Goal: Task Accomplishment & Management: Use online tool/utility

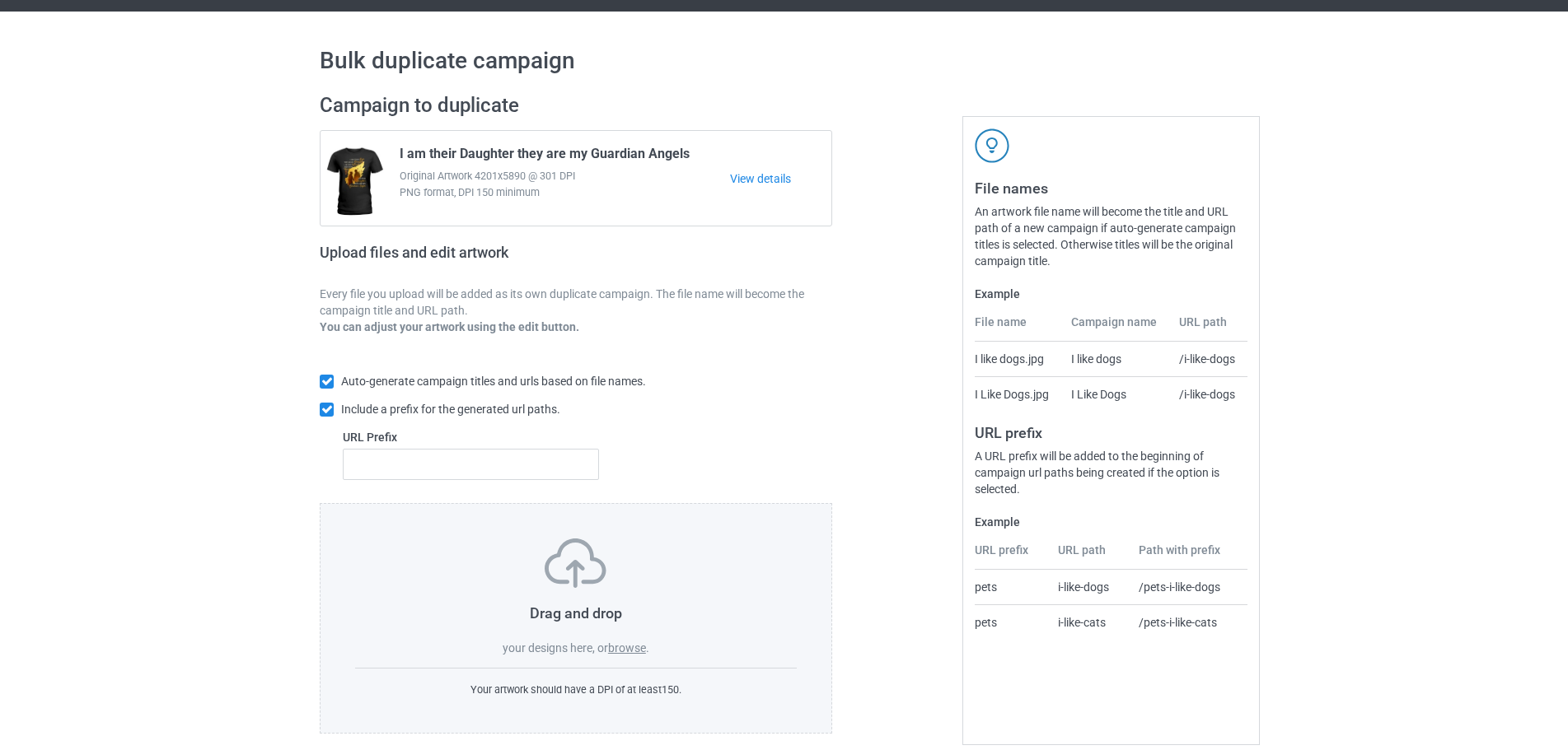
scroll to position [53, 0]
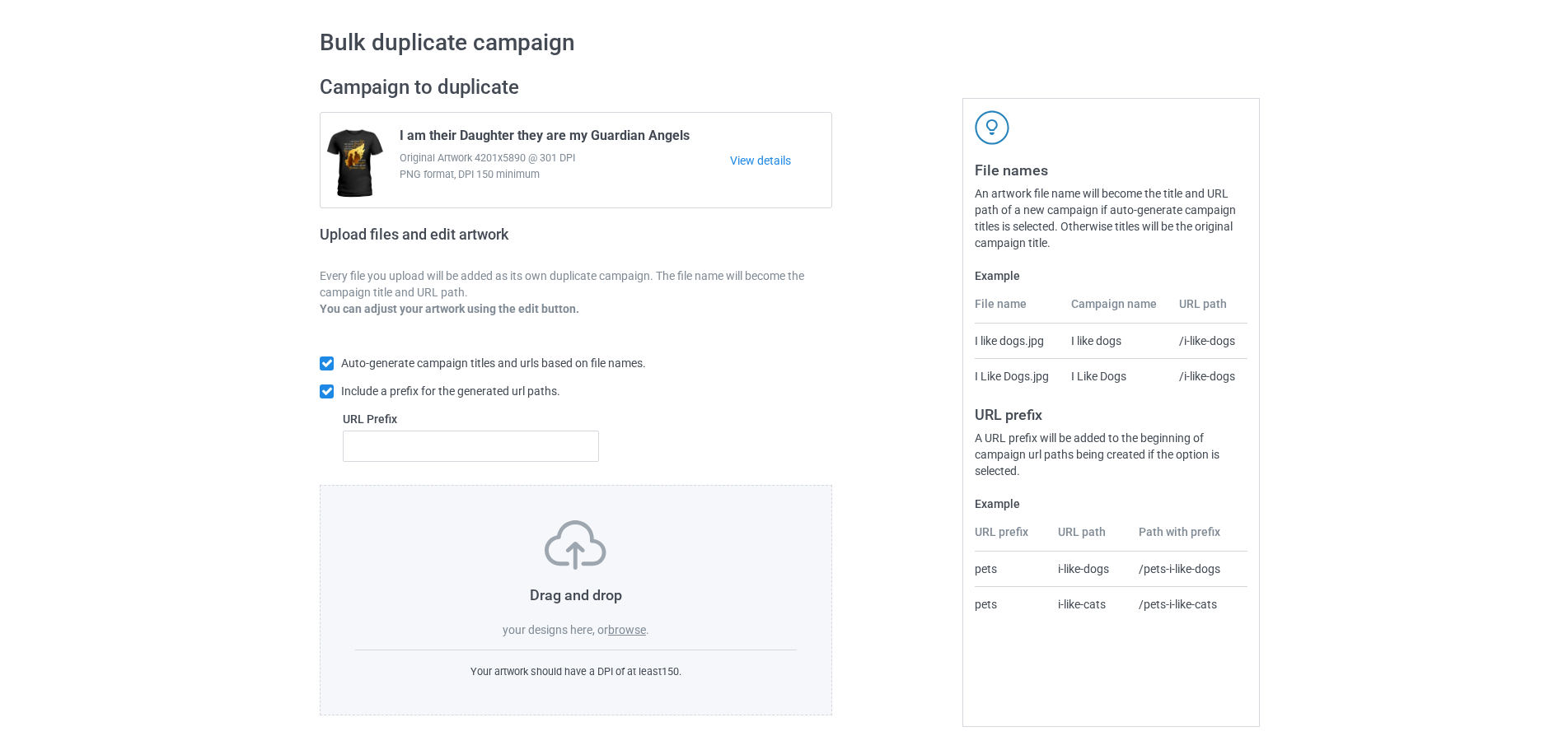
click at [634, 633] on label "browse" at bounding box center [626, 629] width 38 height 13
click at [0, 0] on input "browse" at bounding box center [0, 0] width 0 height 0
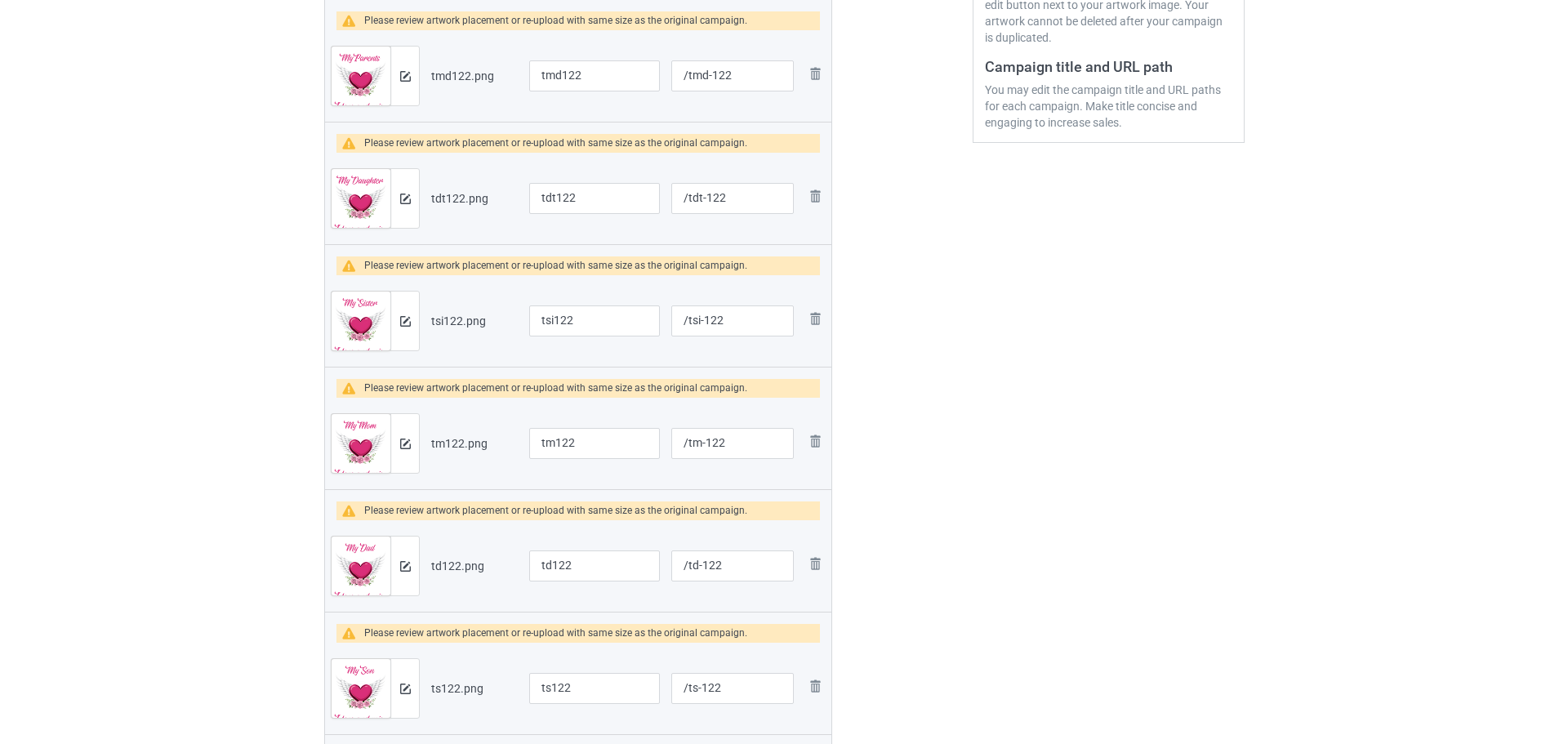
scroll to position [298, 0]
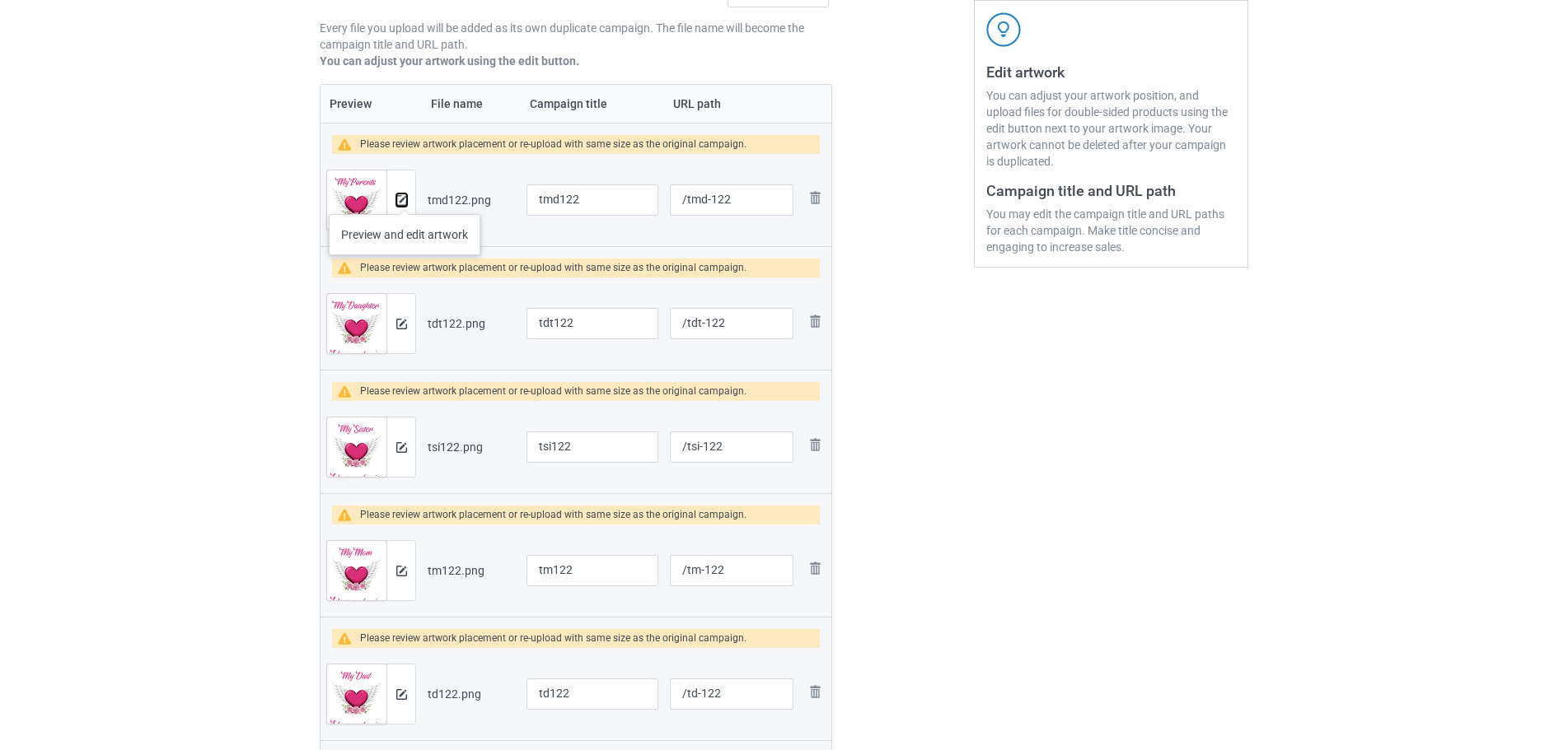
click at [404, 197] on img at bounding box center [401, 200] width 11 height 11
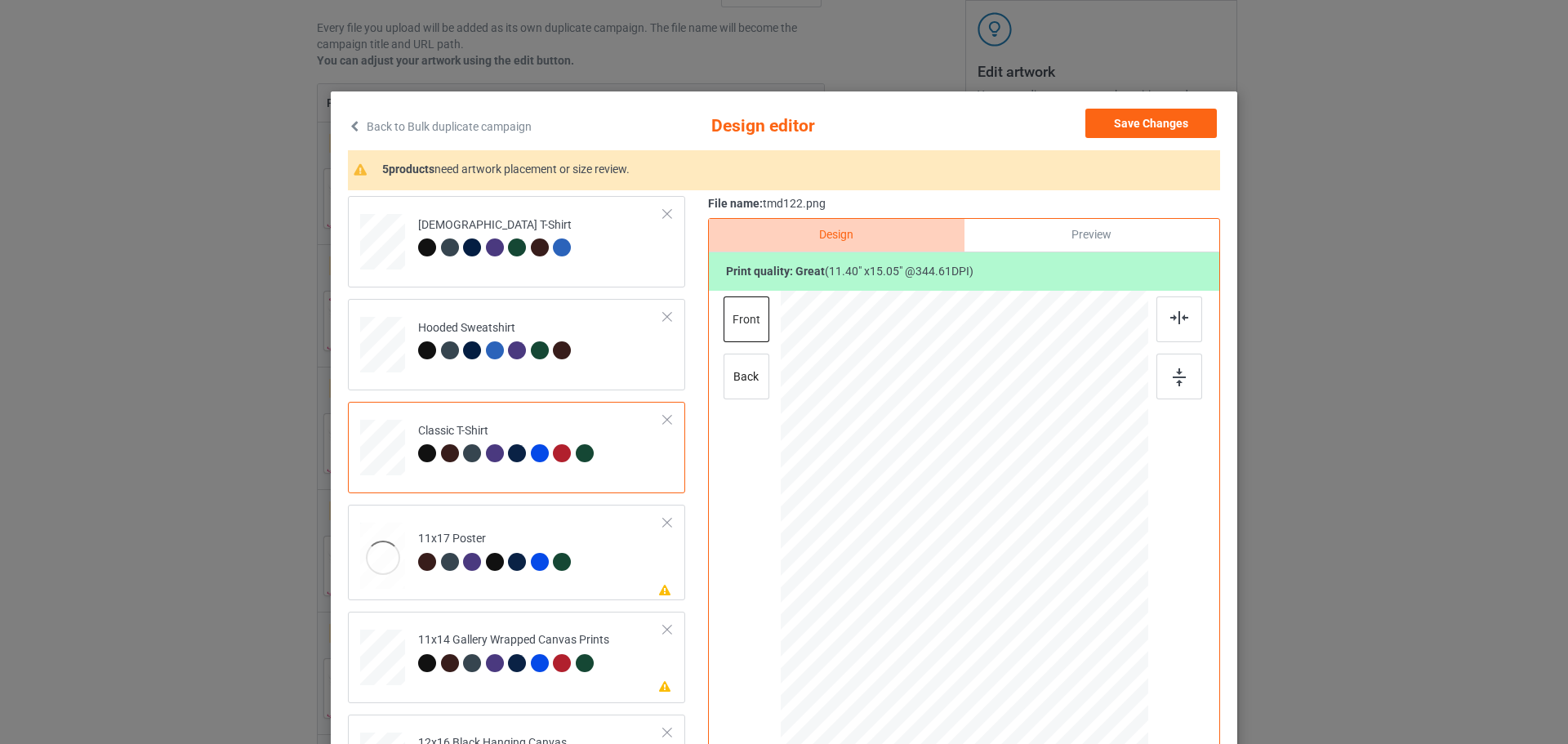
scroll to position [163, 0]
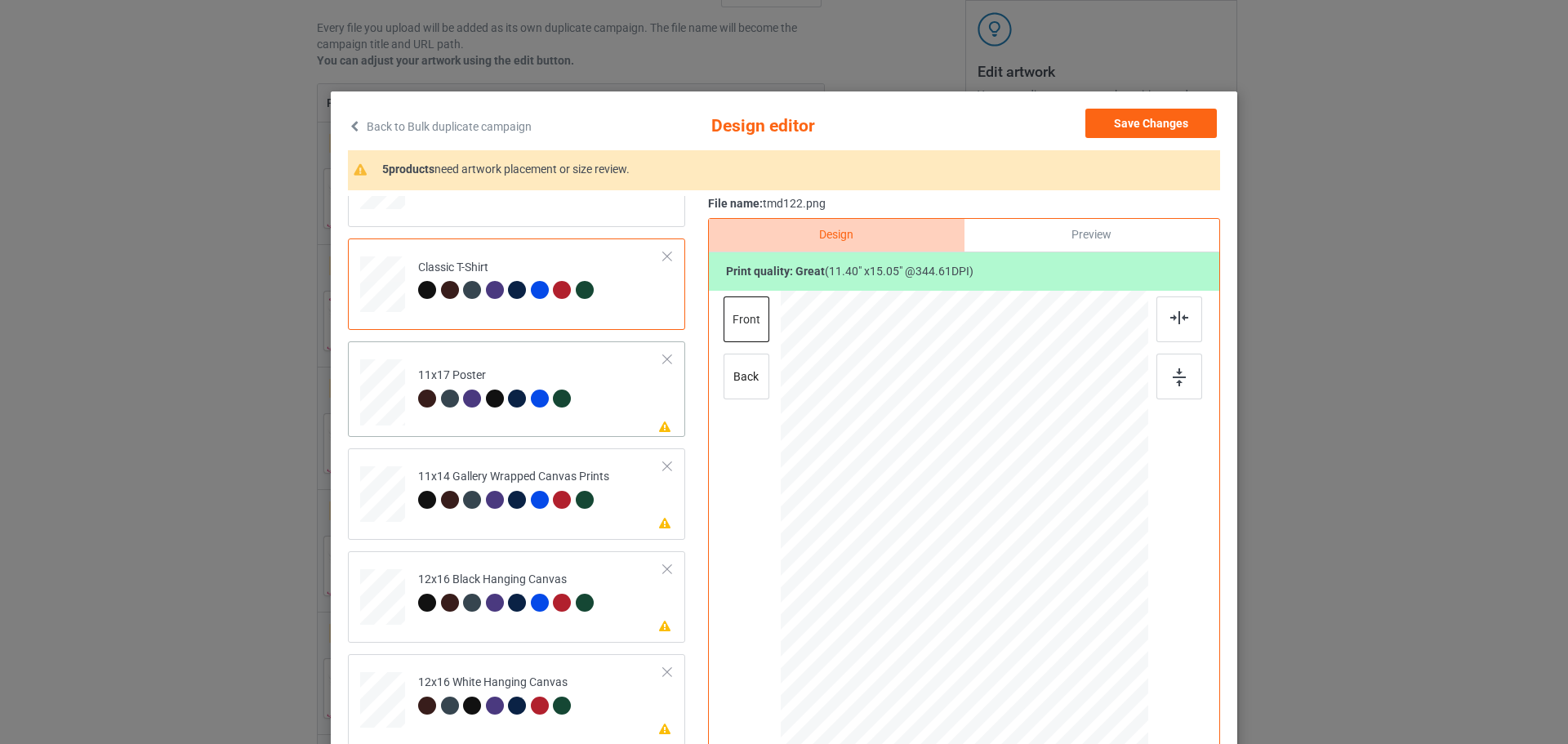
click at [379, 83] on div at bounding box center [382, 73] width 17 height 20
click at [383, 83] on div at bounding box center [382, 73] width 17 height 20
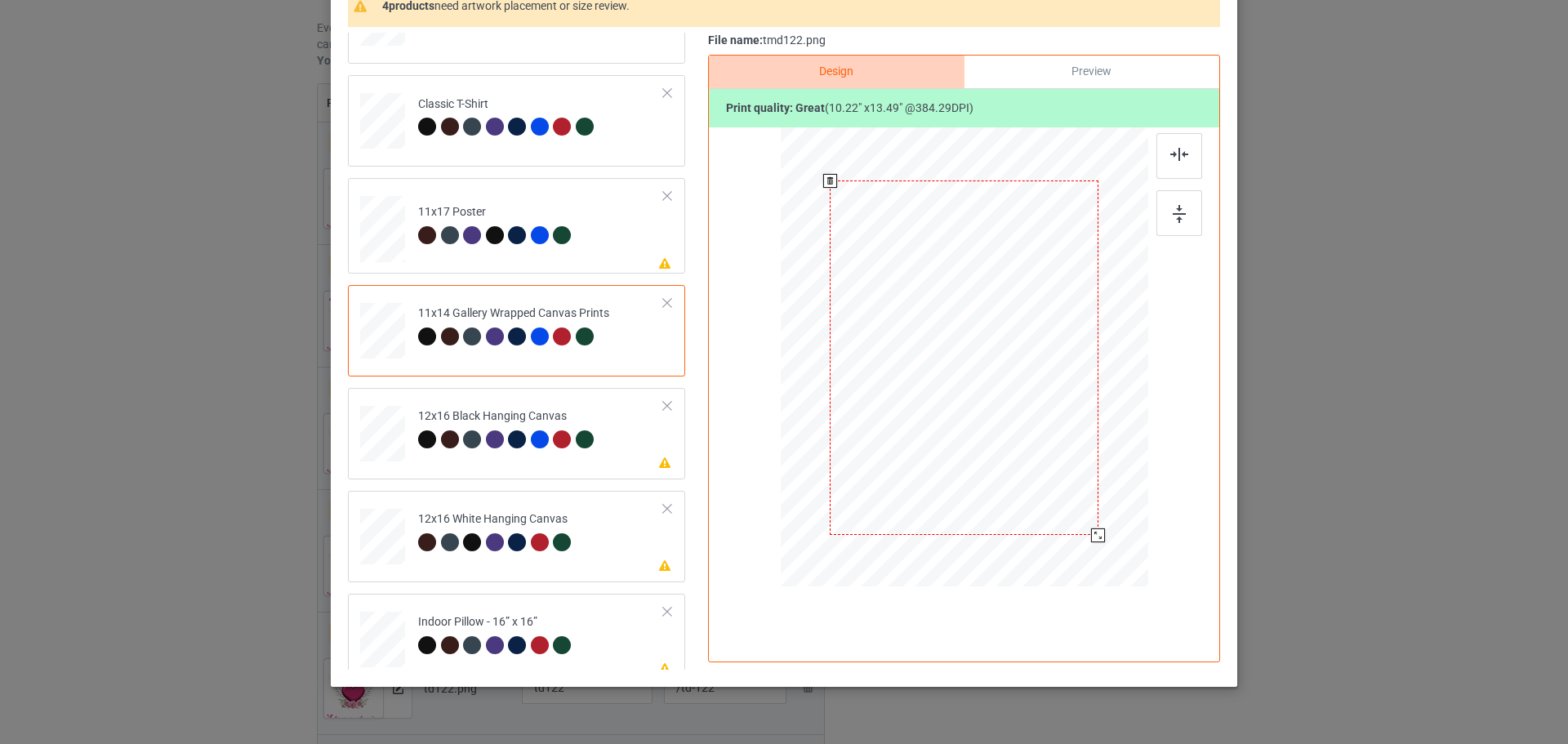
click at [1091, 532] on div at bounding box center [1097, 536] width 14 height 14
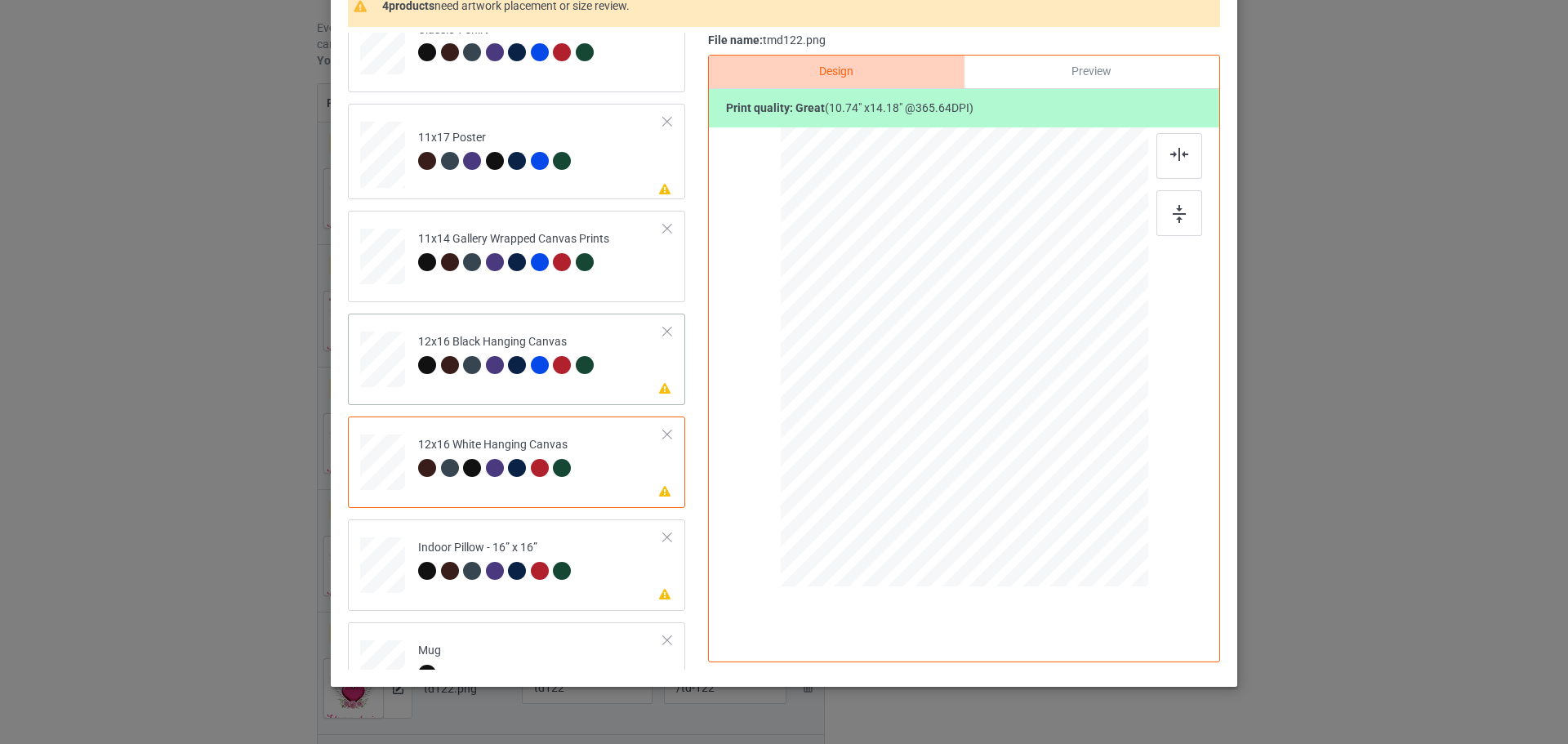
scroll to position [326, 0]
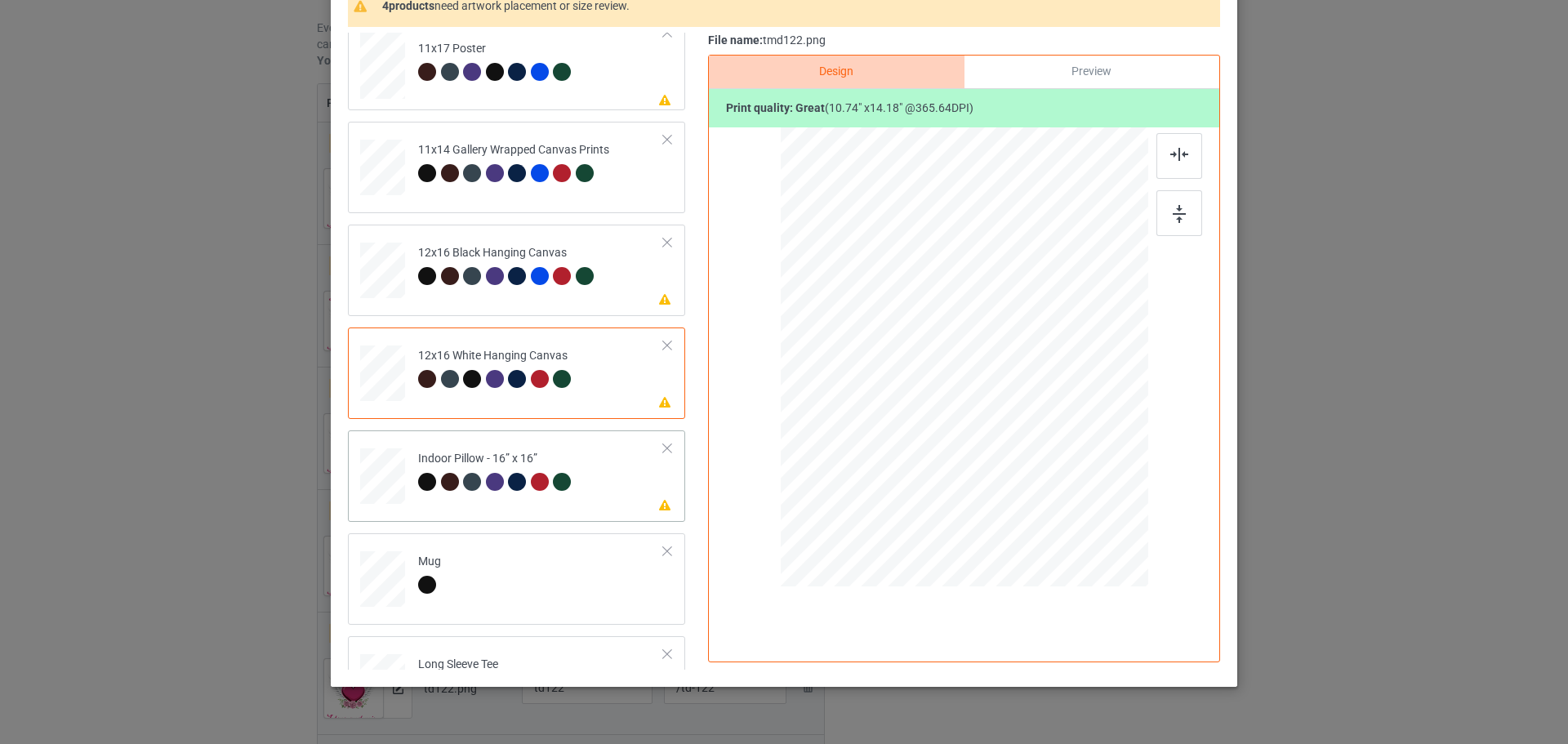
drag, startPoint x: 1071, startPoint y: 504, endPoint x: 1052, endPoint y: 477, distance: 33.0
click at [1052, 477] on div at bounding box center [1054, 476] width 14 height 14
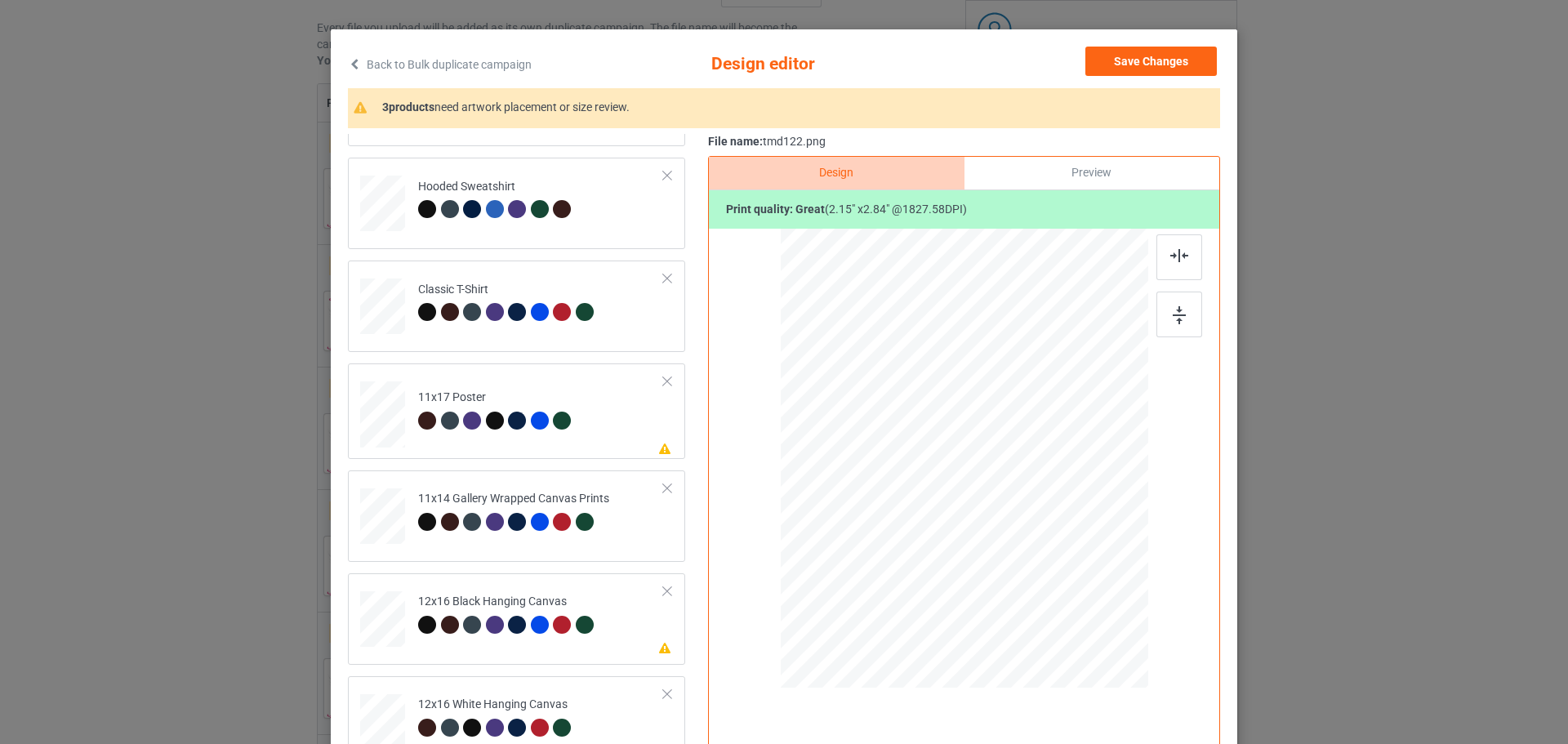
scroll to position [0, 0]
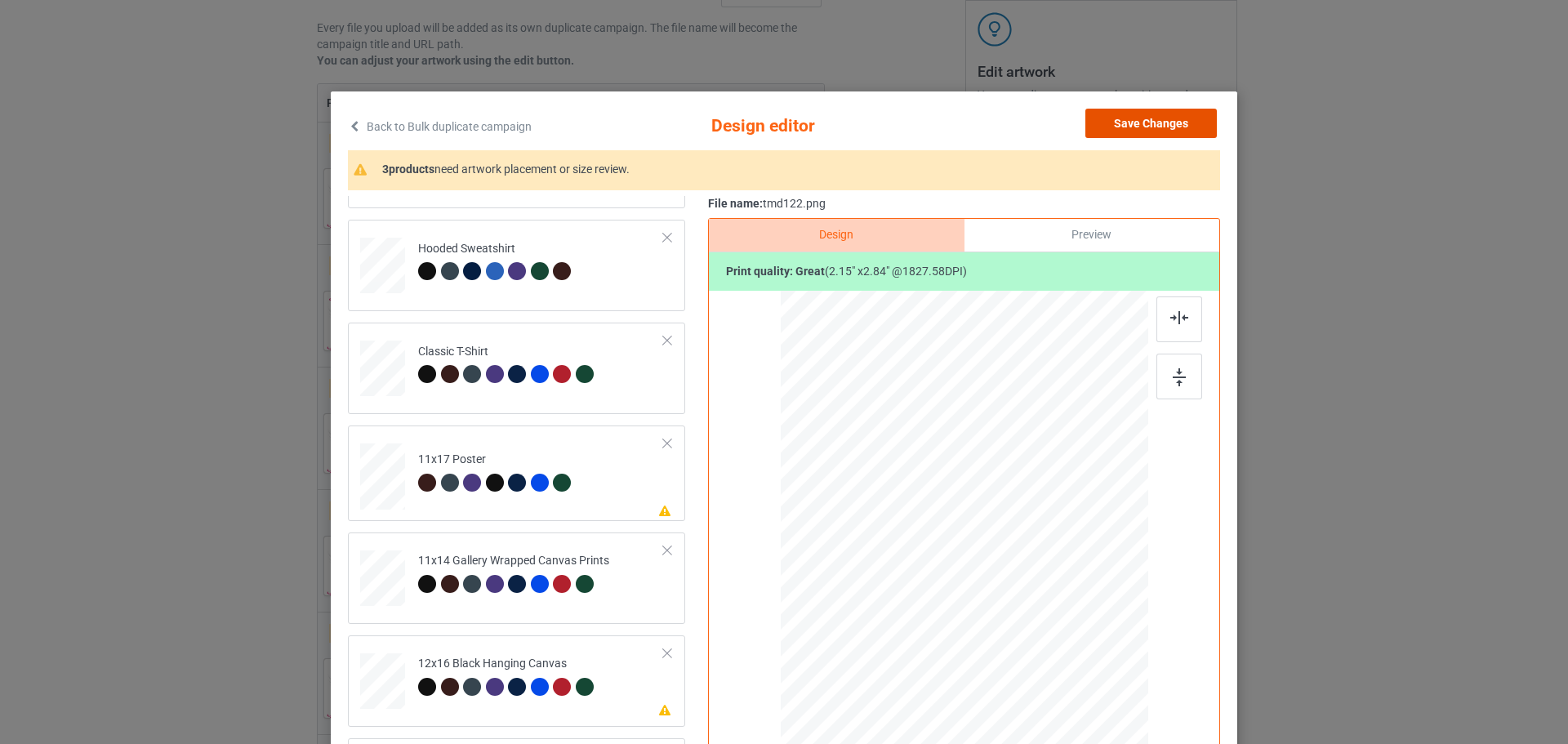
click at [1138, 132] on button "Save Changes" at bounding box center [1151, 124] width 132 height 29
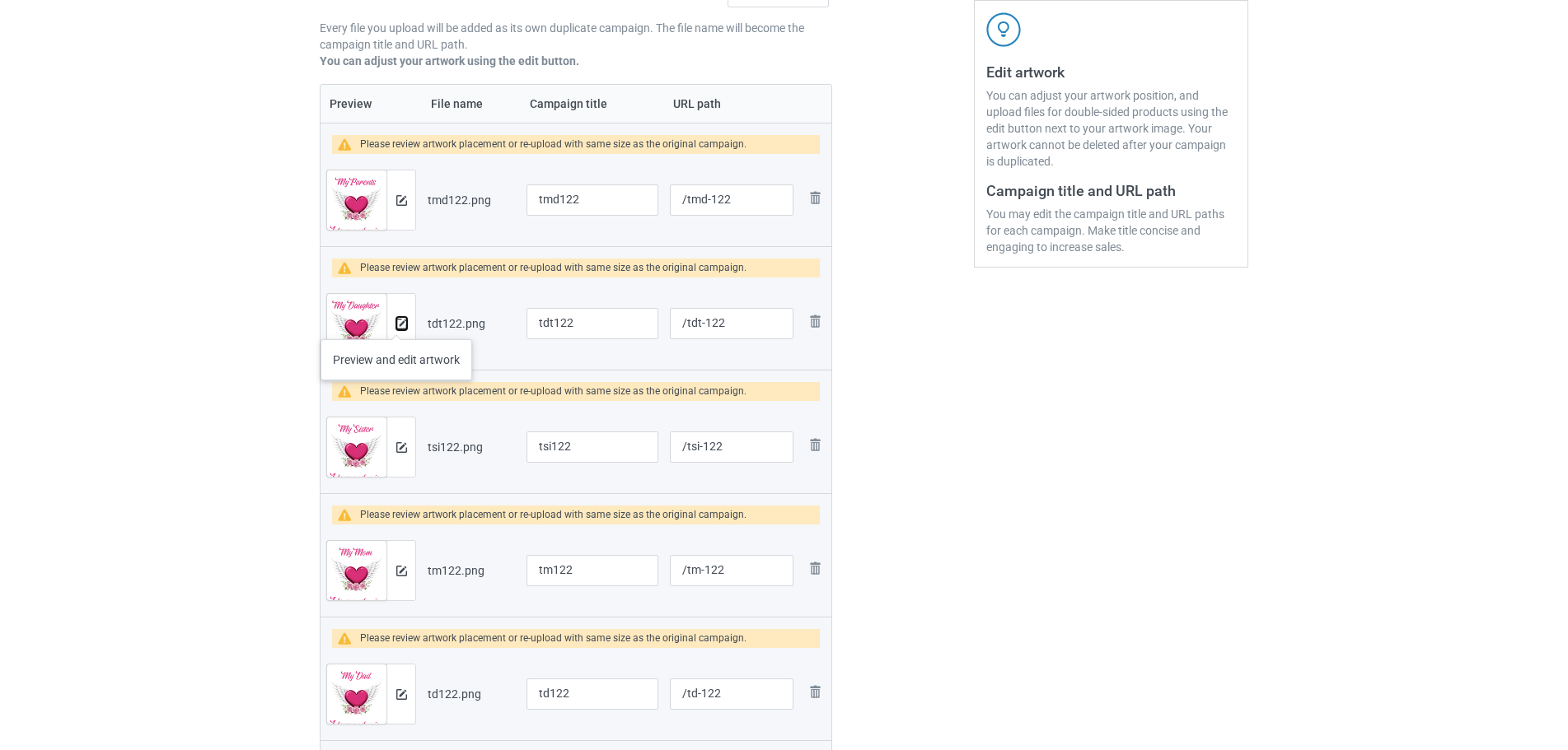
click at [396, 323] on img at bounding box center [401, 324] width 11 height 11
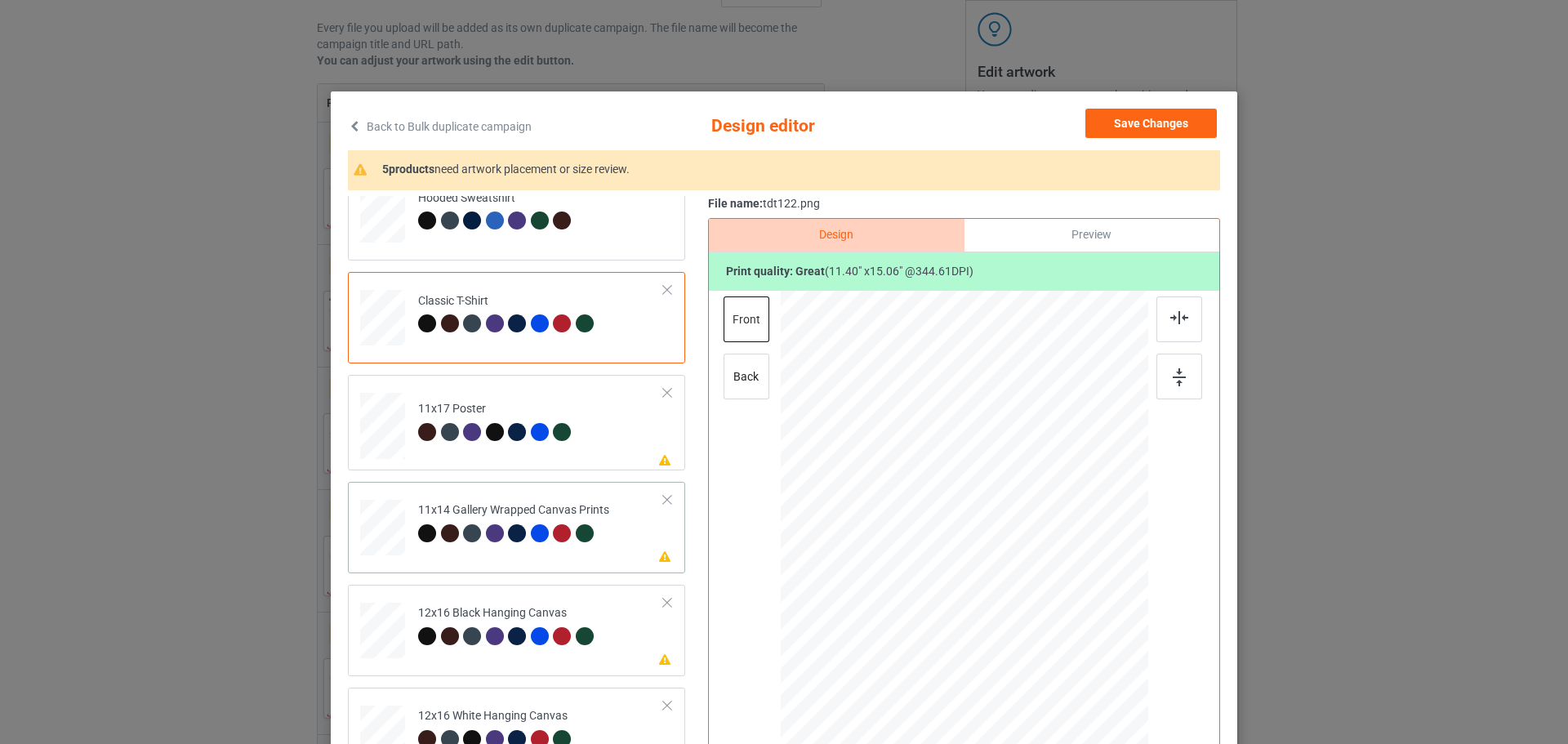
scroll to position [245, 0]
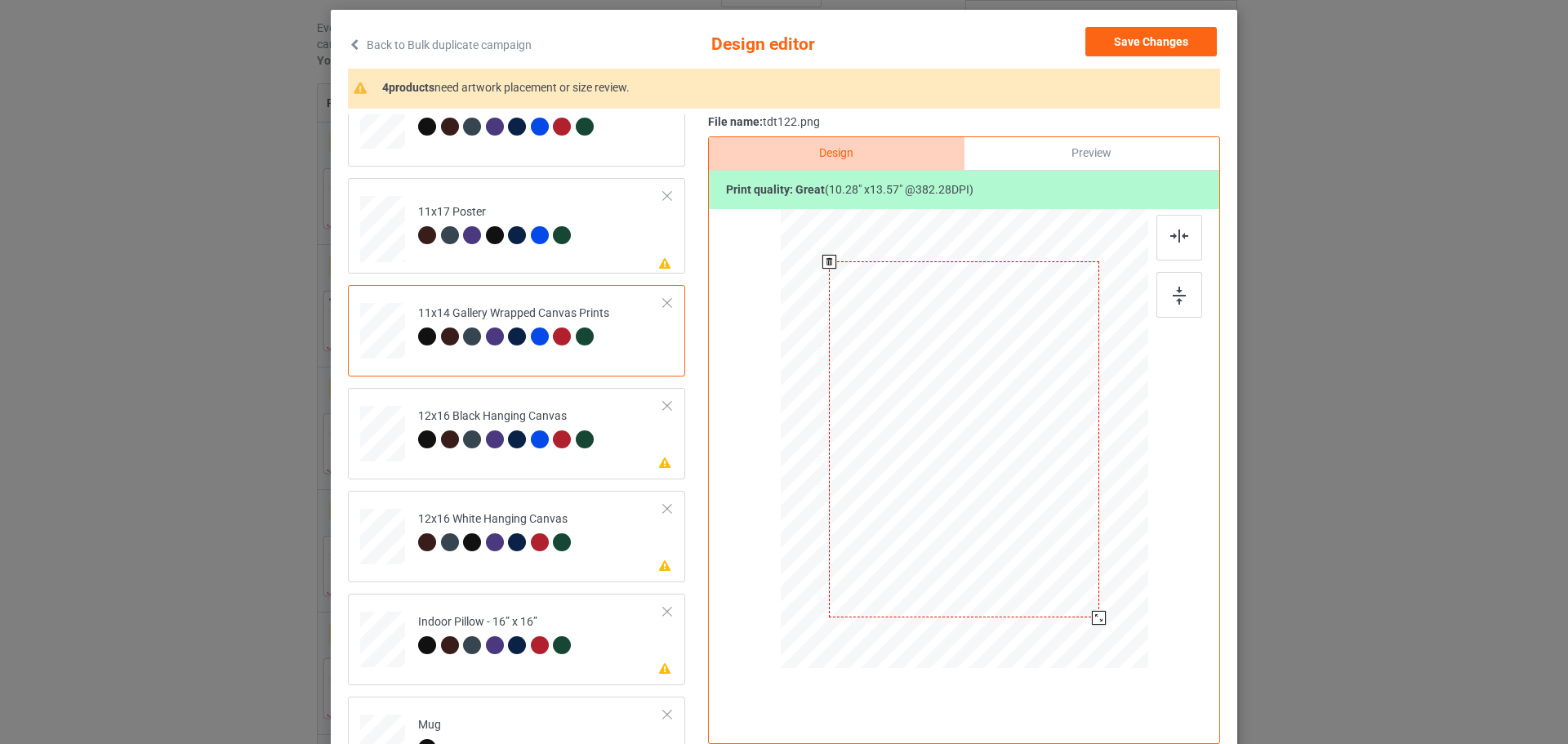
drag, startPoint x: 1080, startPoint y: 601, endPoint x: 1091, endPoint y: 614, distance: 17.0
click at [1092, 614] on div at bounding box center [1098, 618] width 14 height 14
drag, startPoint x: 1111, startPoint y: 638, endPoint x: 1116, endPoint y: 648, distance: 11.2
click at [1117, 648] on div at bounding box center [1124, 650] width 14 height 14
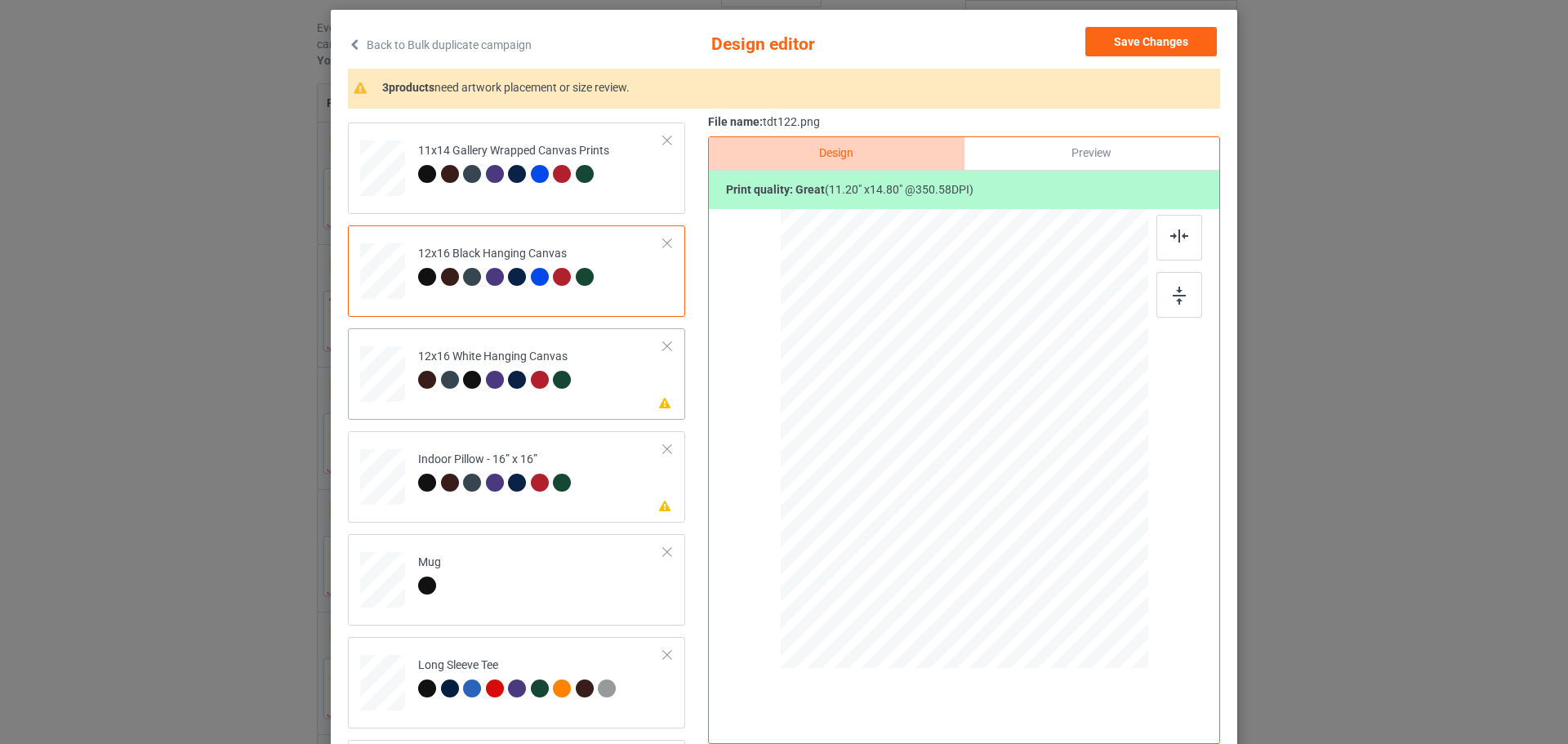
scroll to position [409, 0]
drag, startPoint x: 1069, startPoint y: 587, endPoint x: 1047, endPoint y: 559, distance: 35.6
click at [1047, 559] on div at bounding box center [1053, 556] width 14 height 14
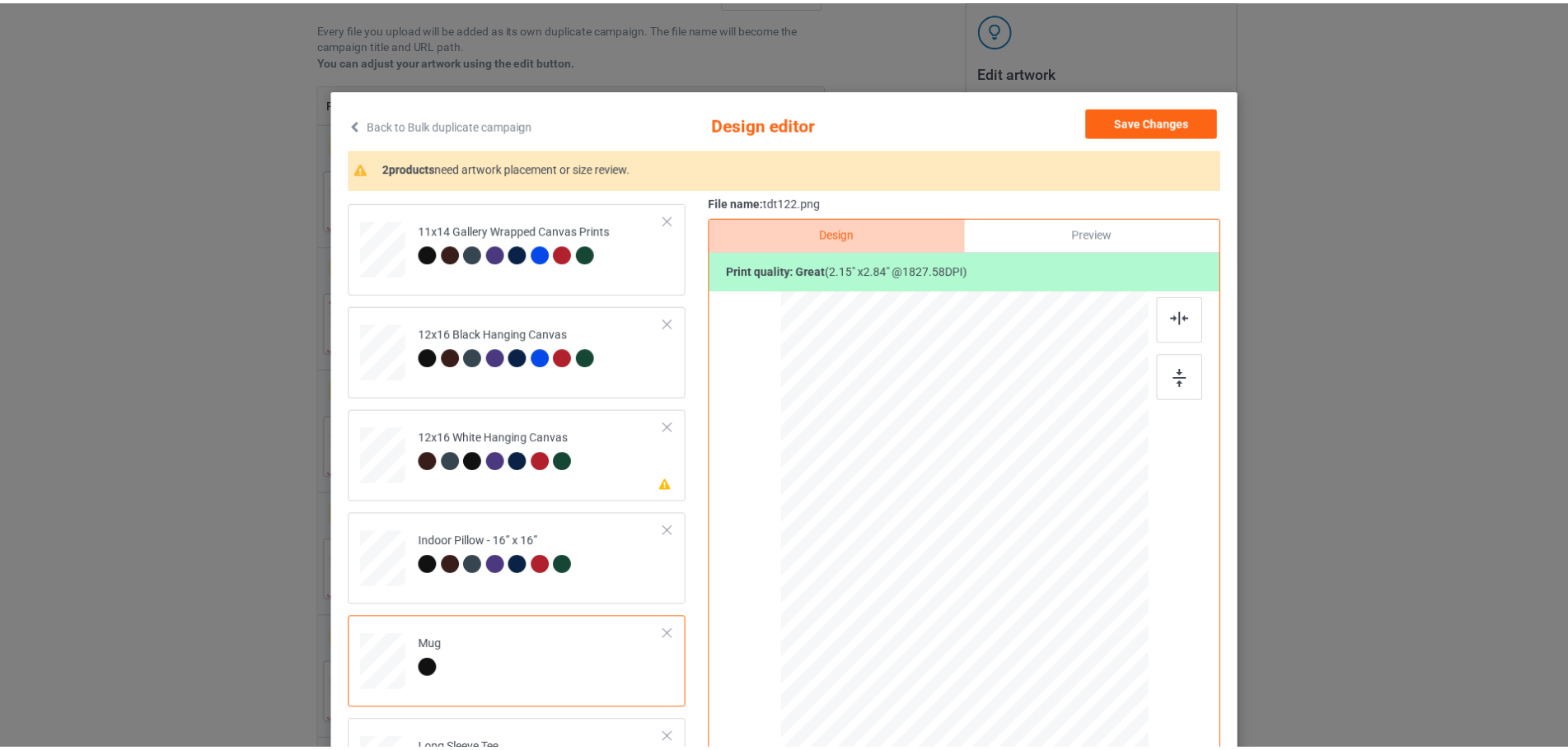
scroll to position [0, 0]
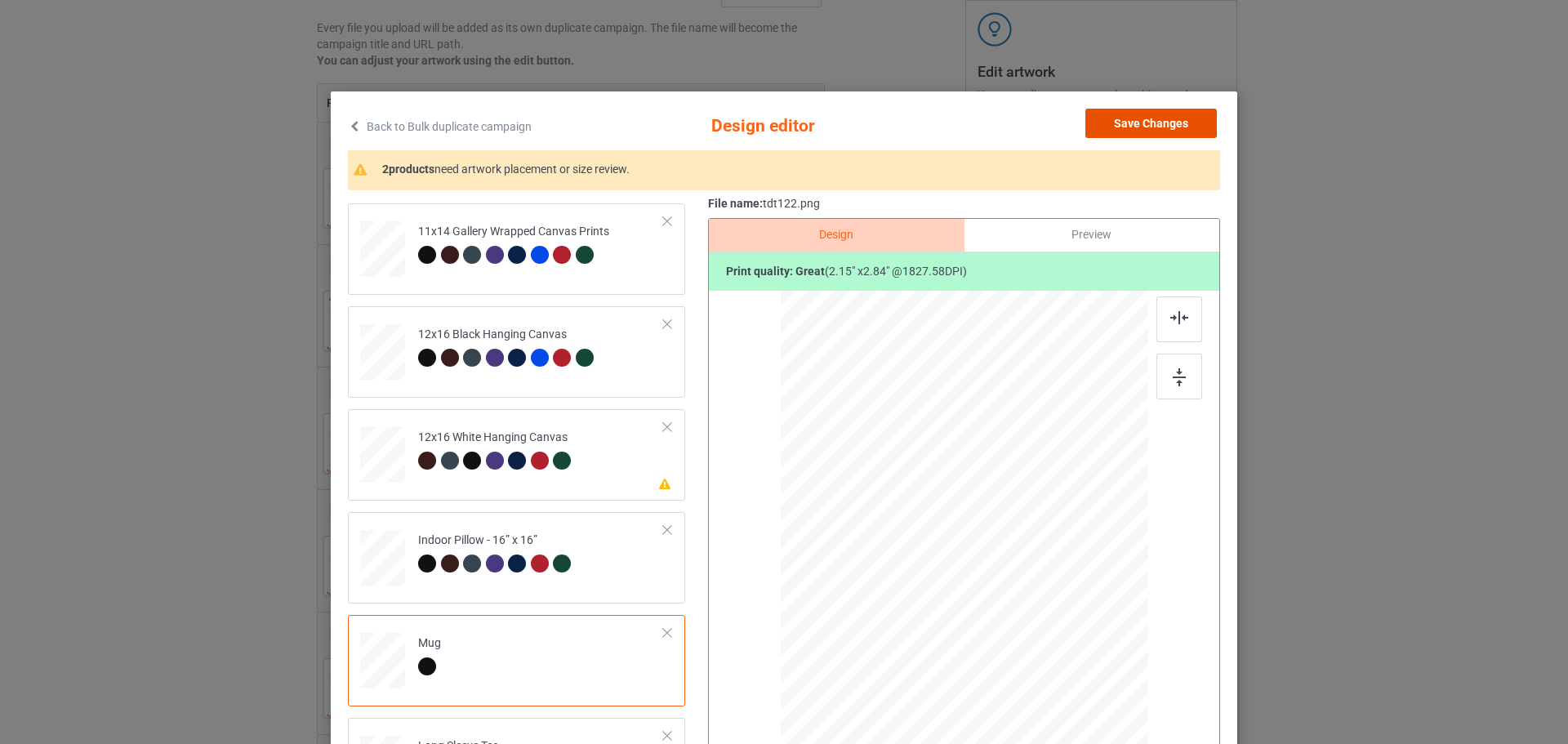
click at [1153, 119] on button "Save Changes" at bounding box center [1151, 124] width 132 height 29
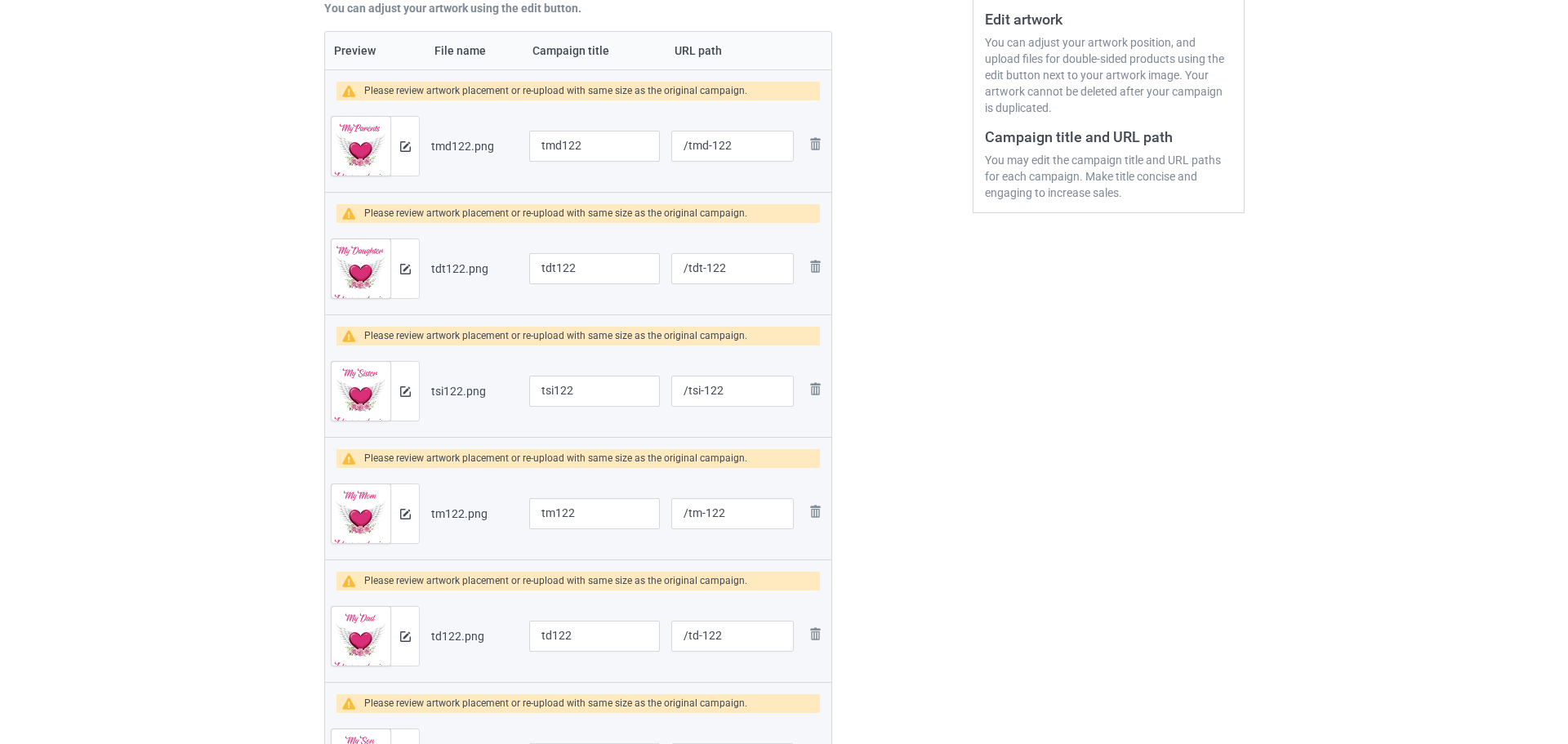
scroll to position [379, 0]
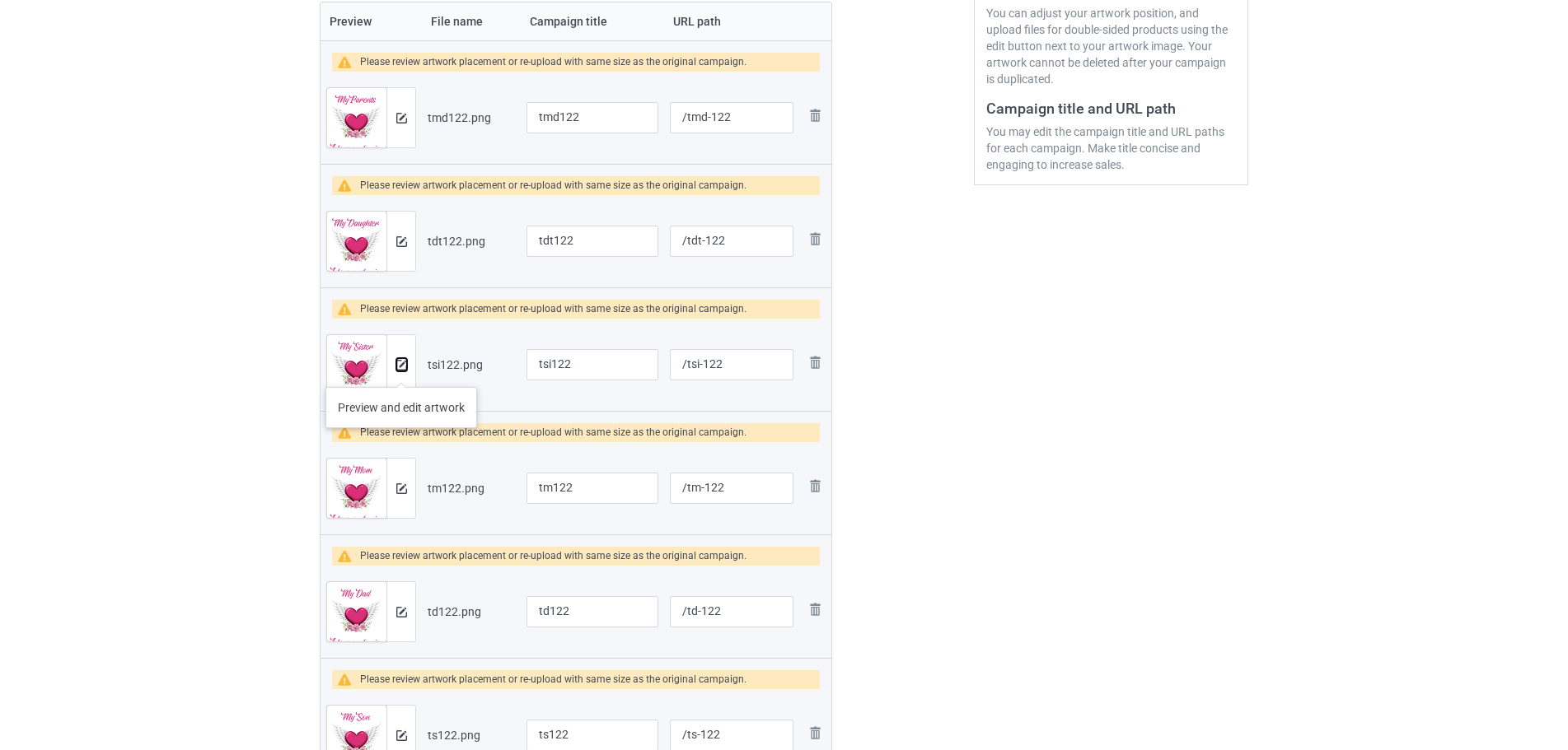
click at [401, 371] on button at bounding box center [401, 365] width 11 height 13
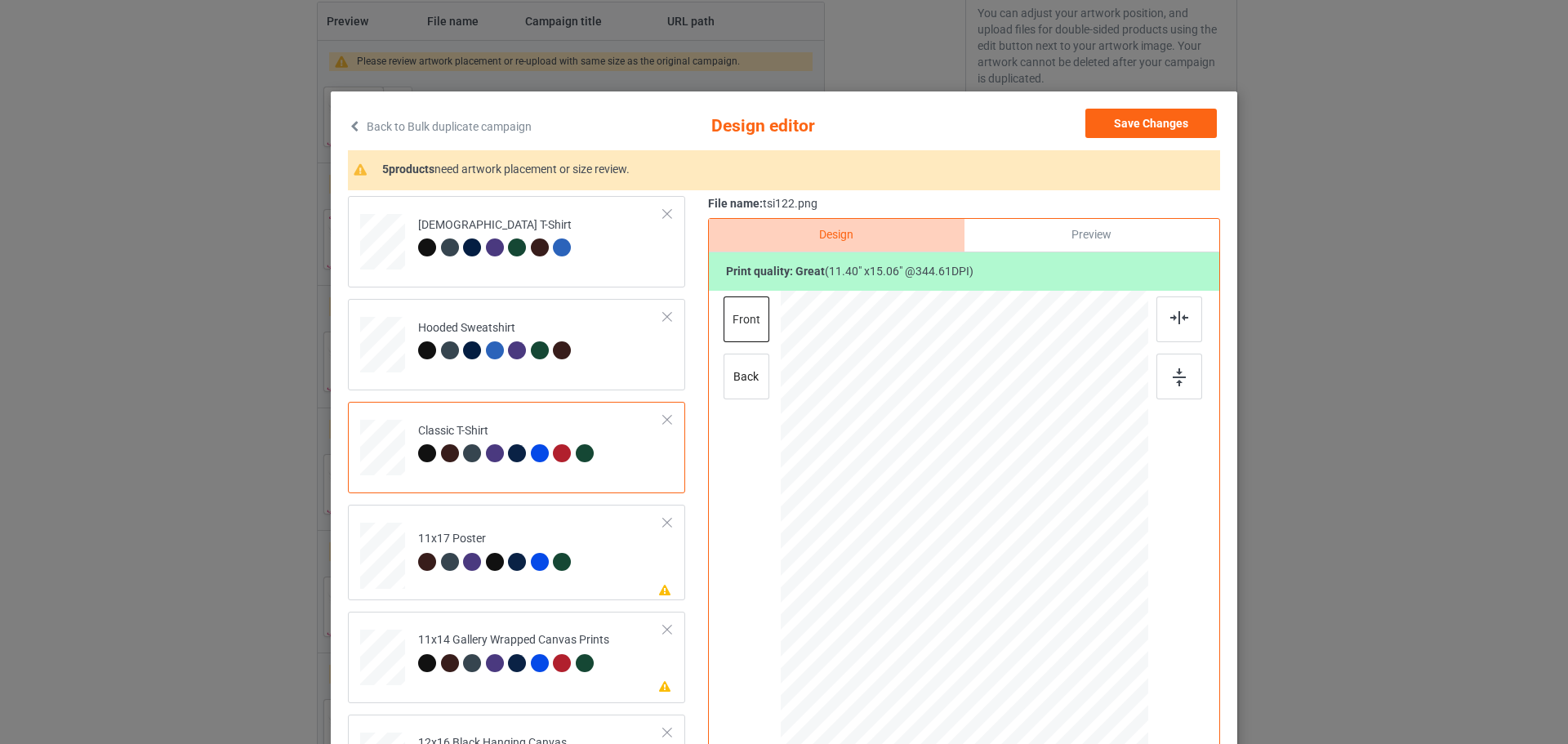
scroll to position [163, 0]
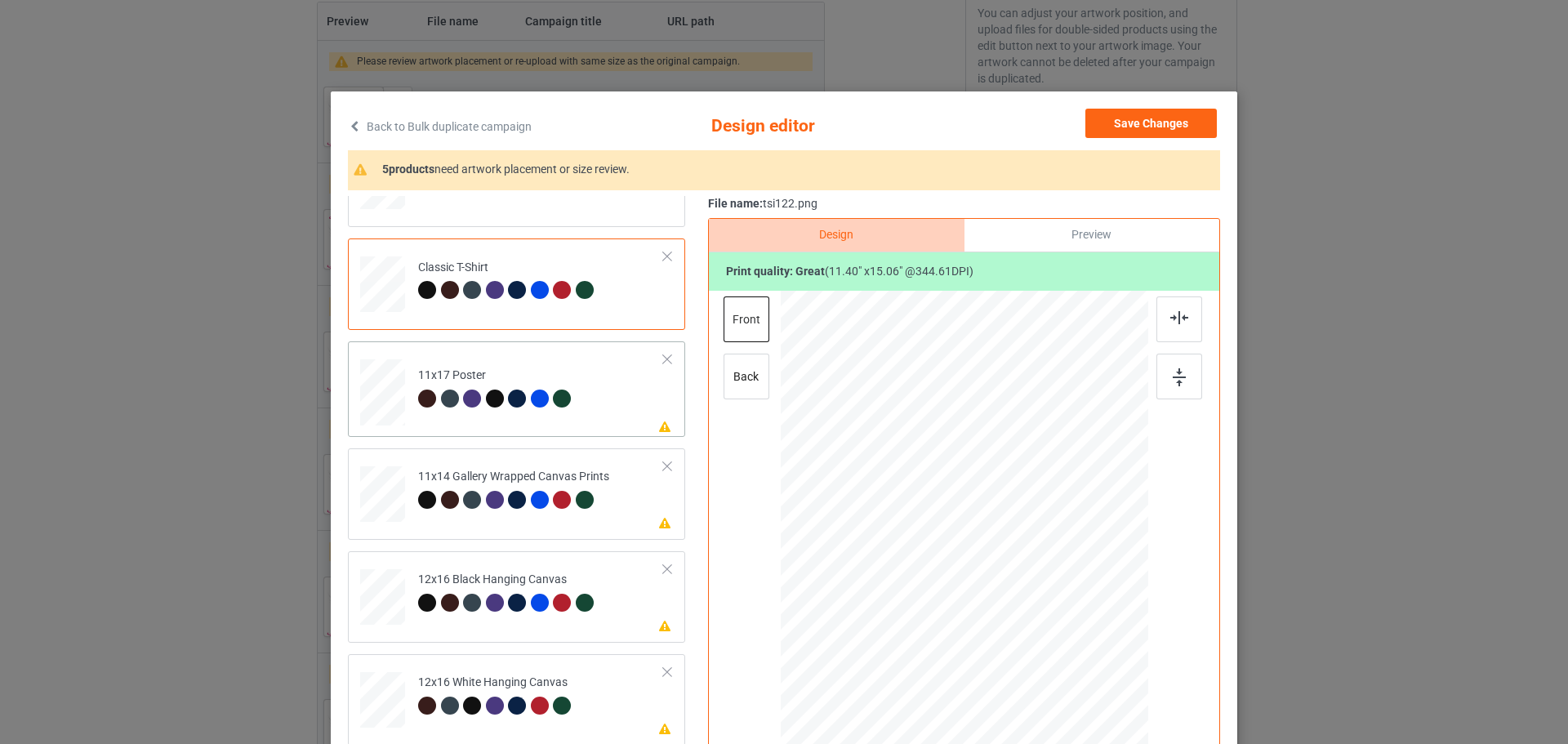
click at [374, 83] on div at bounding box center [382, 73] width 17 height 20
click at [375, 83] on div at bounding box center [382, 73] width 17 height 20
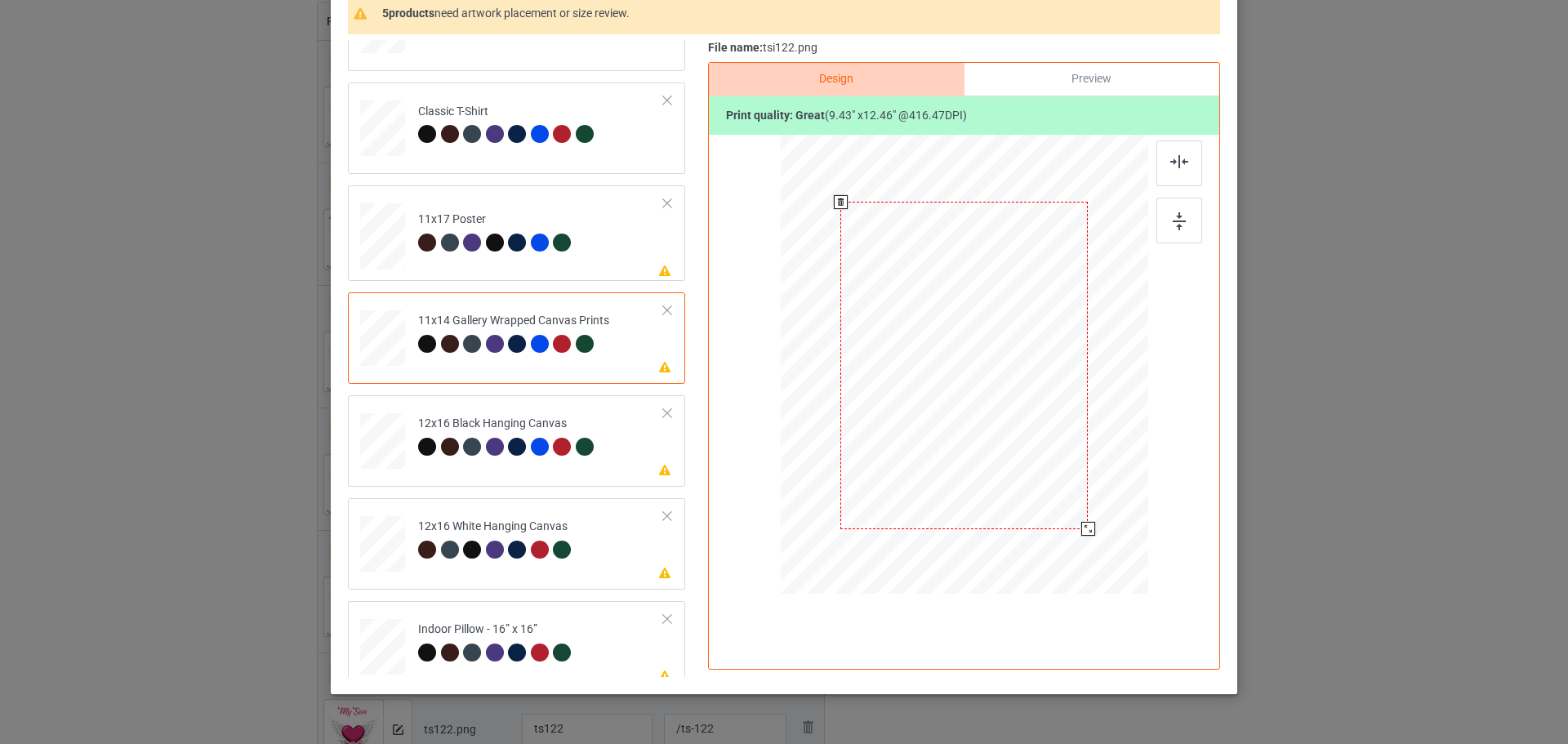
scroll to position [199, 0]
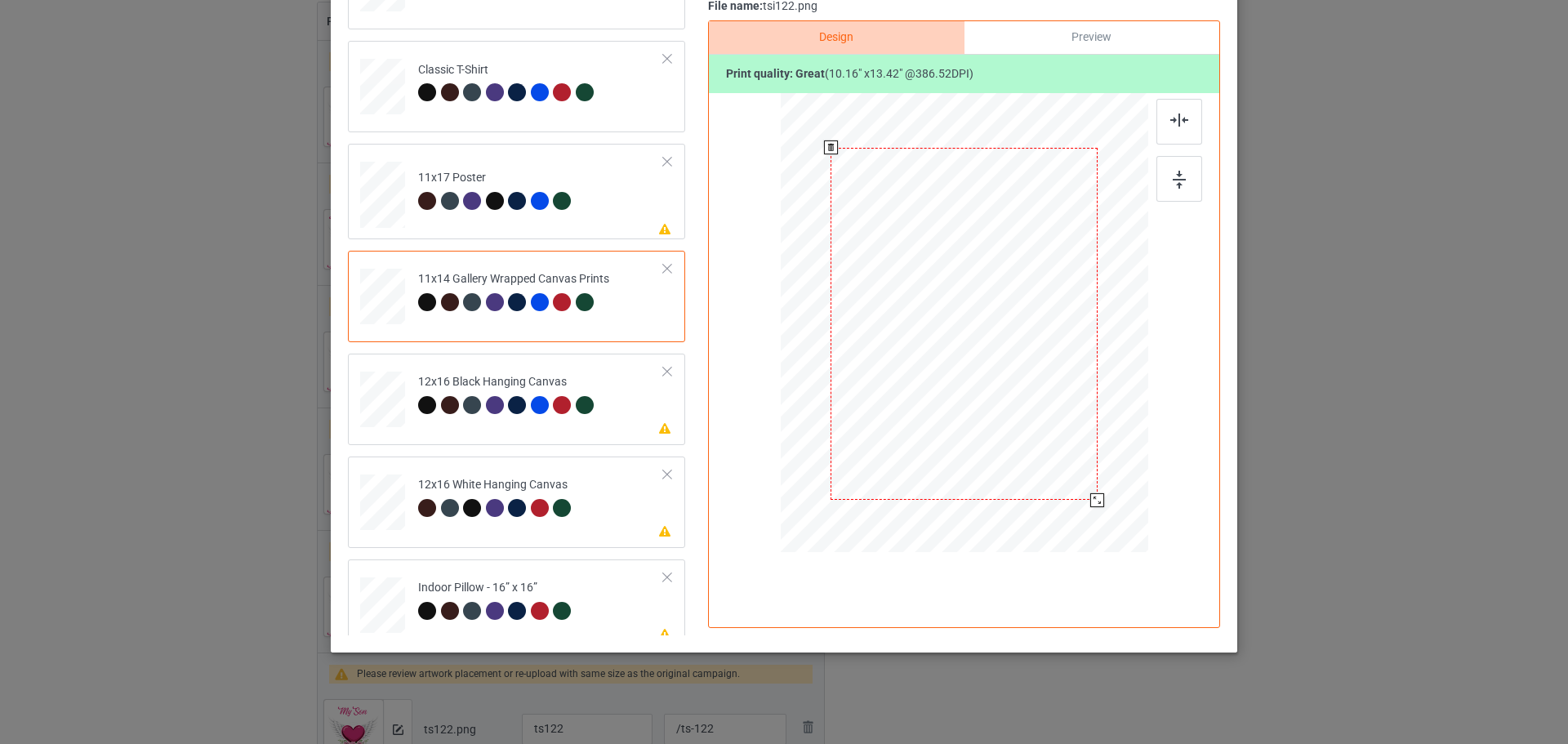
drag, startPoint x: 1082, startPoint y: 486, endPoint x: 1091, endPoint y: 499, distance: 15.8
click at [1091, 499] on div at bounding box center [1097, 500] width 14 height 14
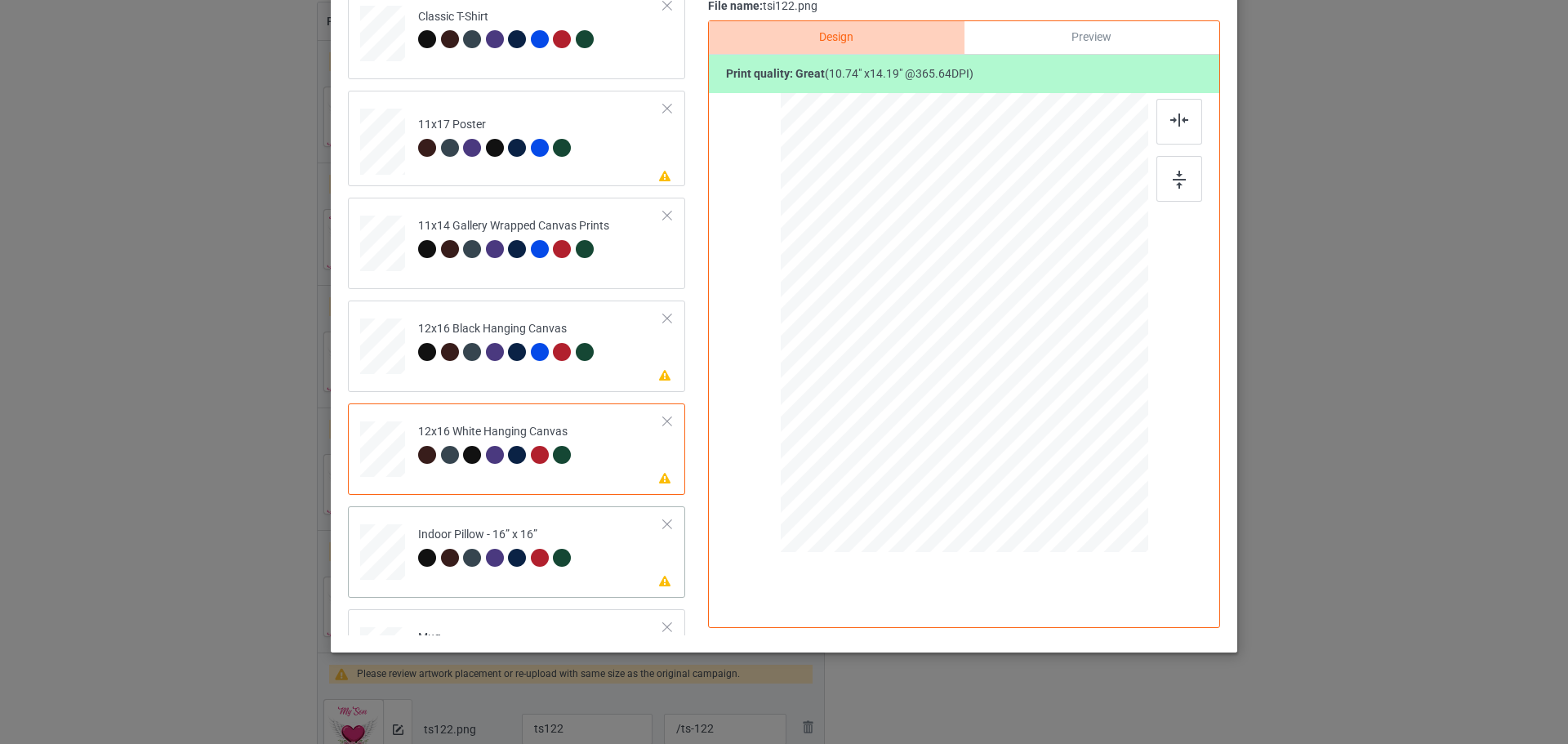
scroll to position [245, 0]
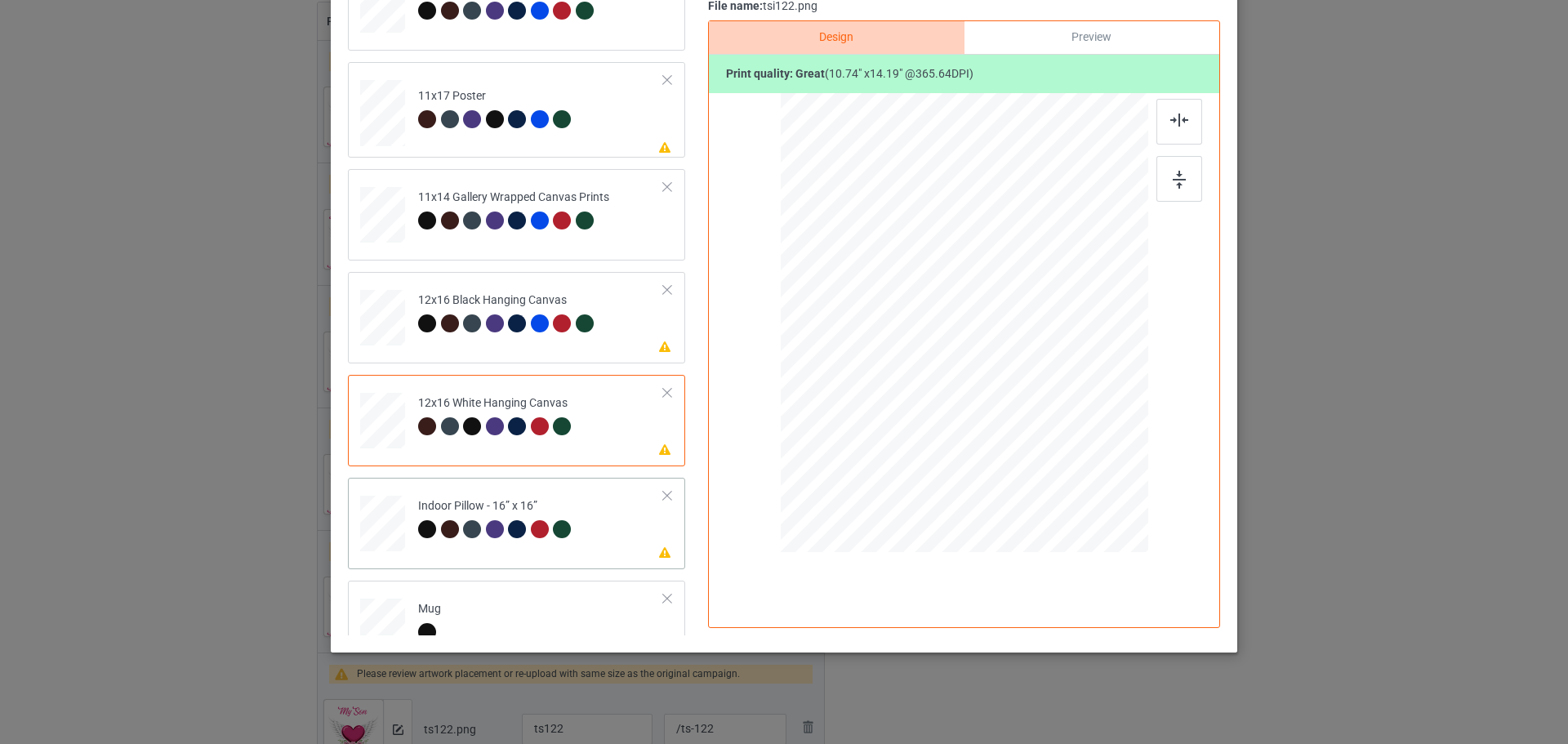
drag, startPoint x: 1067, startPoint y: 467, endPoint x: 1052, endPoint y: 435, distance: 35.3
click at [1052, 435] on div at bounding box center [1053, 441] width 14 height 14
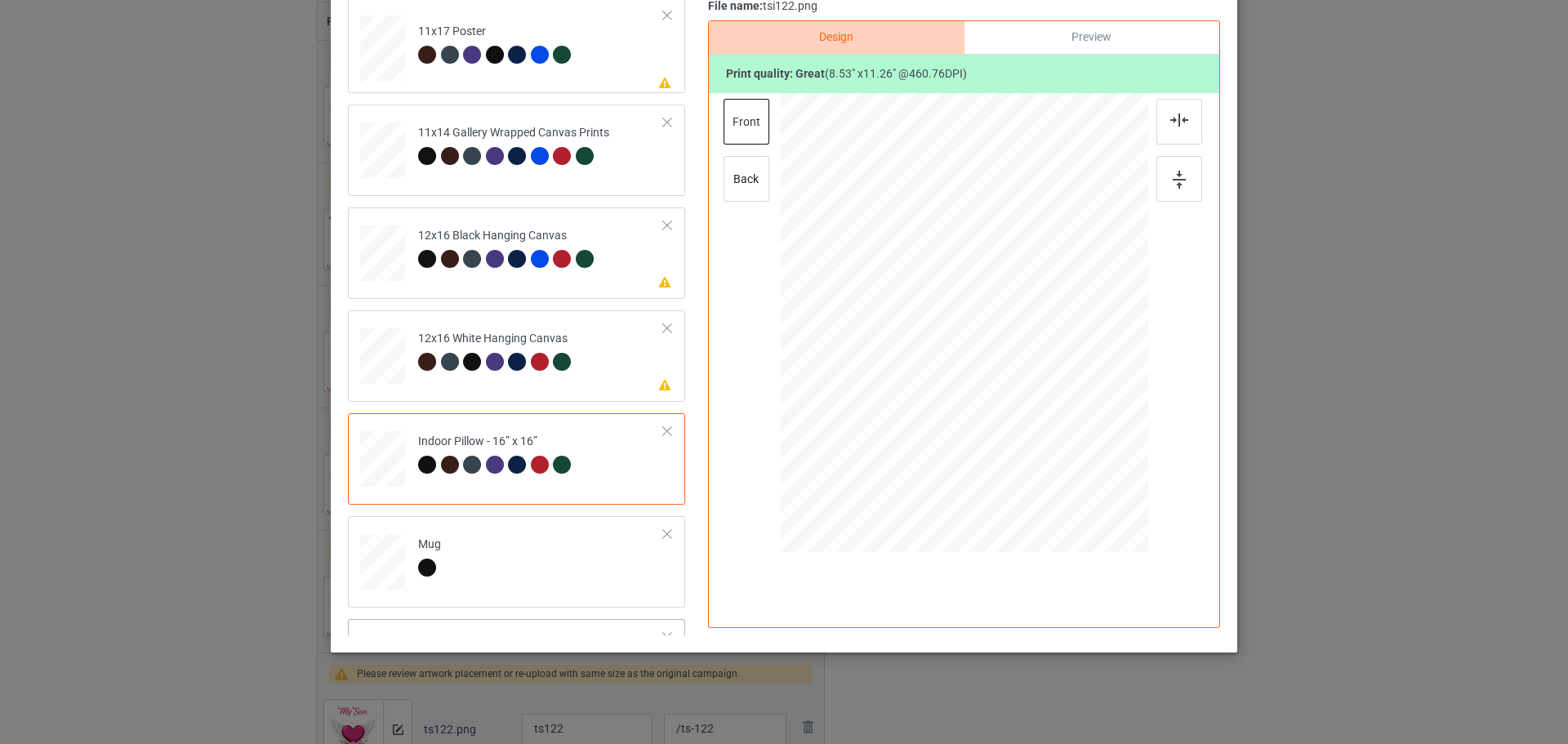
scroll to position [409, 0]
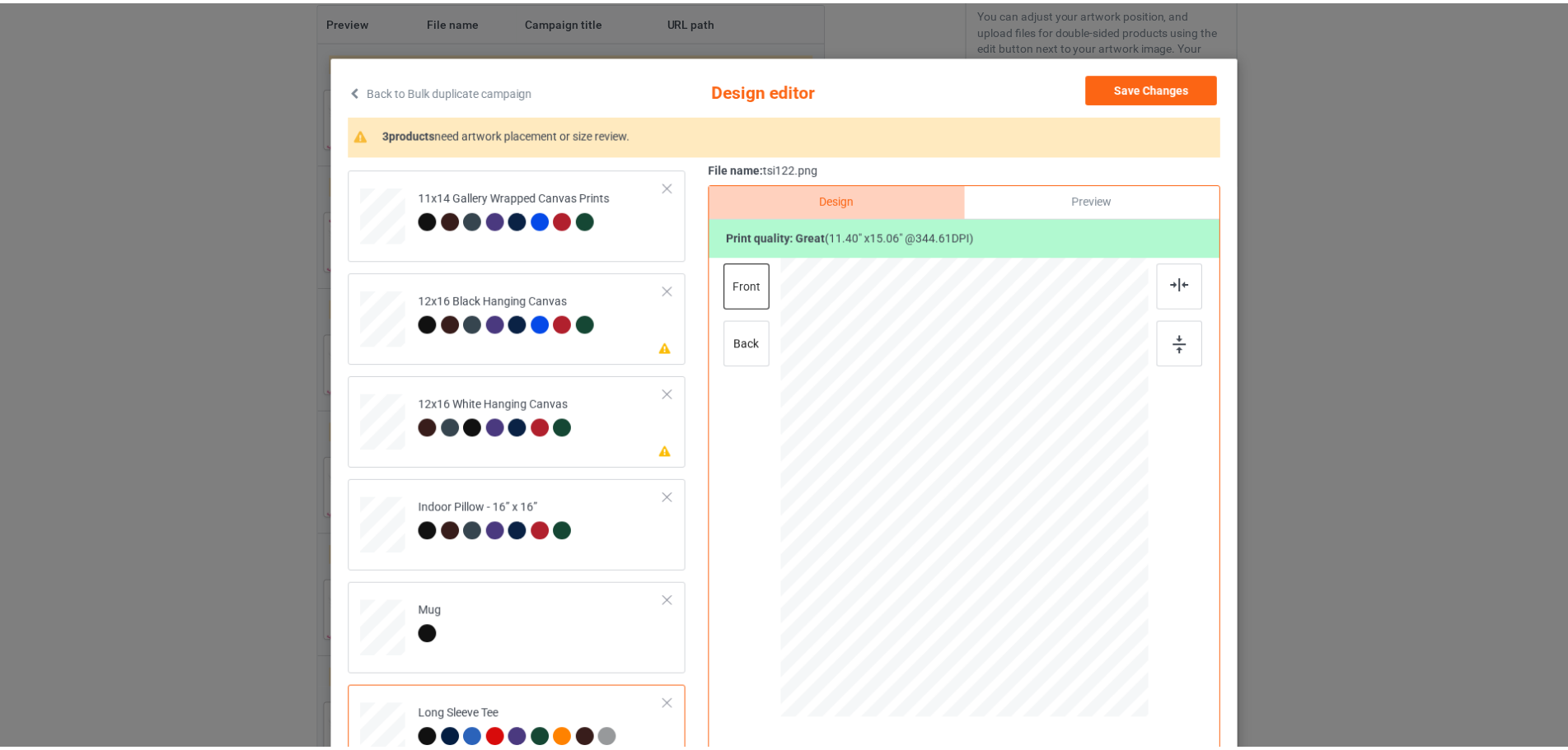
scroll to position [36, 0]
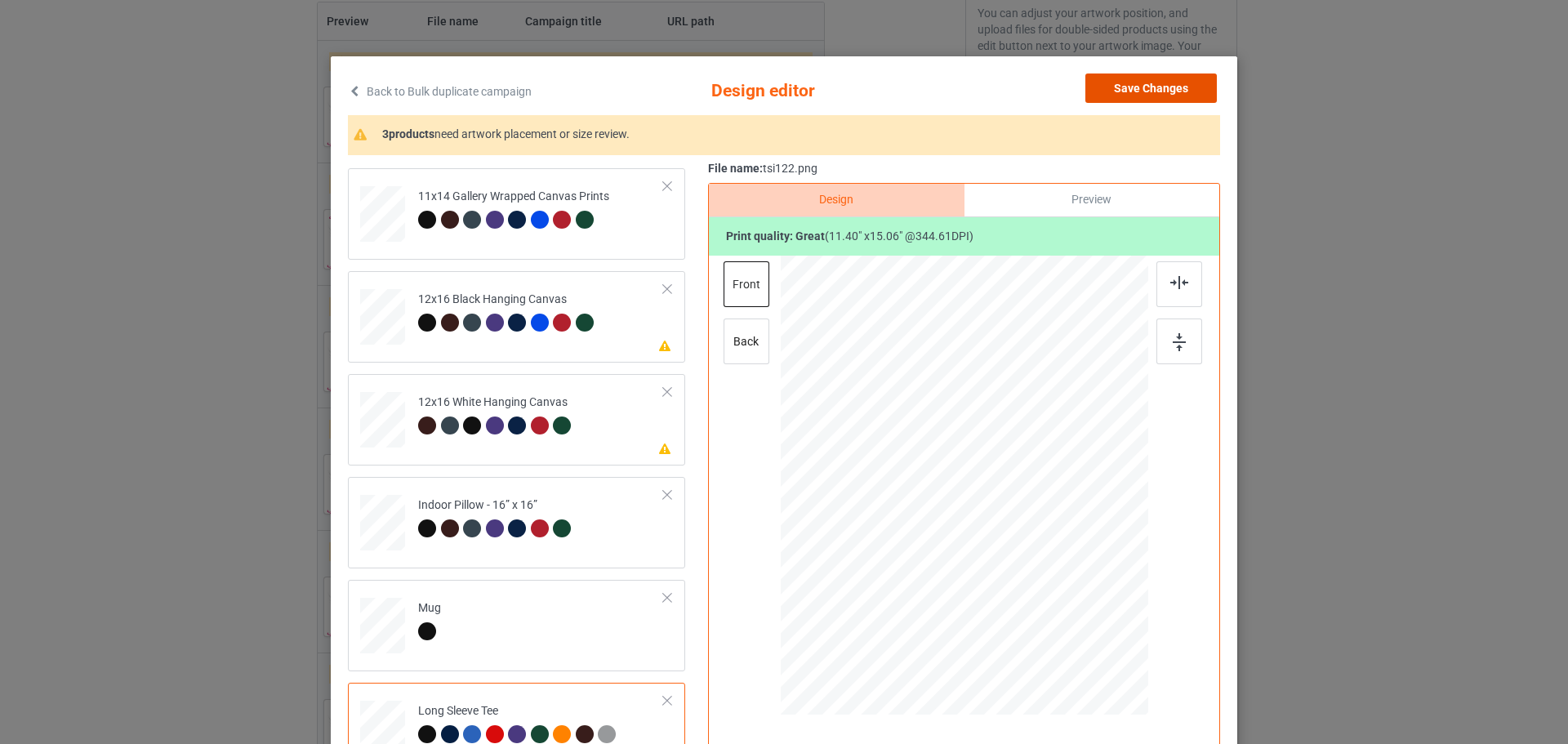
click at [1175, 85] on button "Save Changes" at bounding box center [1151, 88] width 132 height 29
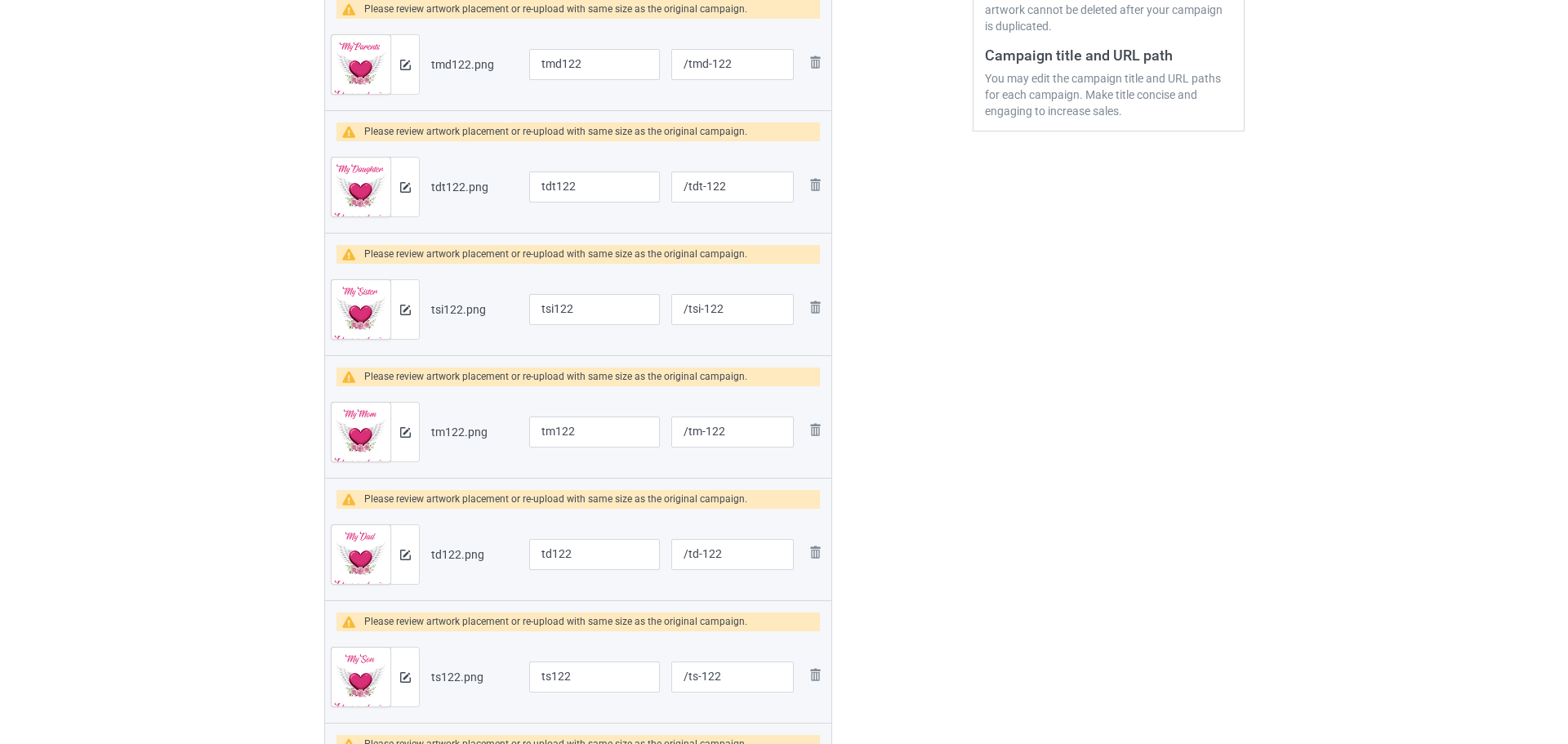
scroll to position [461, 0]
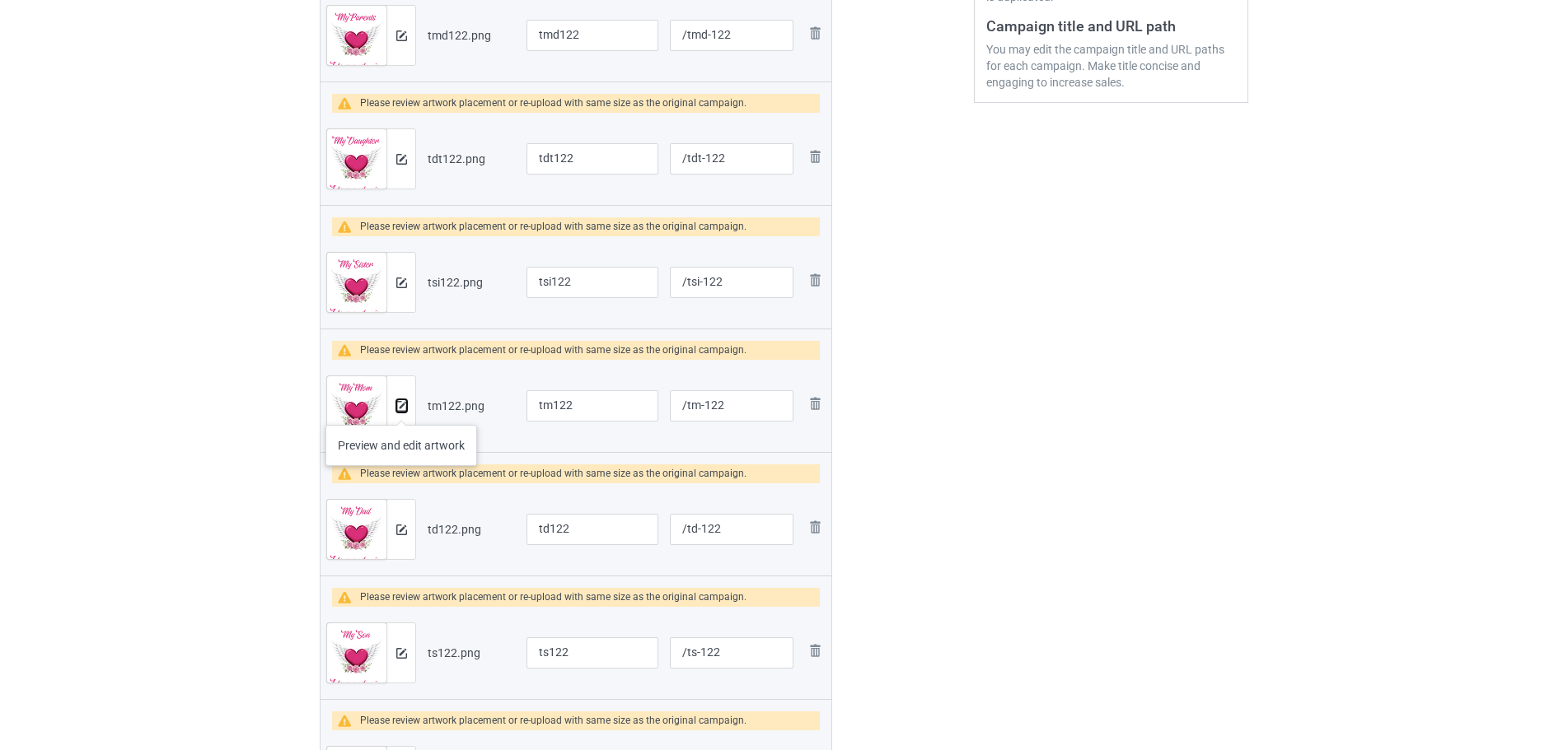
click at [401, 408] on img at bounding box center [401, 406] width 11 height 11
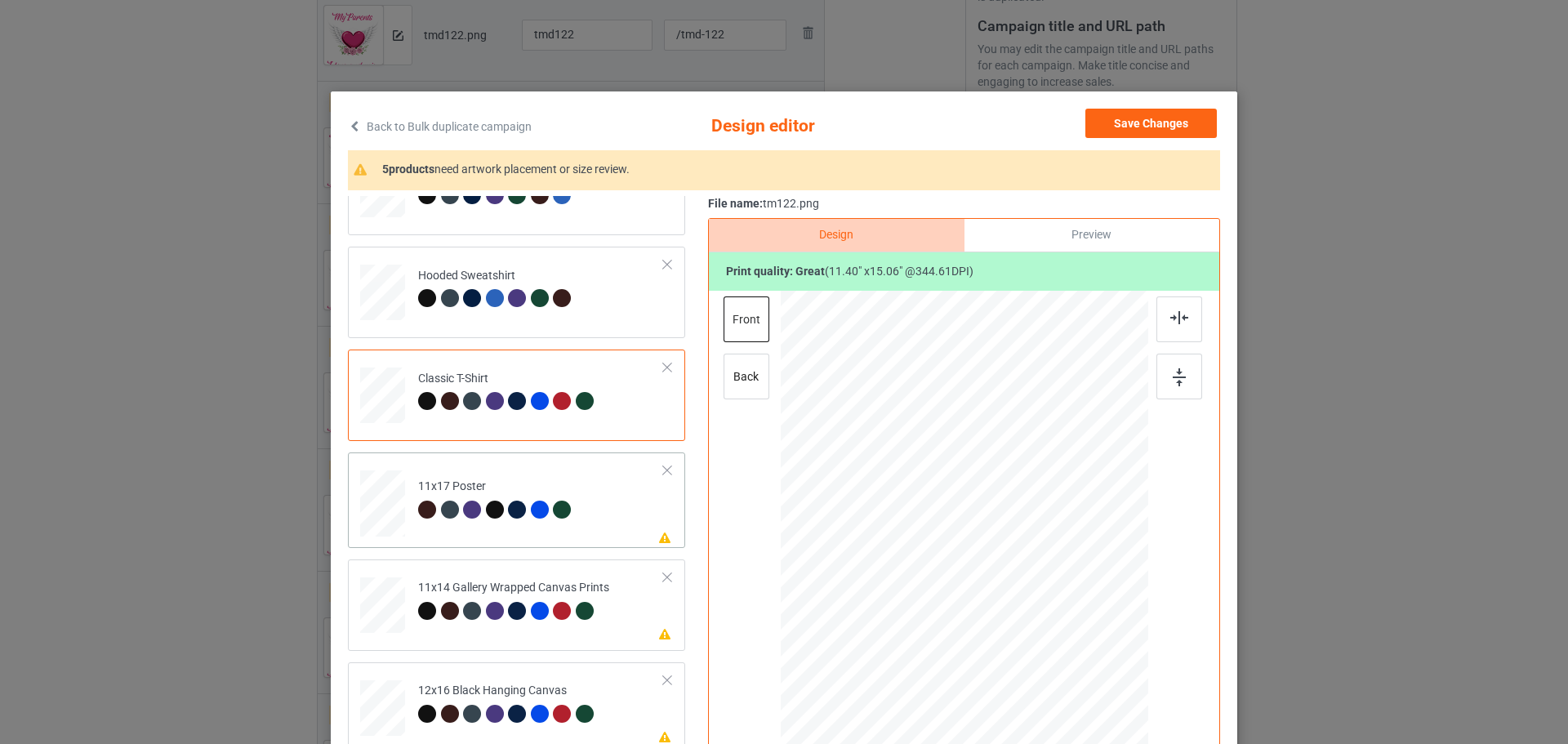
scroll to position [82, 0]
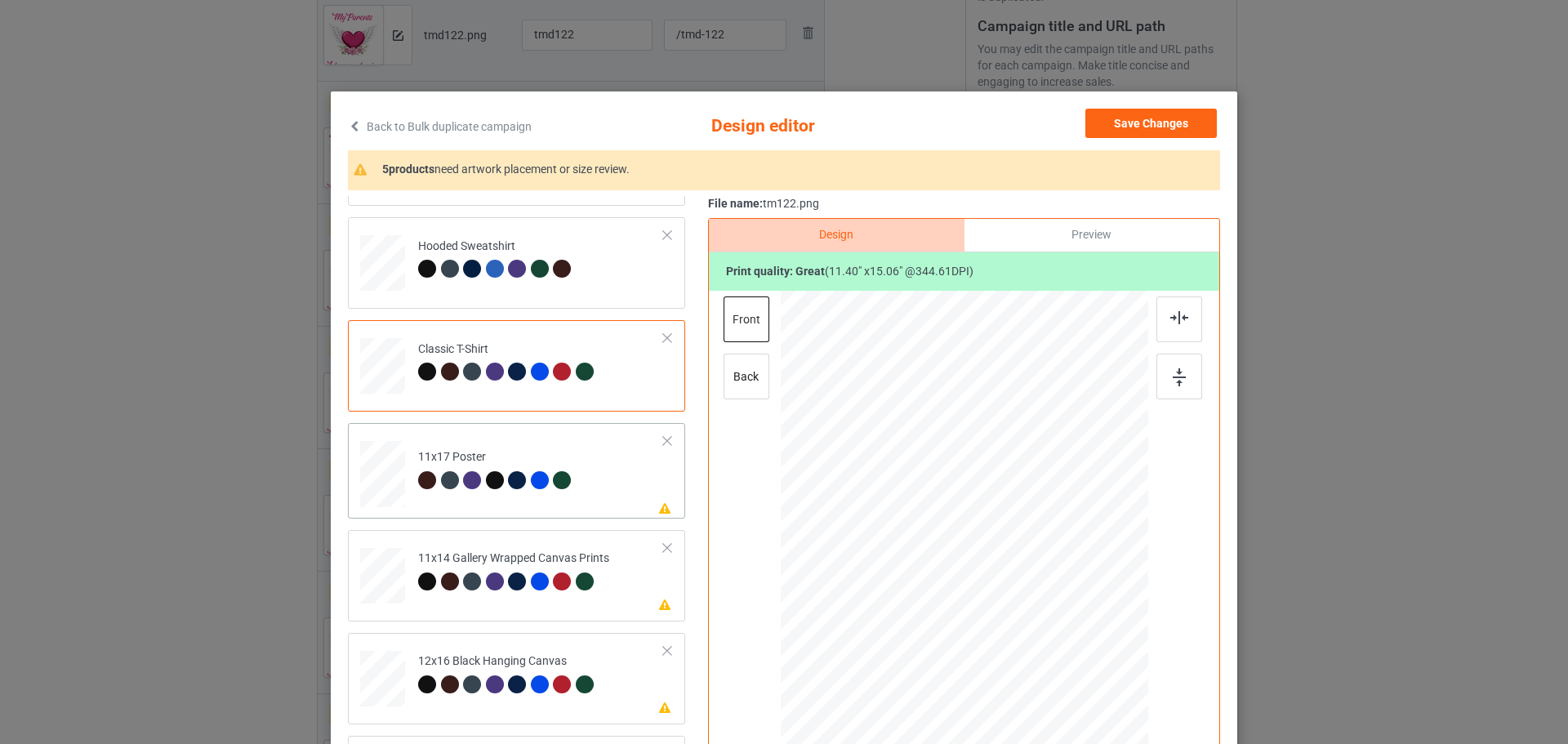
click at [391, 164] on div at bounding box center [382, 154] width 17 height 20
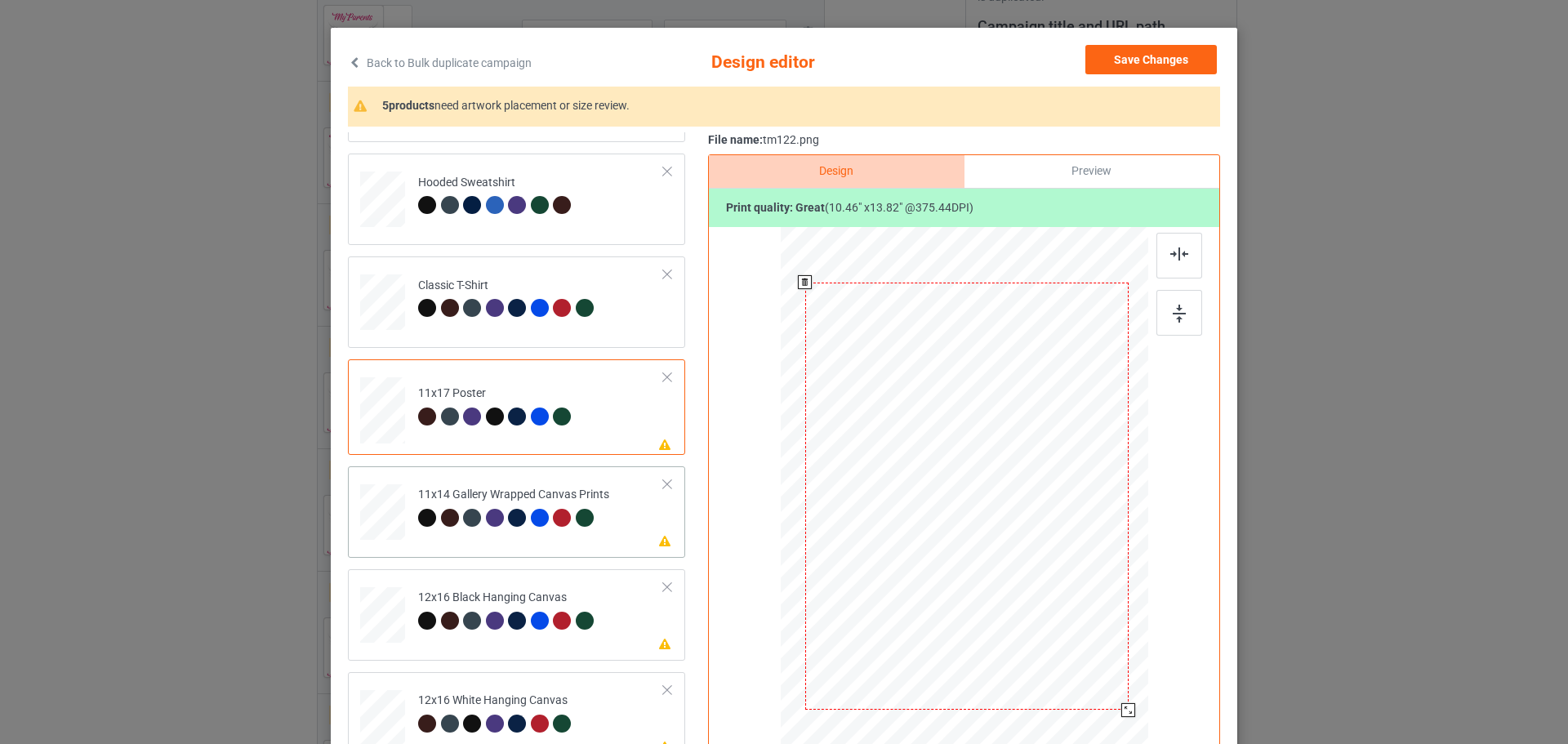
scroll to position [163, 0]
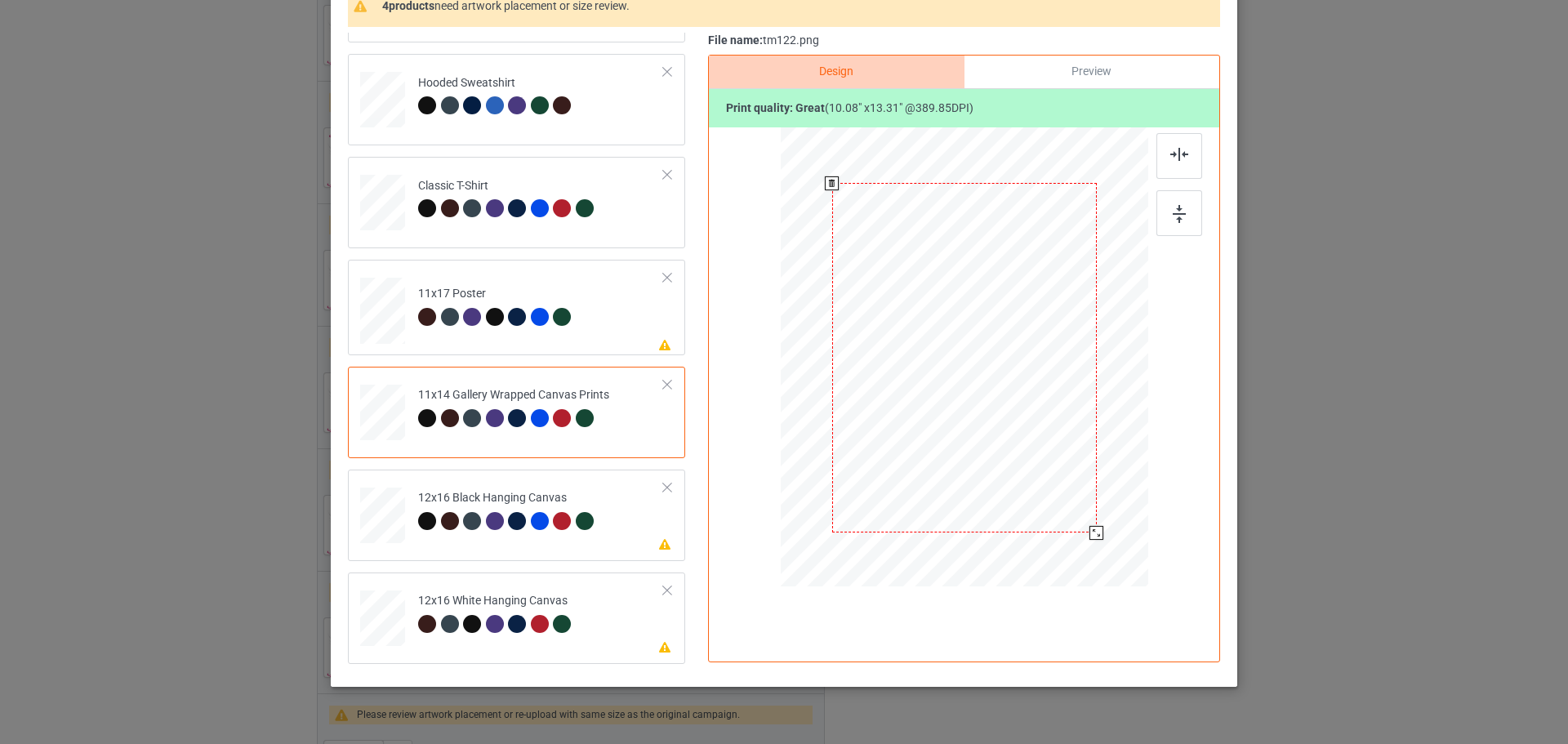
drag, startPoint x: 1082, startPoint y: 523, endPoint x: 1091, endPoint y: 535, distance: 15.0
click at [1091, 535] on div at bounding box center [1096, 533] width 14 height 14
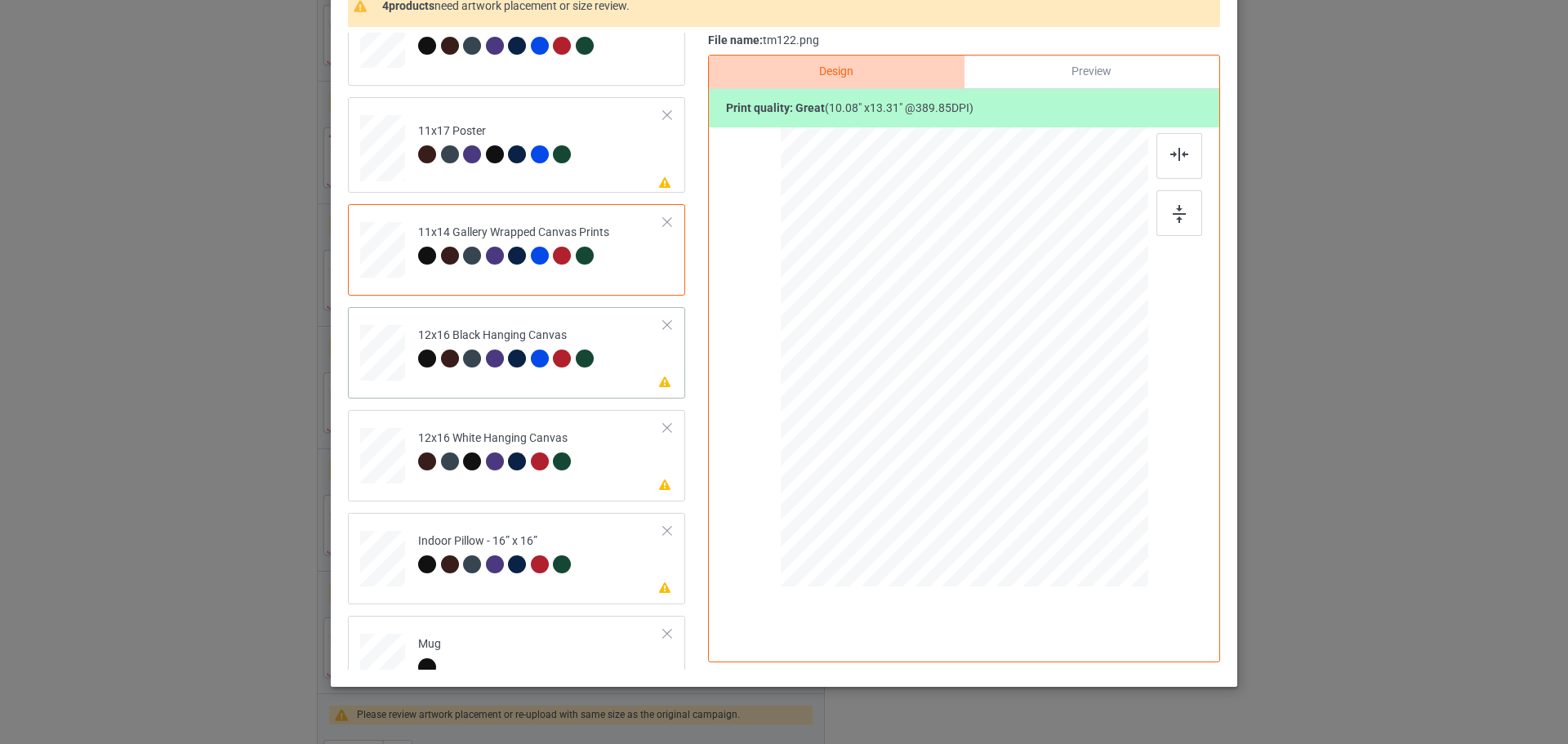
scroll to position [245, 0]
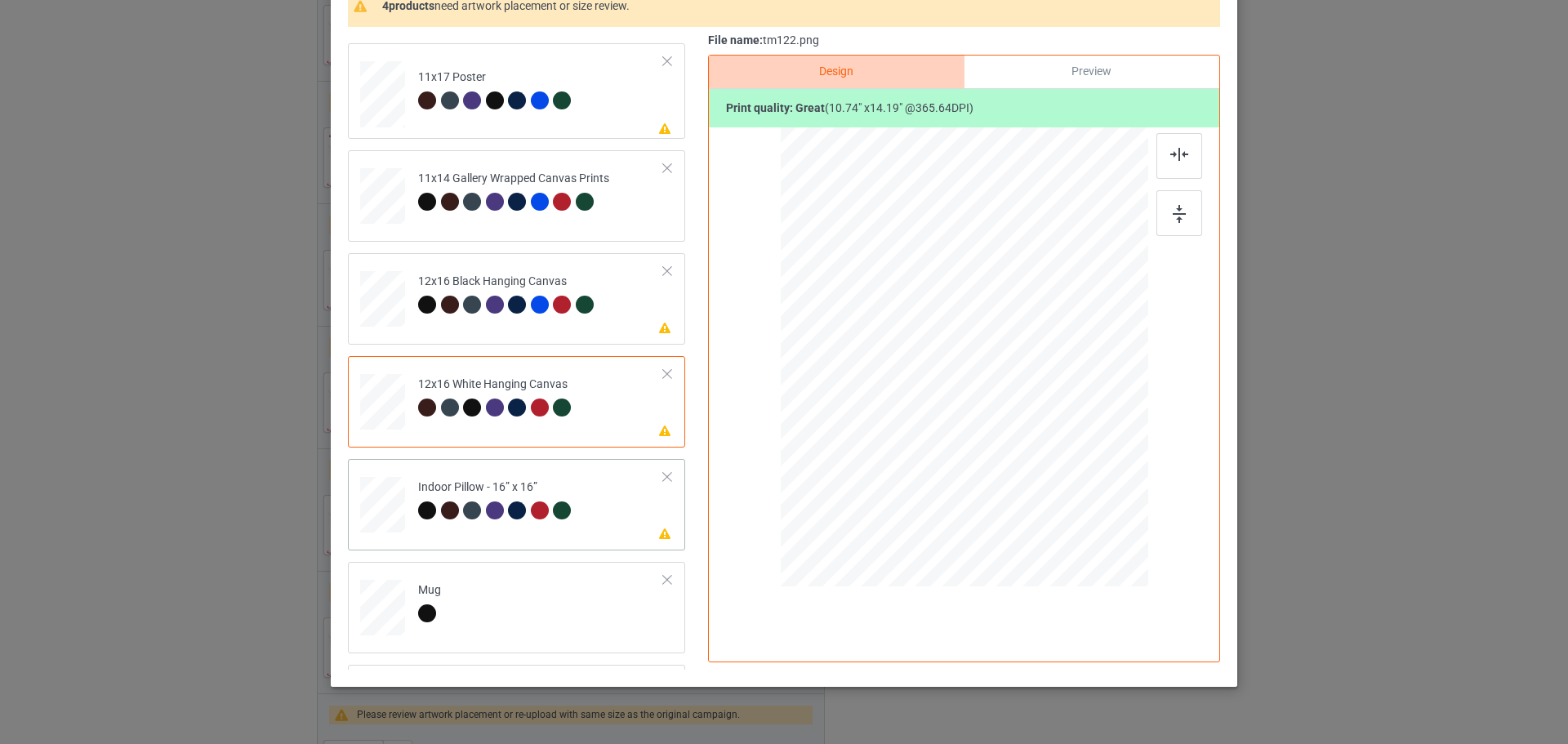
scroll to position [326, 0]
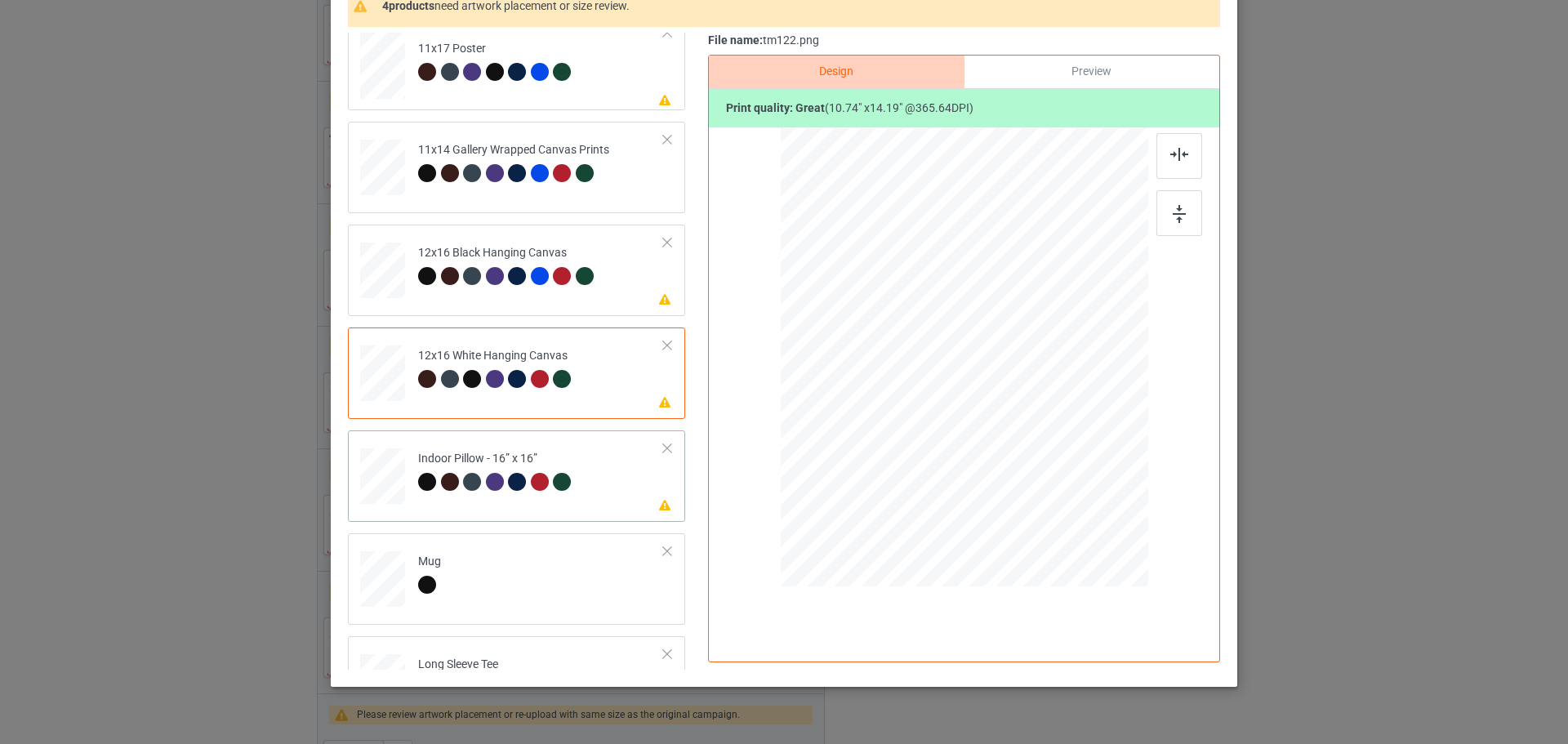
drag, startPoint x: 1065, startPoint y: 501, endPoint x: 1046, endPoint y: 469, distance: 37.2
click at [1046, 469] on div at bounding box center [1051, 473] width 14 height 14
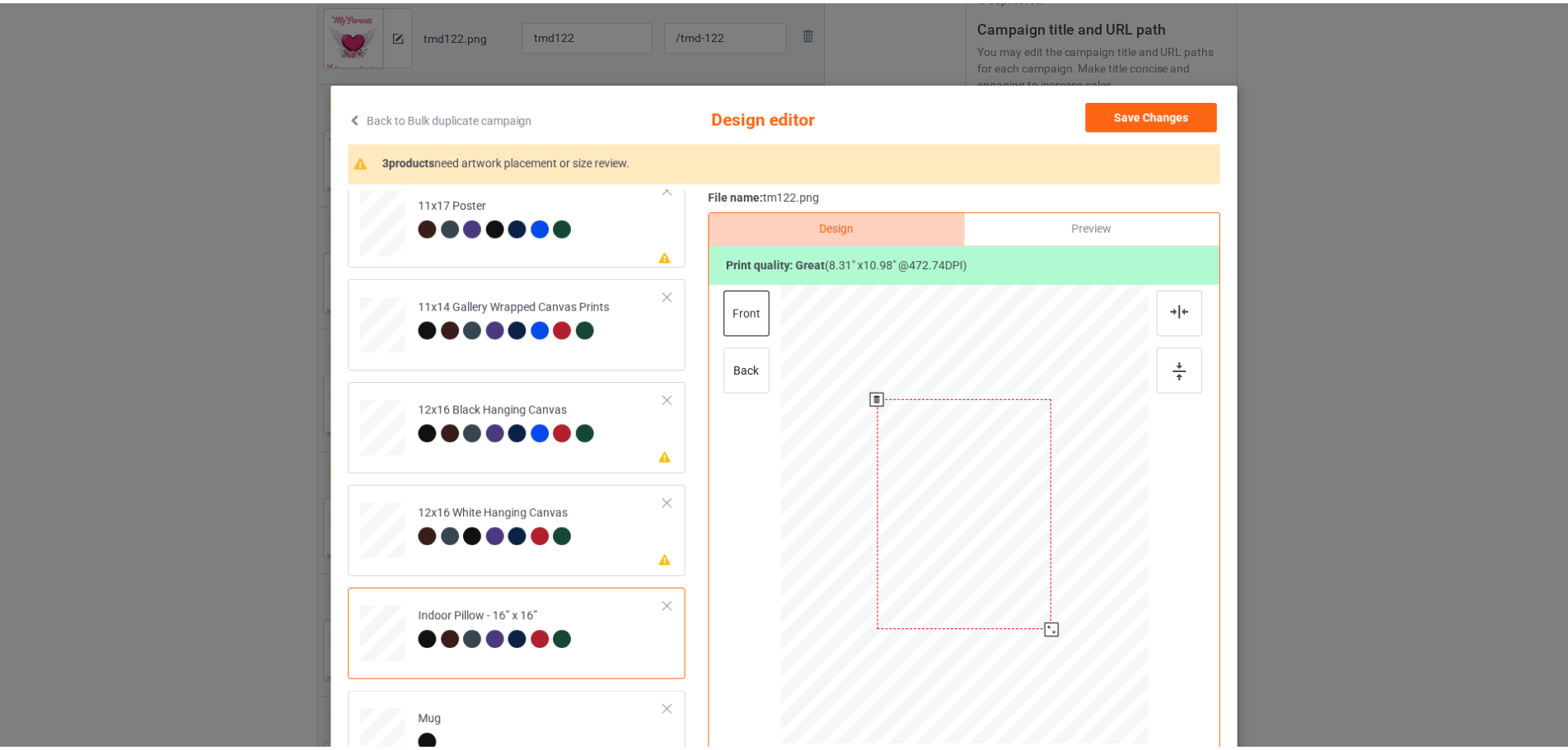
scroll to position [0, 0]
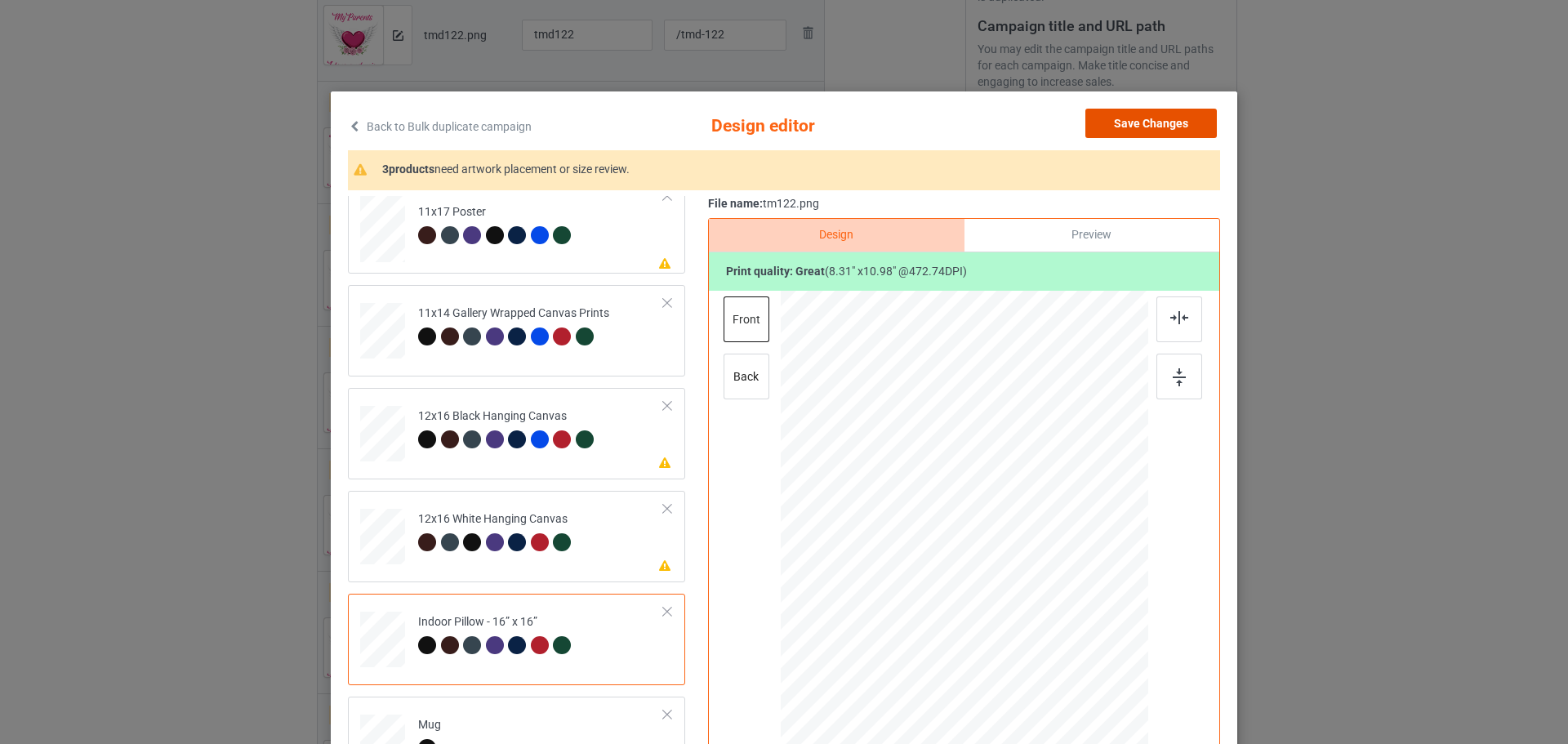
click at [1161, 118] on button "Save Changes" at bounding box center [1151, 124] width 132 height 29
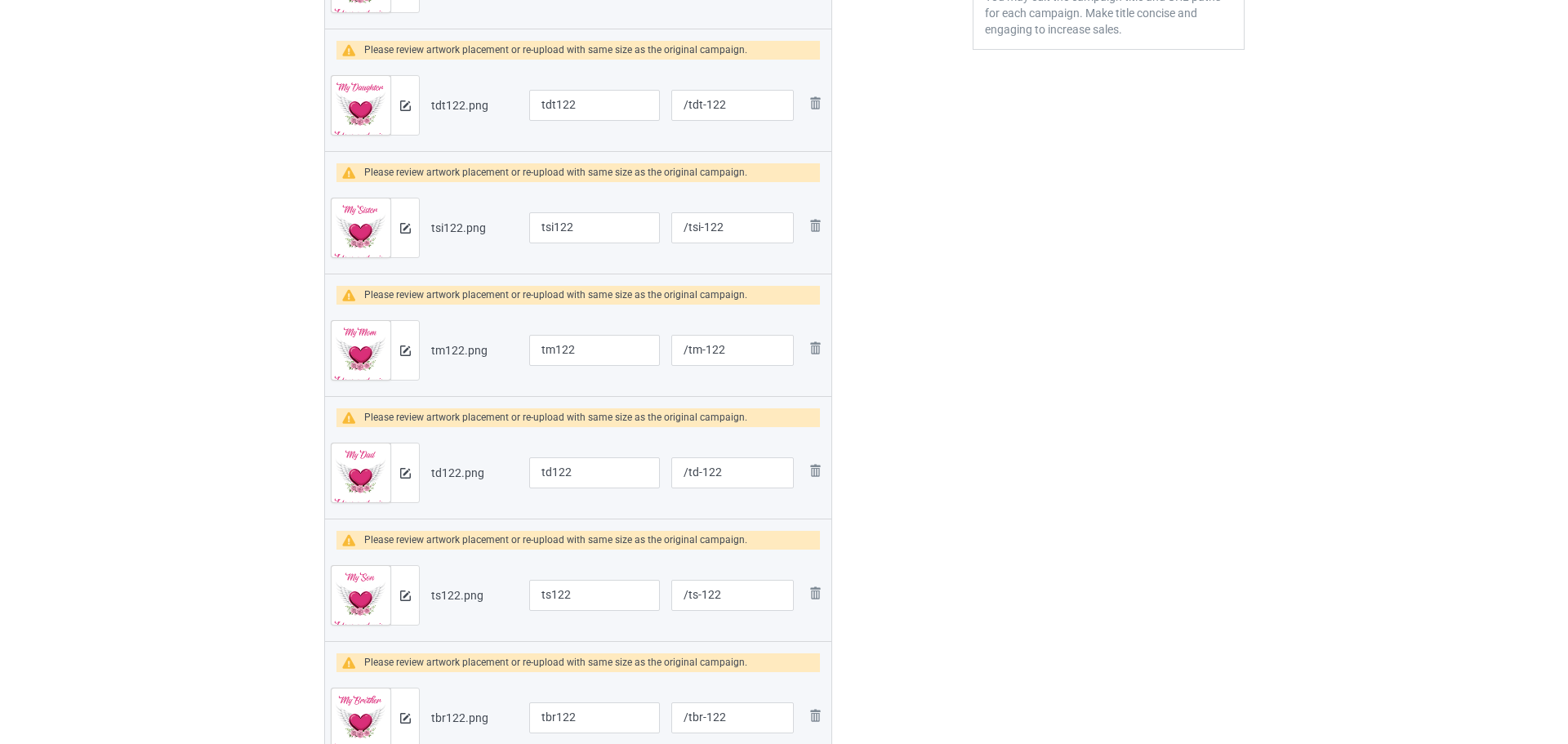
scroll to position [543, 0]
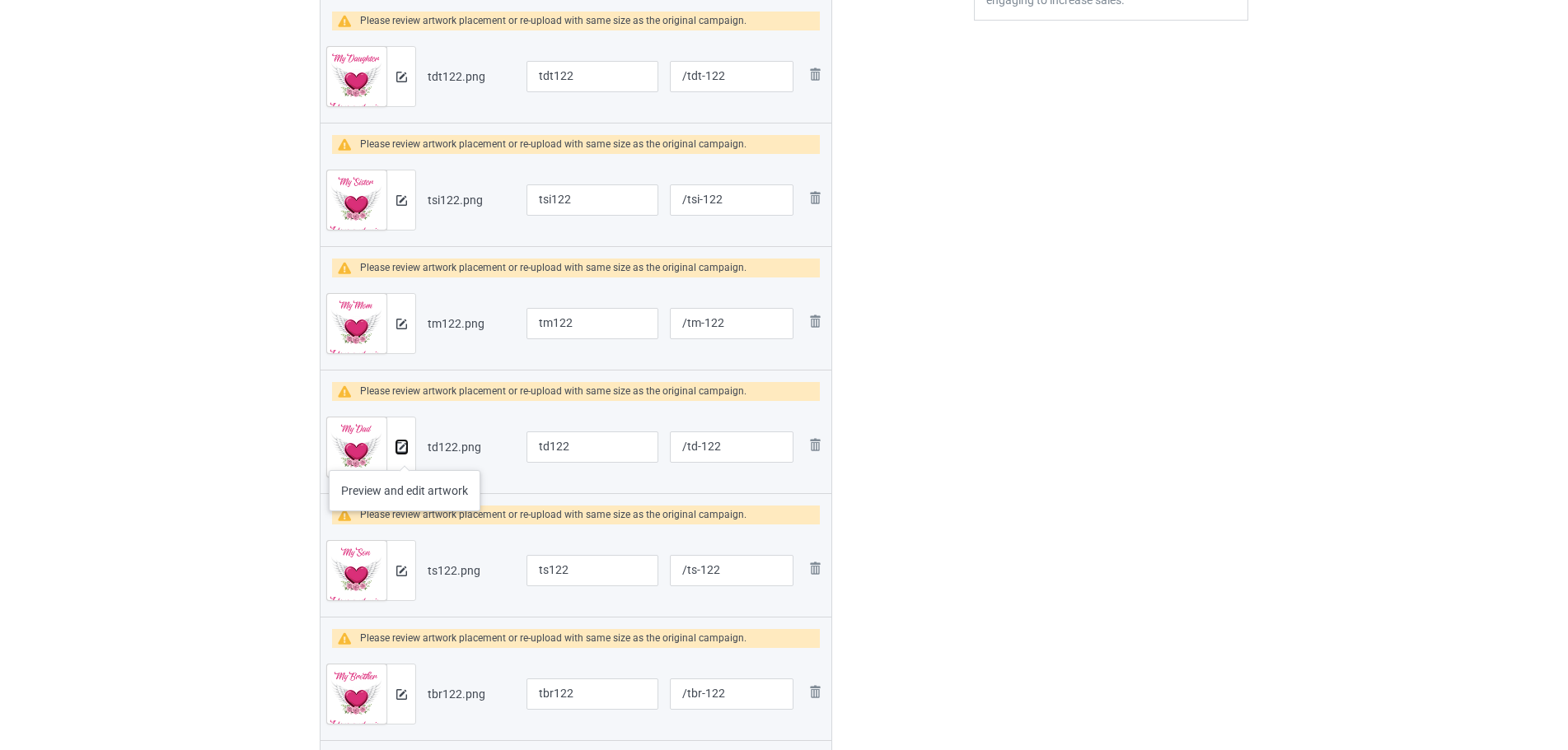
click at [403, 452] on img at bounding box center [401, 447] width 11 height 11
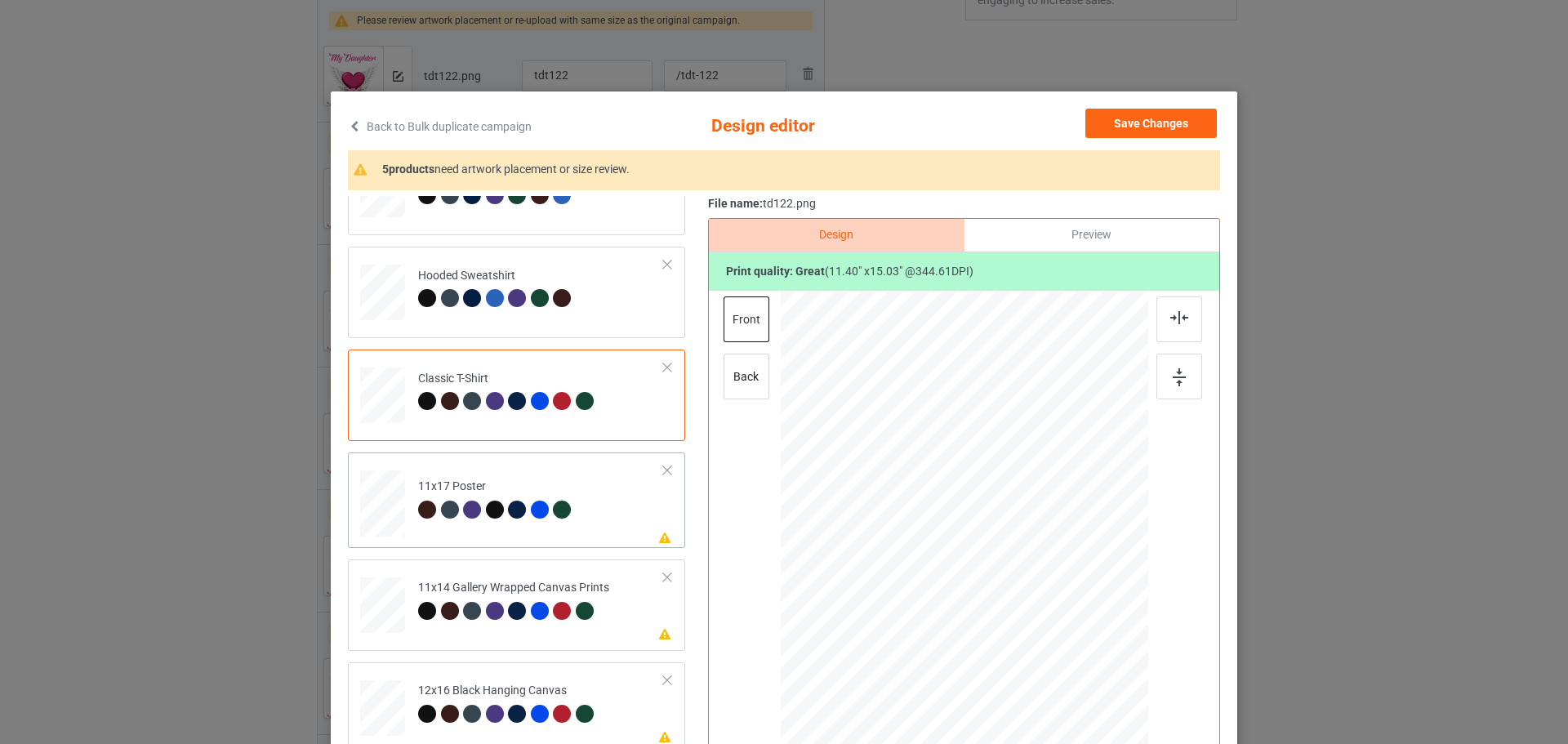
scroll to position [82, 0]
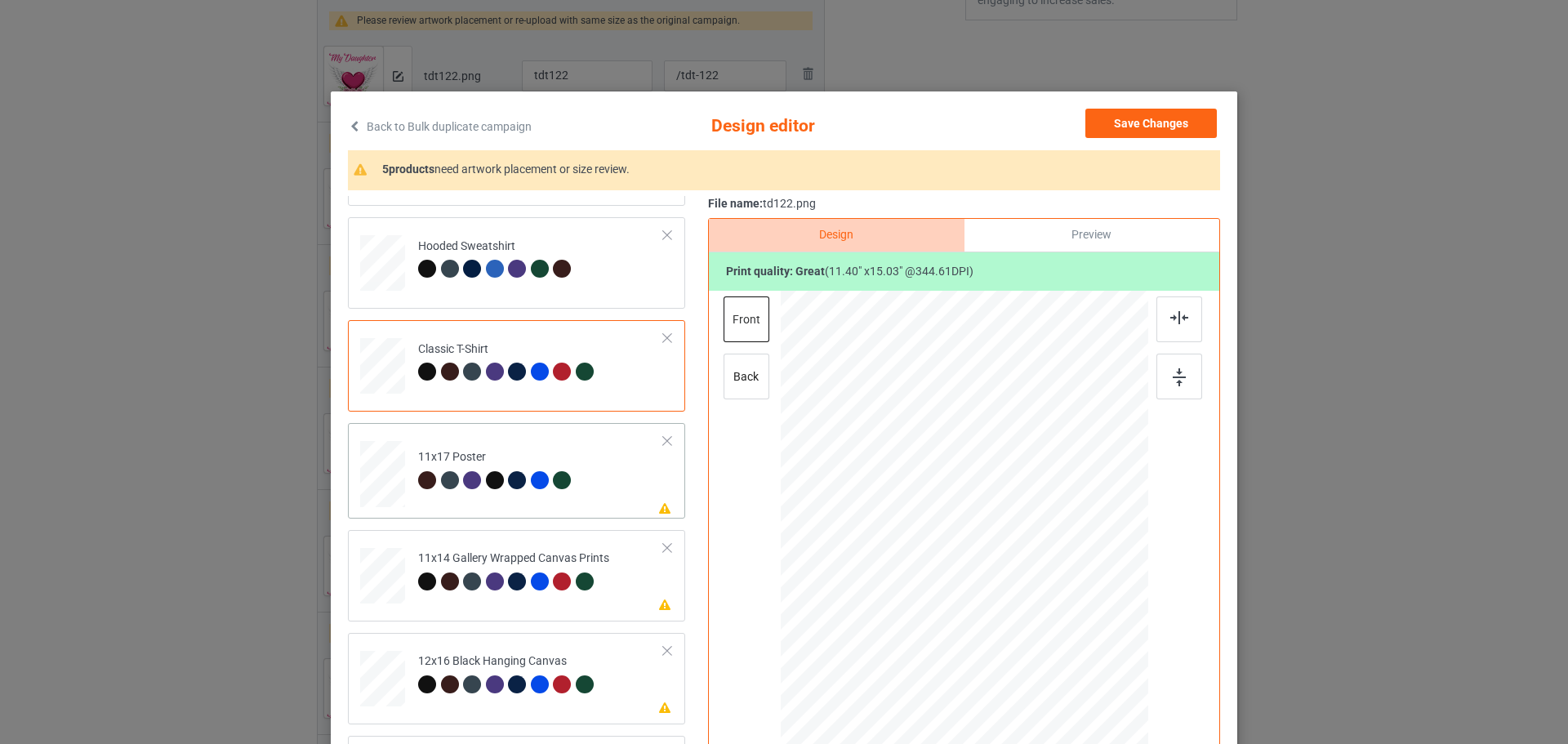
click at [388, 164] on div at bounding box center [382, 154] width 17 height 20
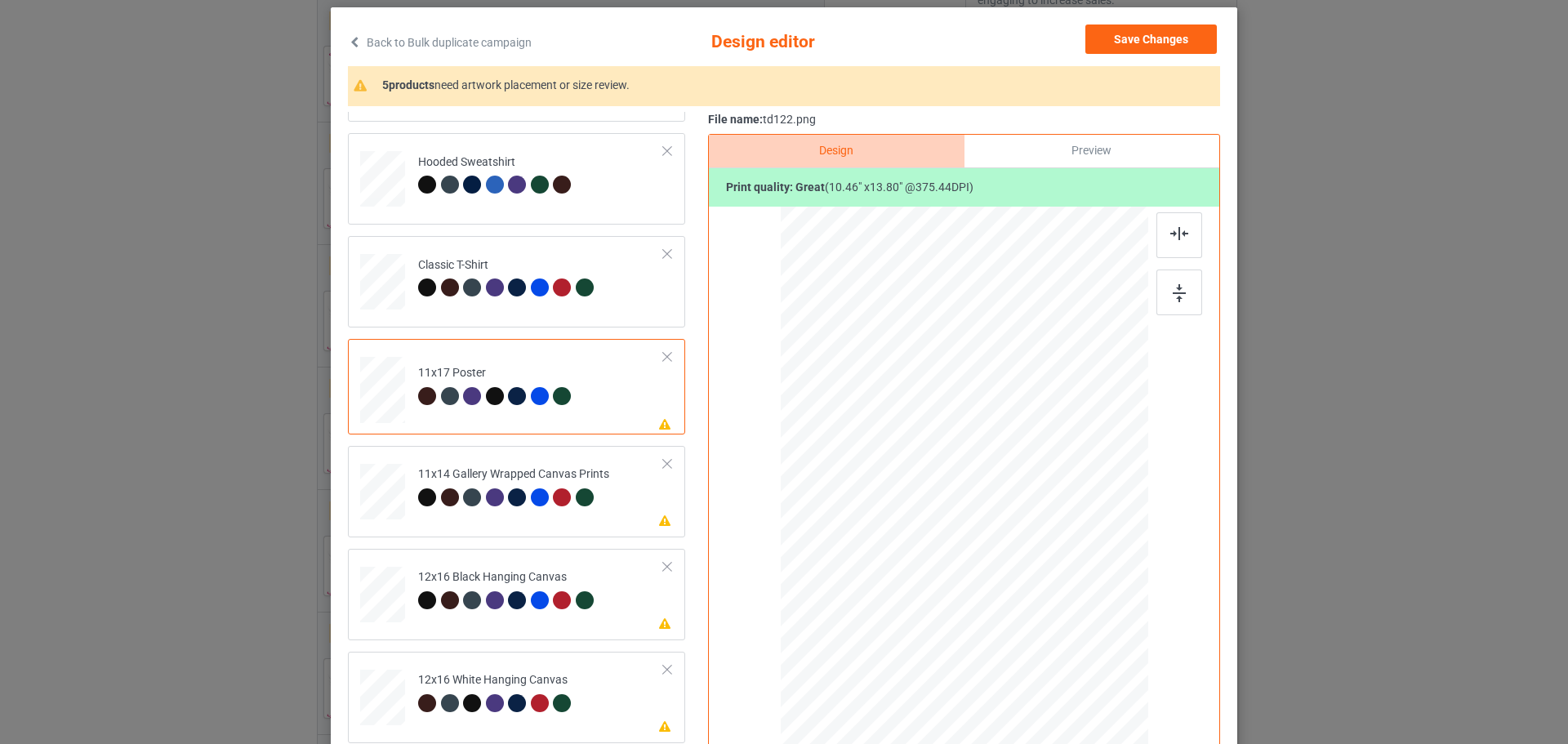
scroll to position [163, 0]
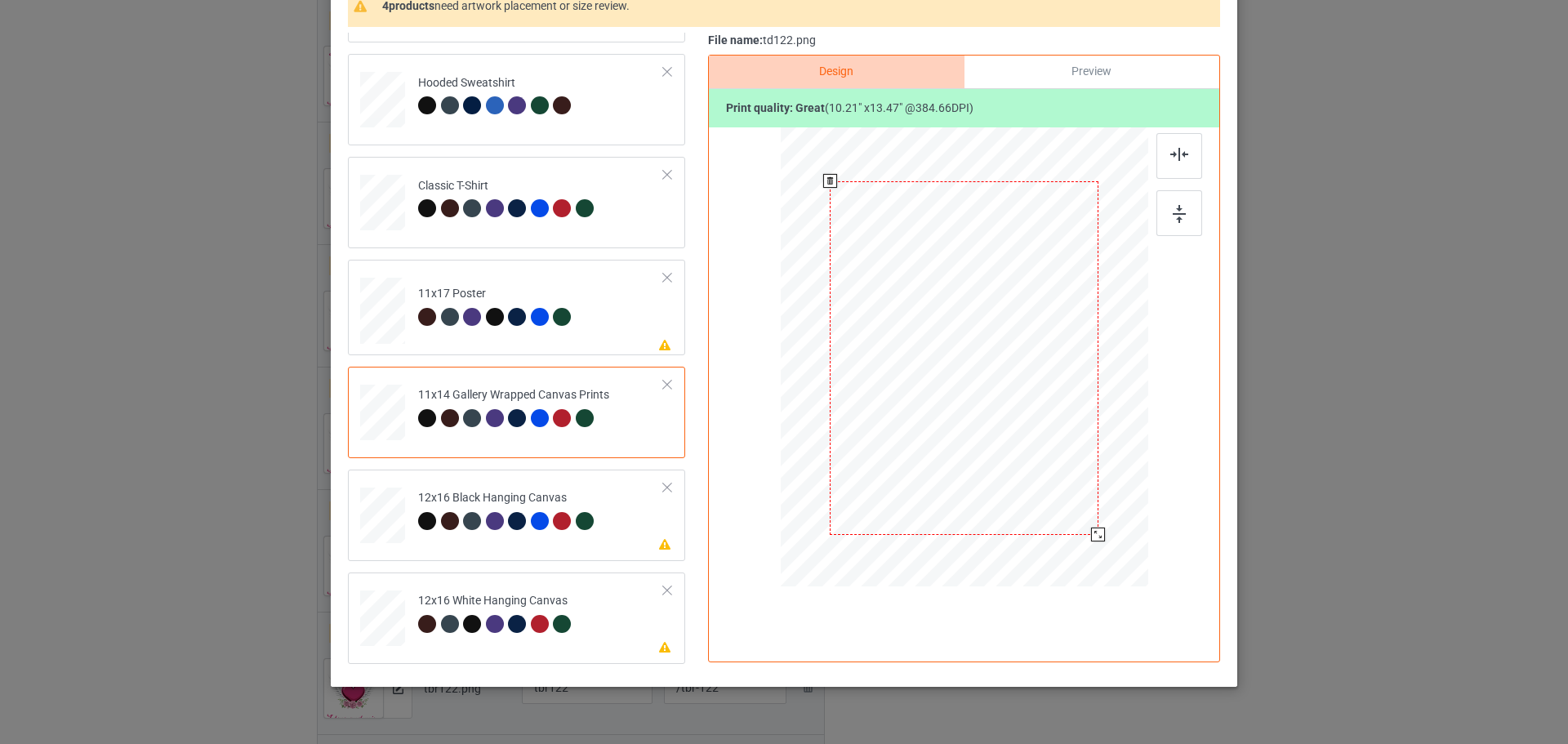
click at [1091, 532] on div at bounding box center [1097, 535] width 14 height 14
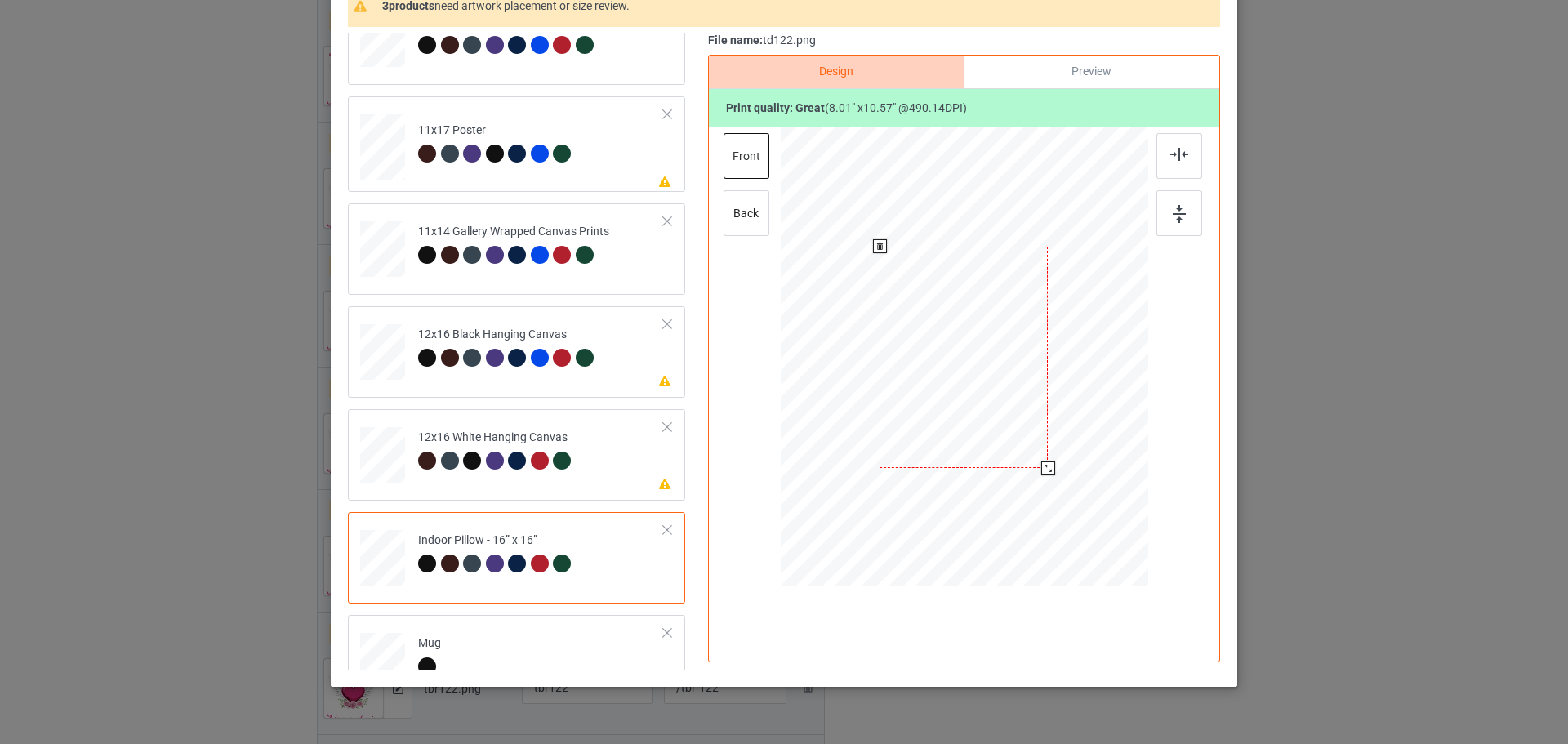
drag, startPoint x: 1069, startPoint y: 504, endPoint x: 1044, endPoint y: 468, distance: 43.8
click at [1044, 468] on div at bounding box center [1048, 469] width 14 height 14
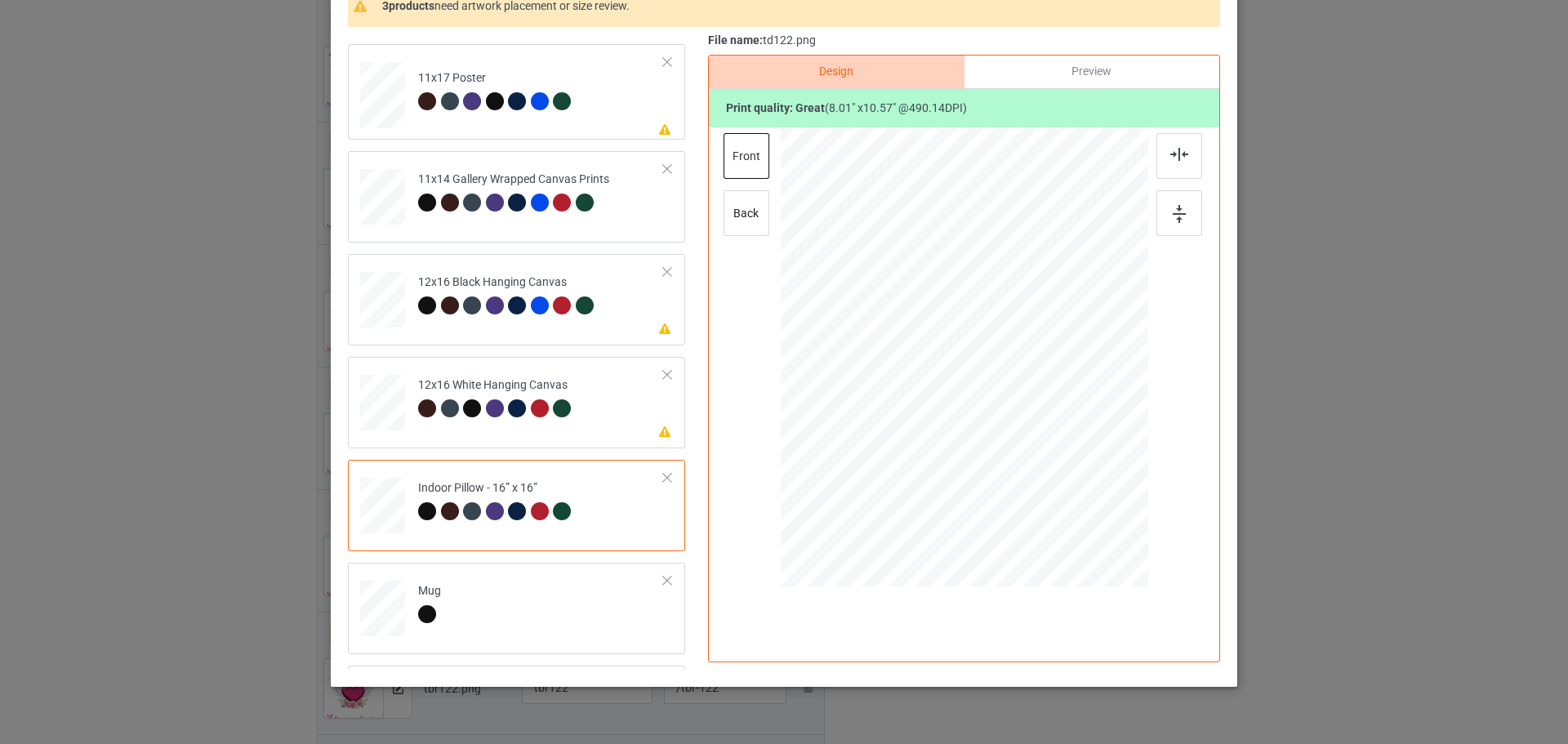
scroll to position [326, 0]
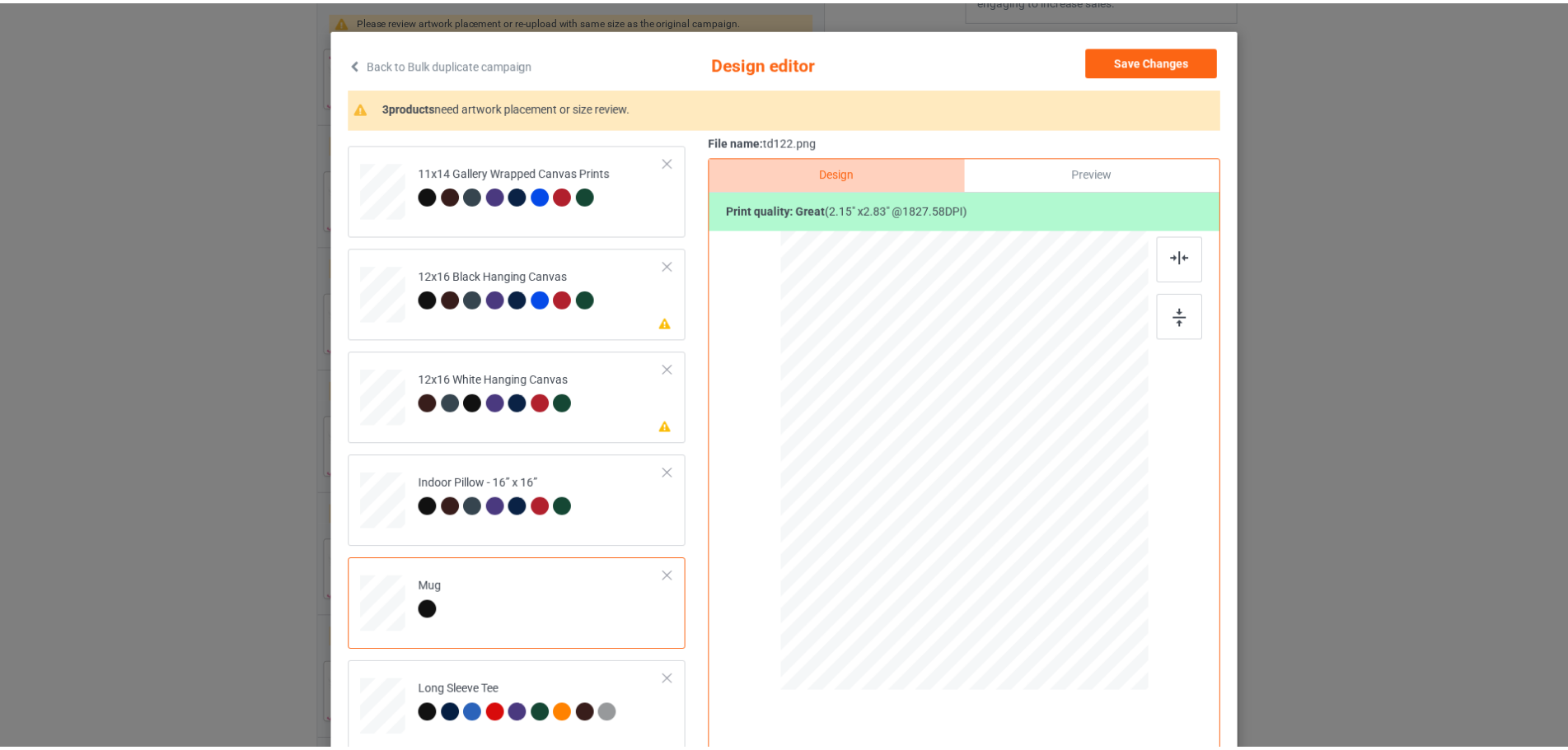
scroll to position [0, 0]
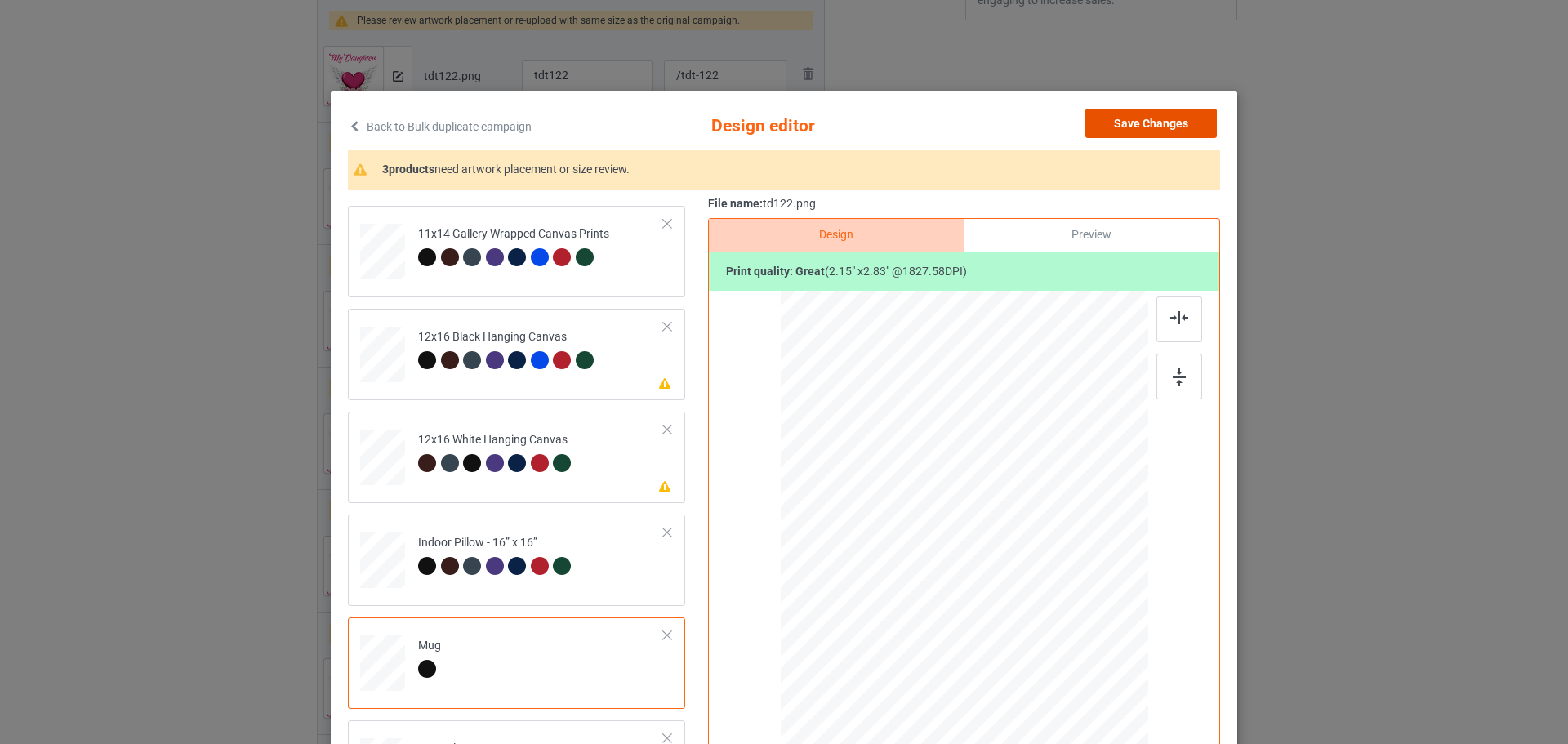
click at [1141, 114] on button "Save Changes" at bounding box center [1151, 124] width 132 height 29
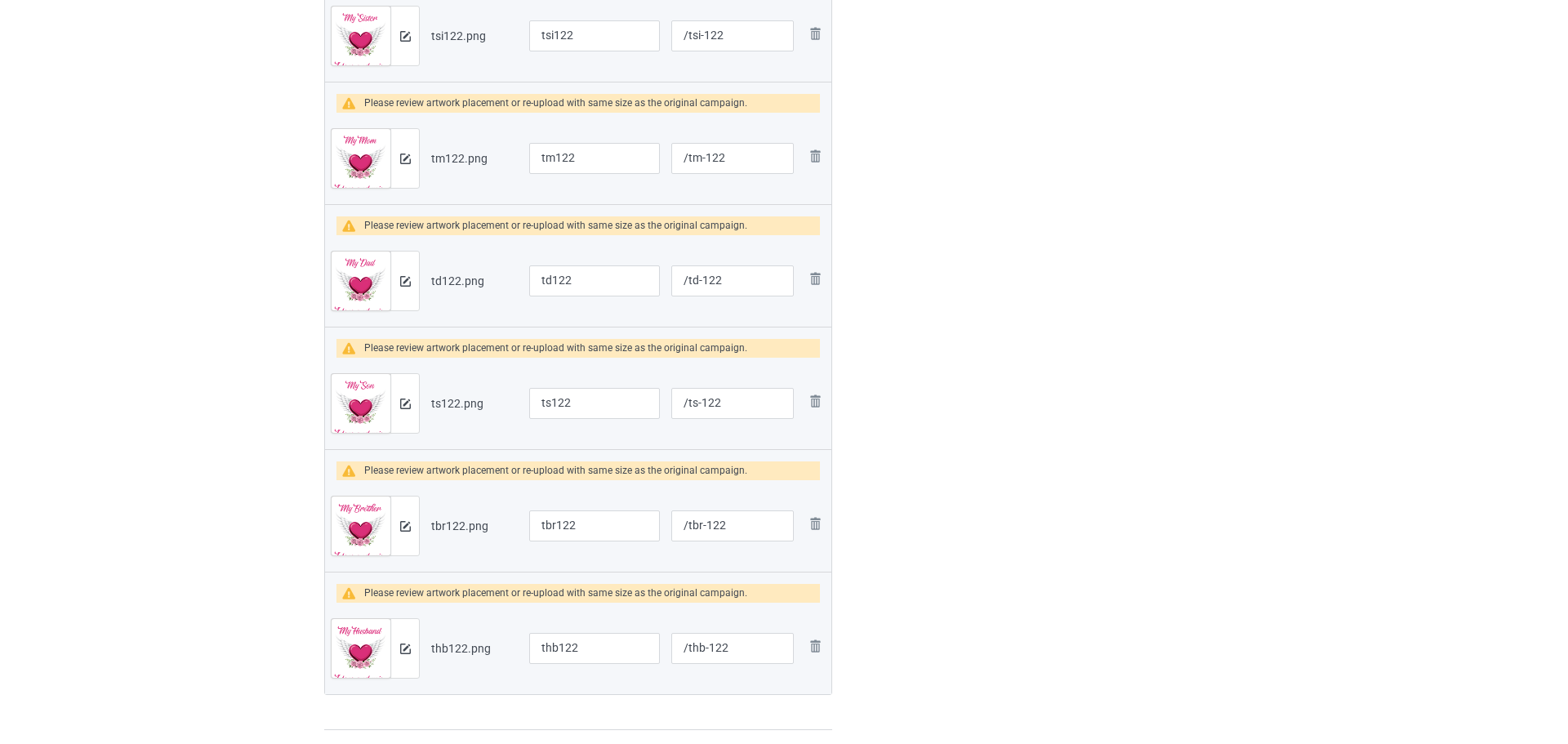
scroll to position [706, 0]
click at [386, 399] on div at bounding box center [397, 403] width 28 height 59
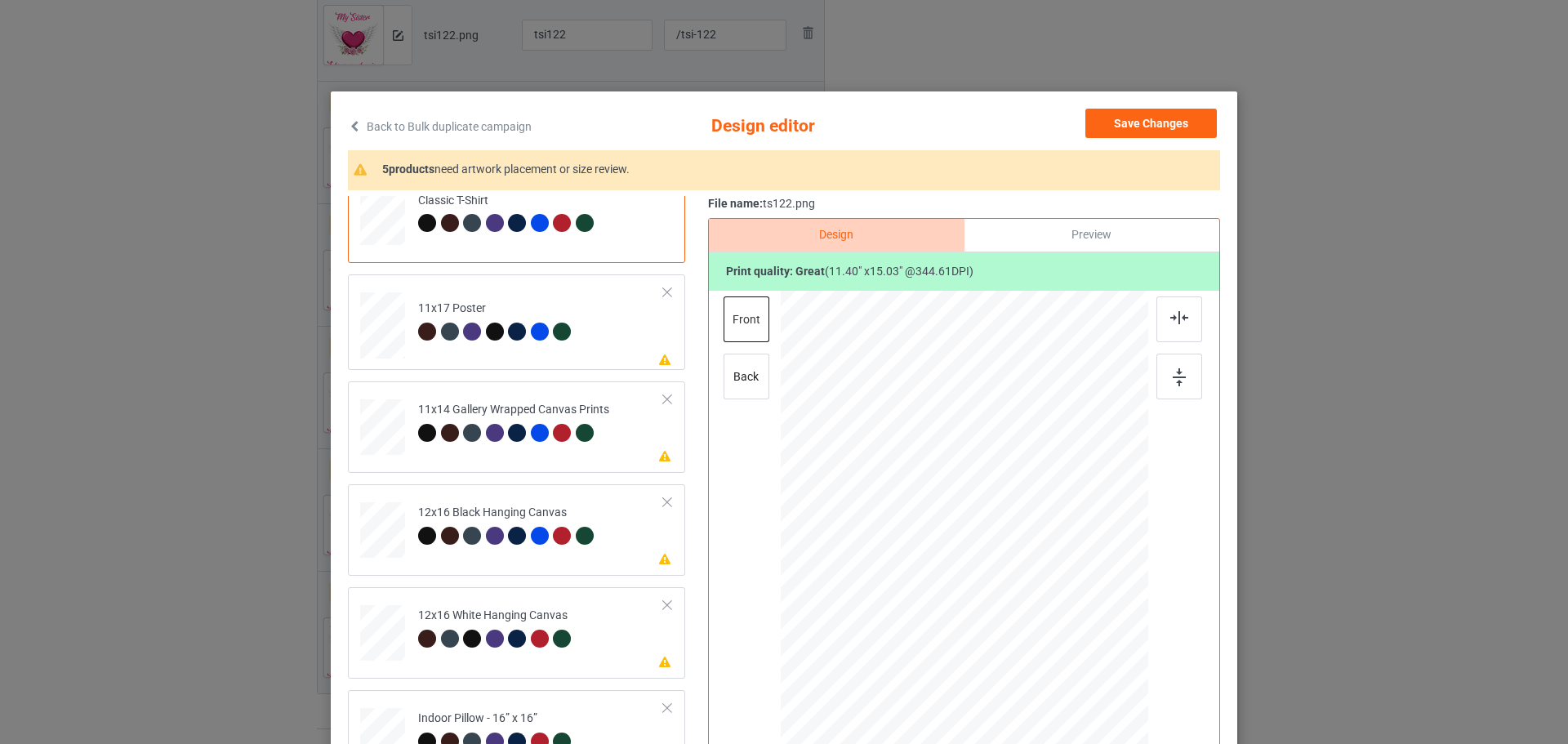
scroll to position [326, 0]
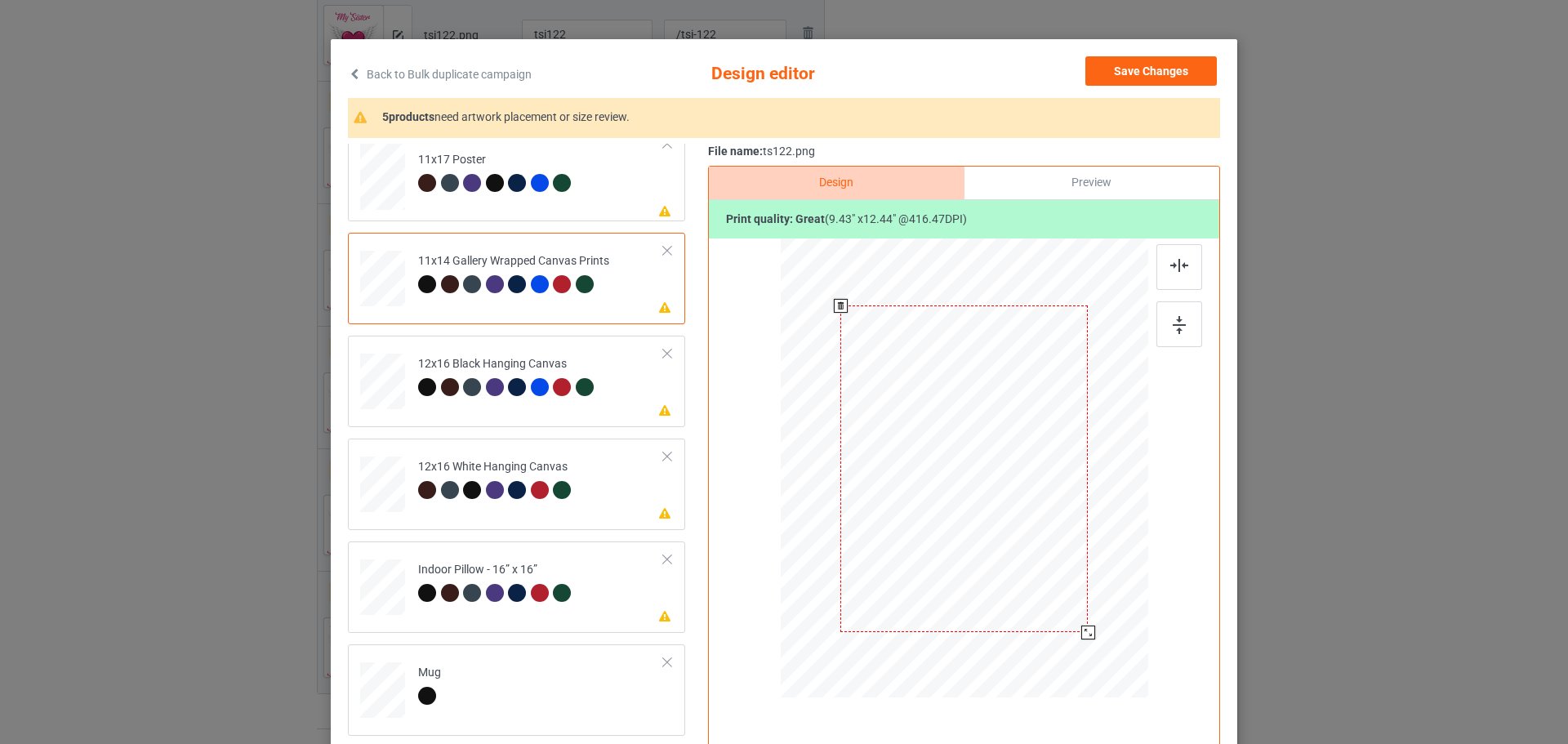
scroll to position [82, 0]
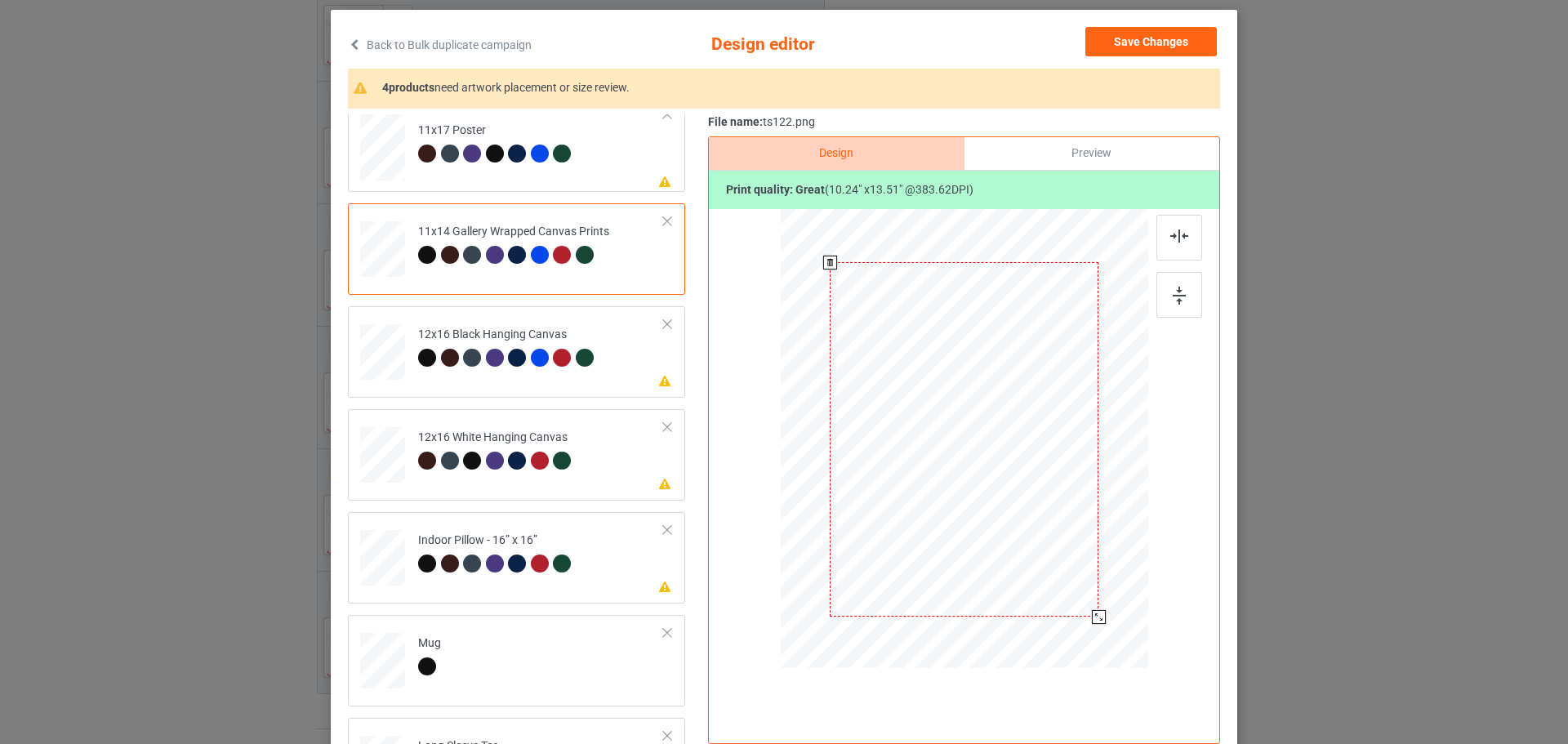
click at [1092, 616] on div at bounding box center [1098, 617] width 14 height 14
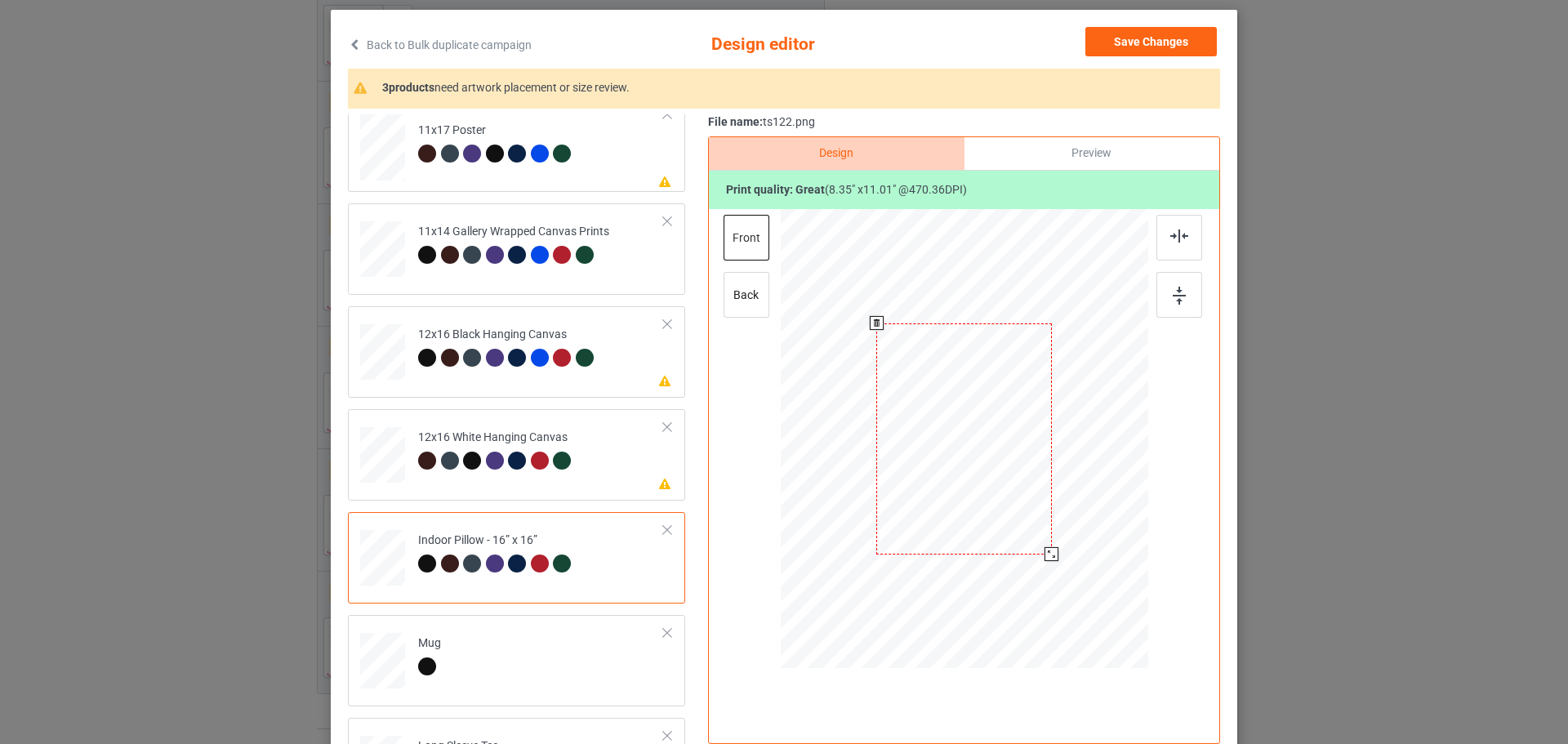
drag, startPoint x: 1064, startPoint y: 586, endPoint x: 1042, endPoint y: 555, distance: 38.0
click at [1044, 555] on div at bounding box center [1051, 554] width 14 height 14
click at [1120, 39] on button "Save Changes" at bounding box center [1151, 41] width 132 height 29
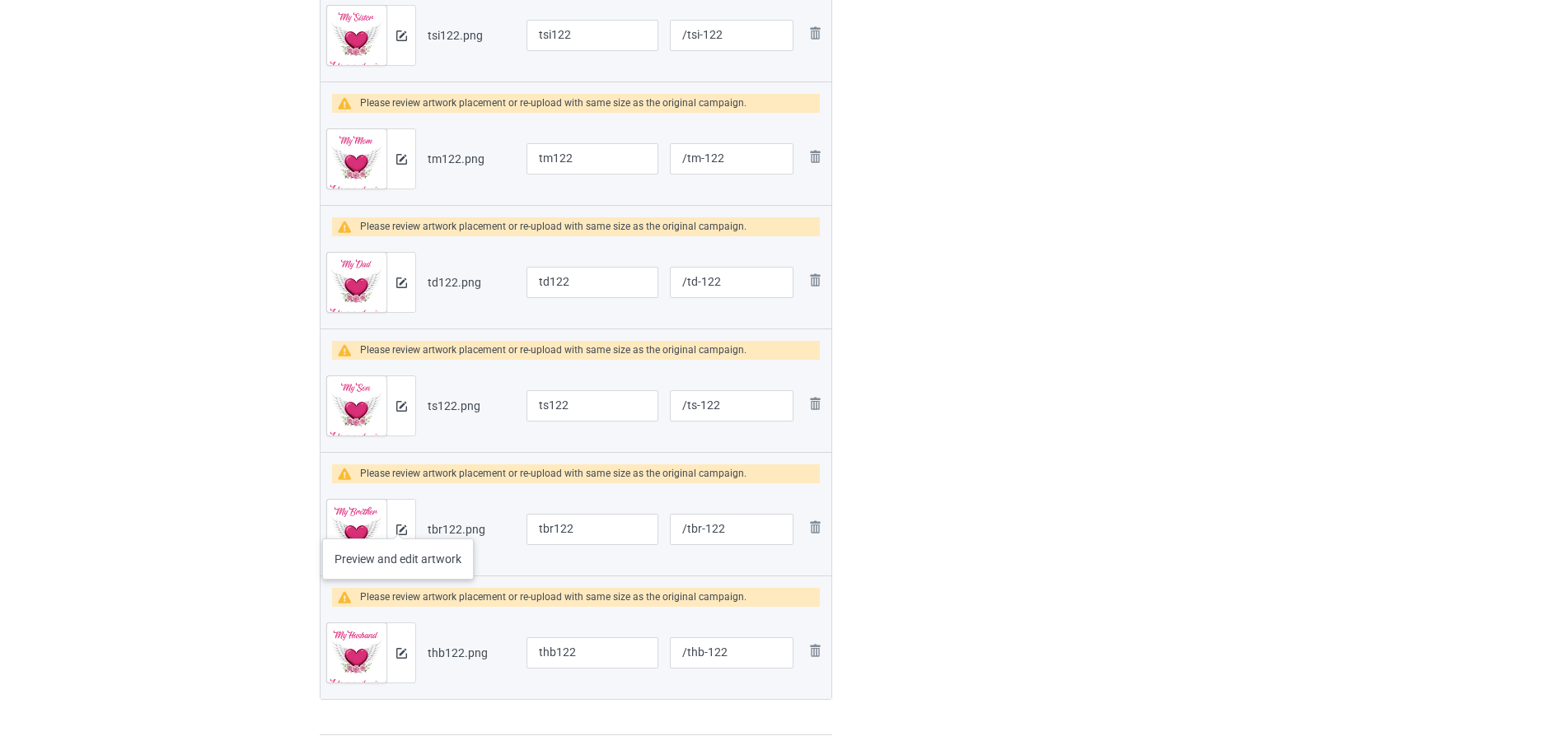
click at [397, 522] on div at bounding box center [400, 530] width 29 height 59
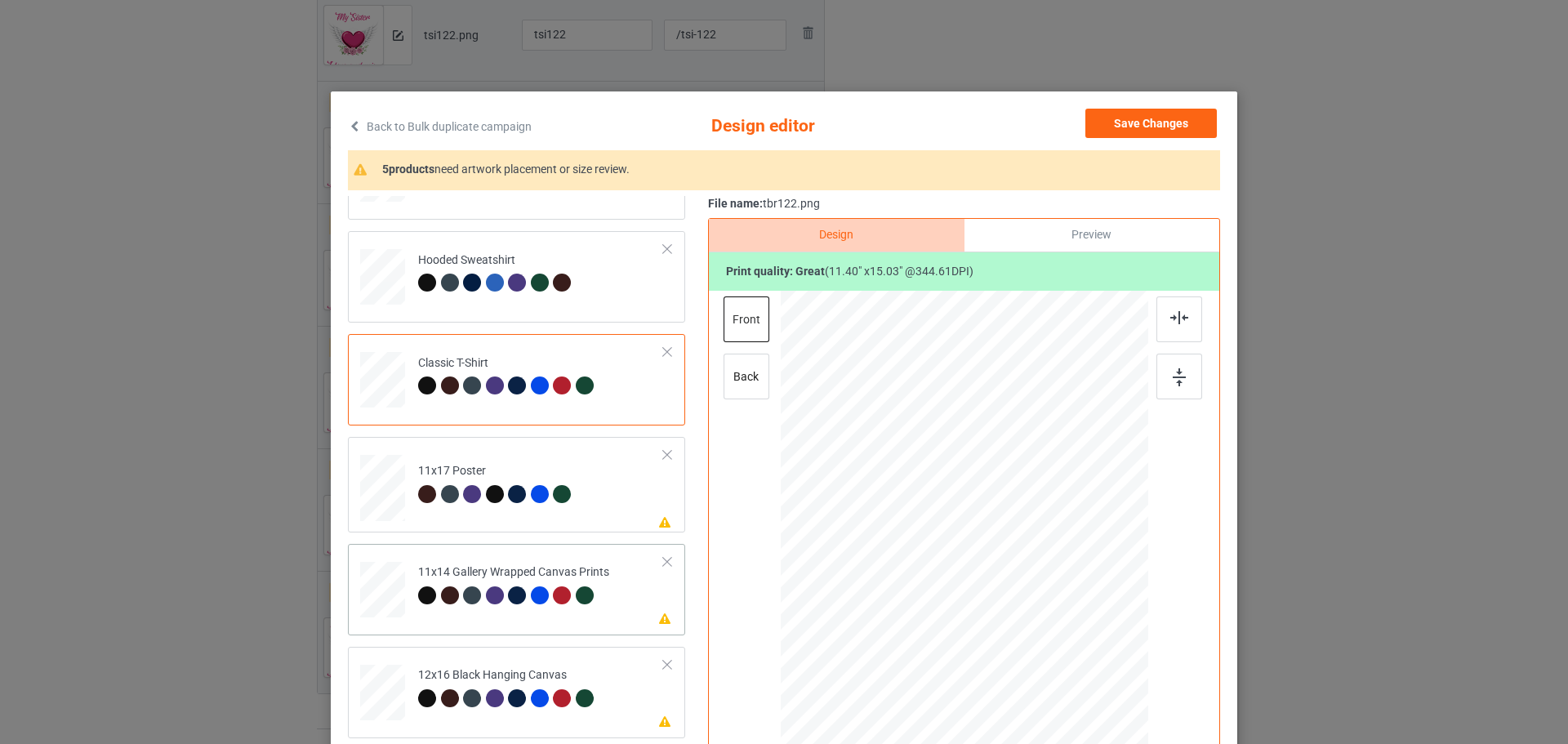
scroll to position [163, 0]
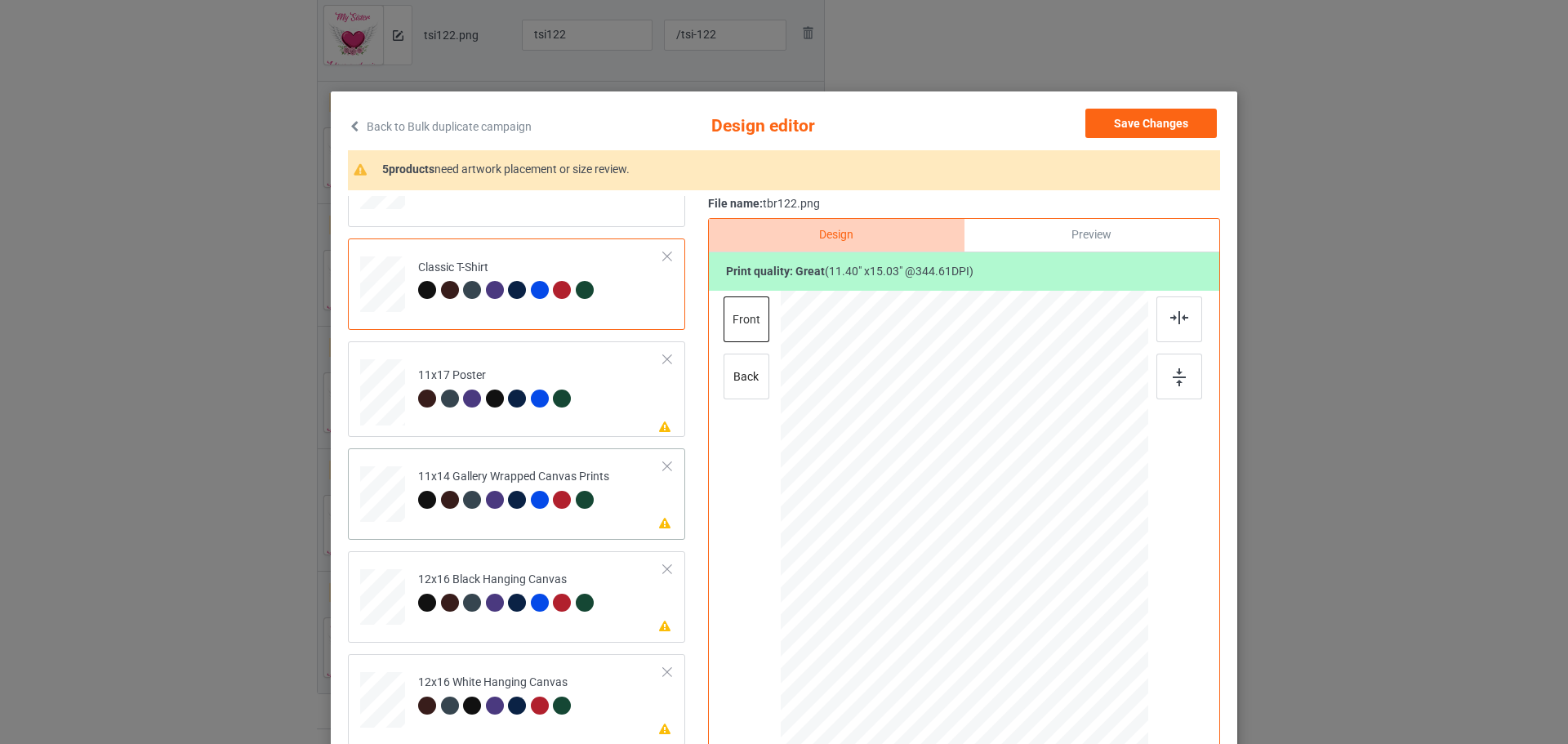
drag, startPoint x: 394, startPoint y: 488, endPoint x: 411, endPoint y: 491, distance: 17.3
click at [391, 83] on div at bounding box center [382, 73] width 17 height 20
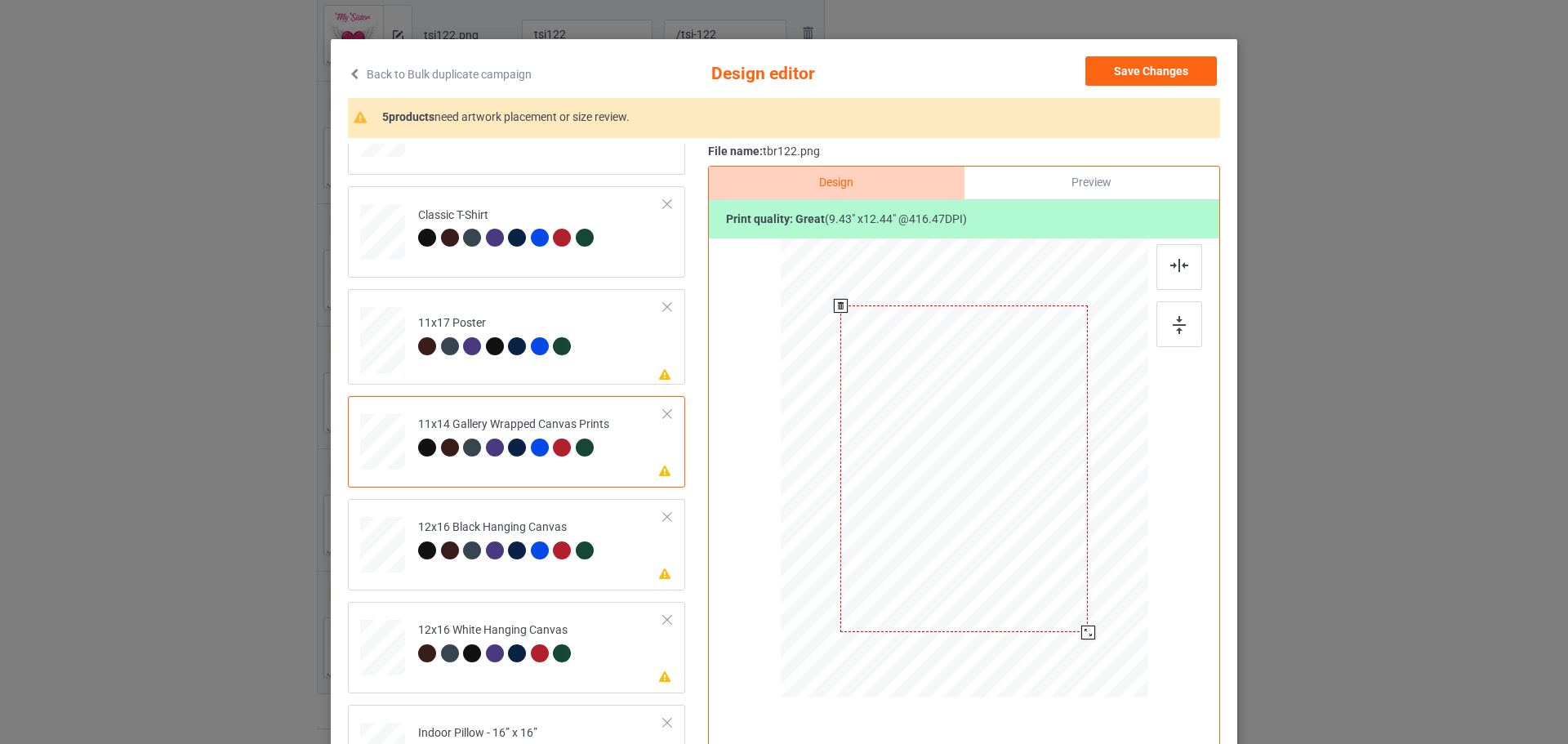
scroll to position [82, 0]
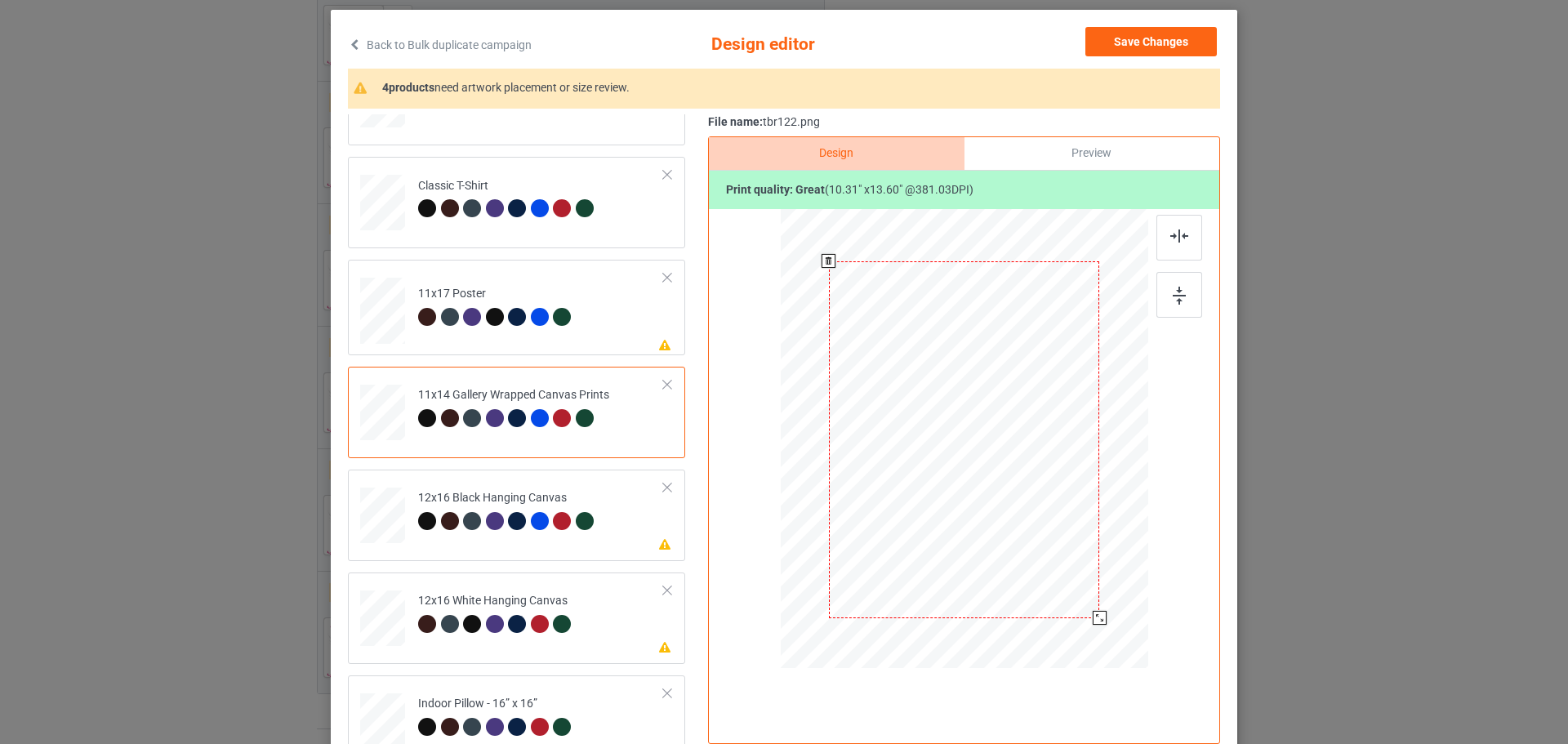
click at [1097, 611] on div at bounding box center [965, 439] width 367 height 446
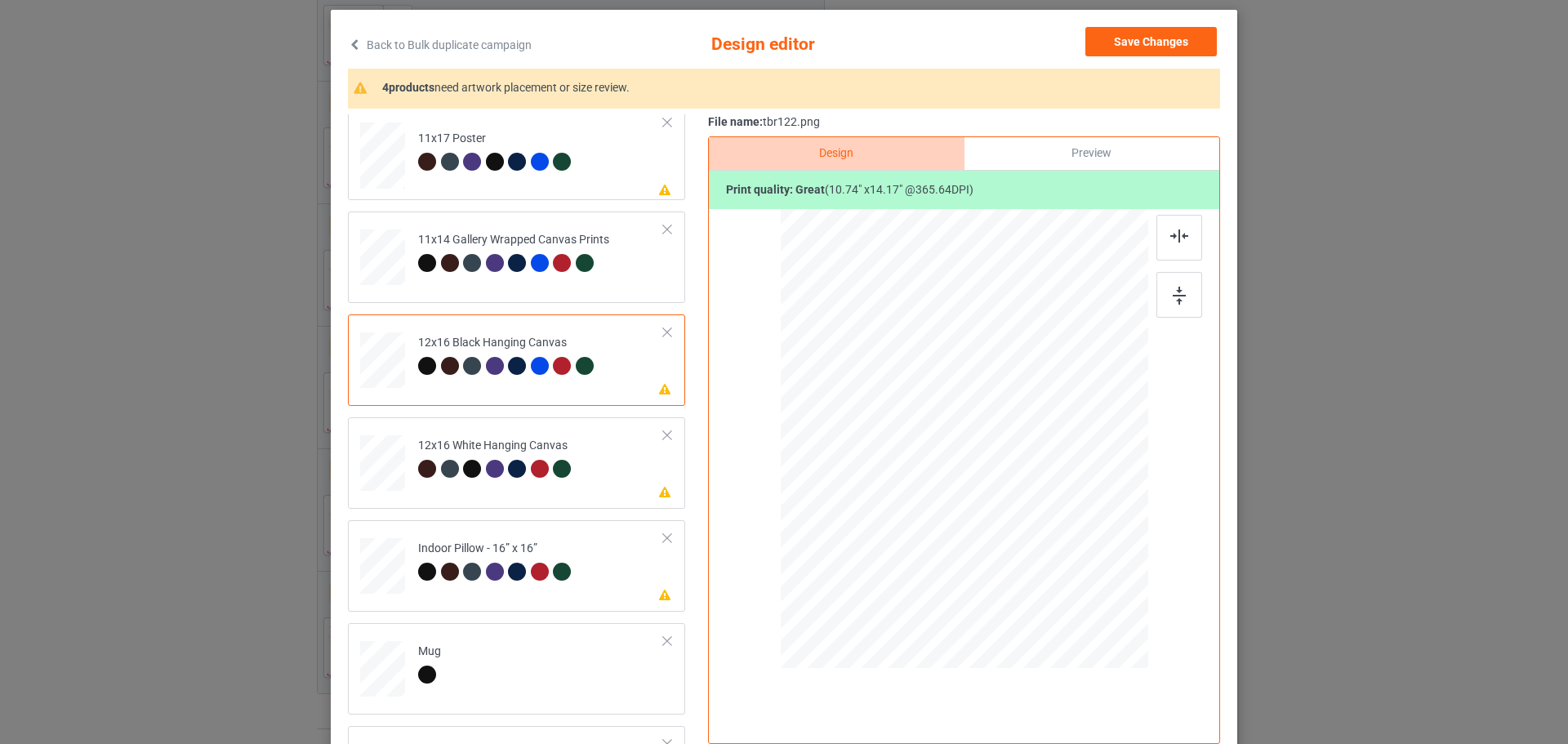
scroll to position [326, 0]
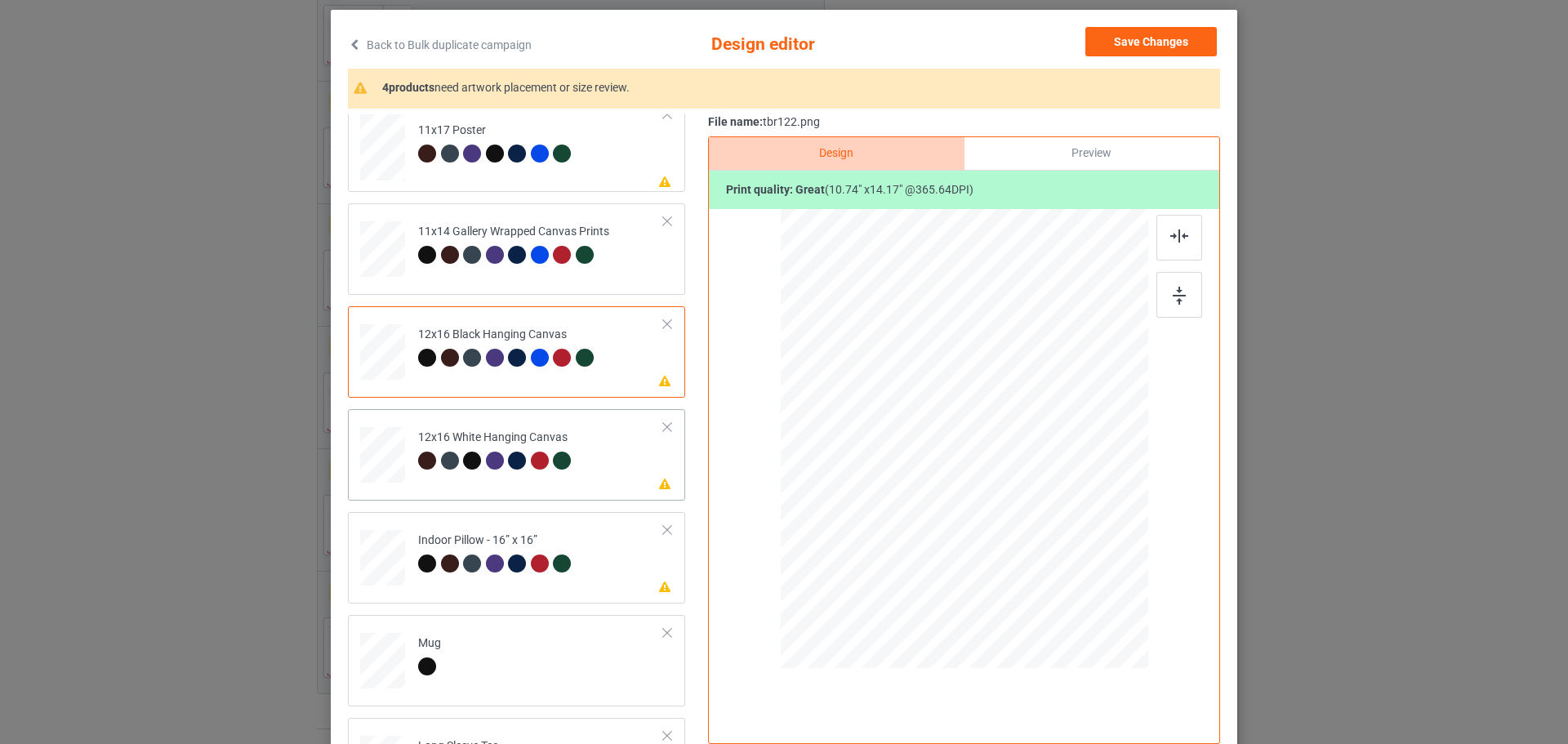
drag, startPoint x: 1069, startPoint y: 586, endPoint x: 1047, endPoint y: 555, distance: 38.0
click at [1047, 555] on div at bounding box center [1051, 555] width 14 height 14
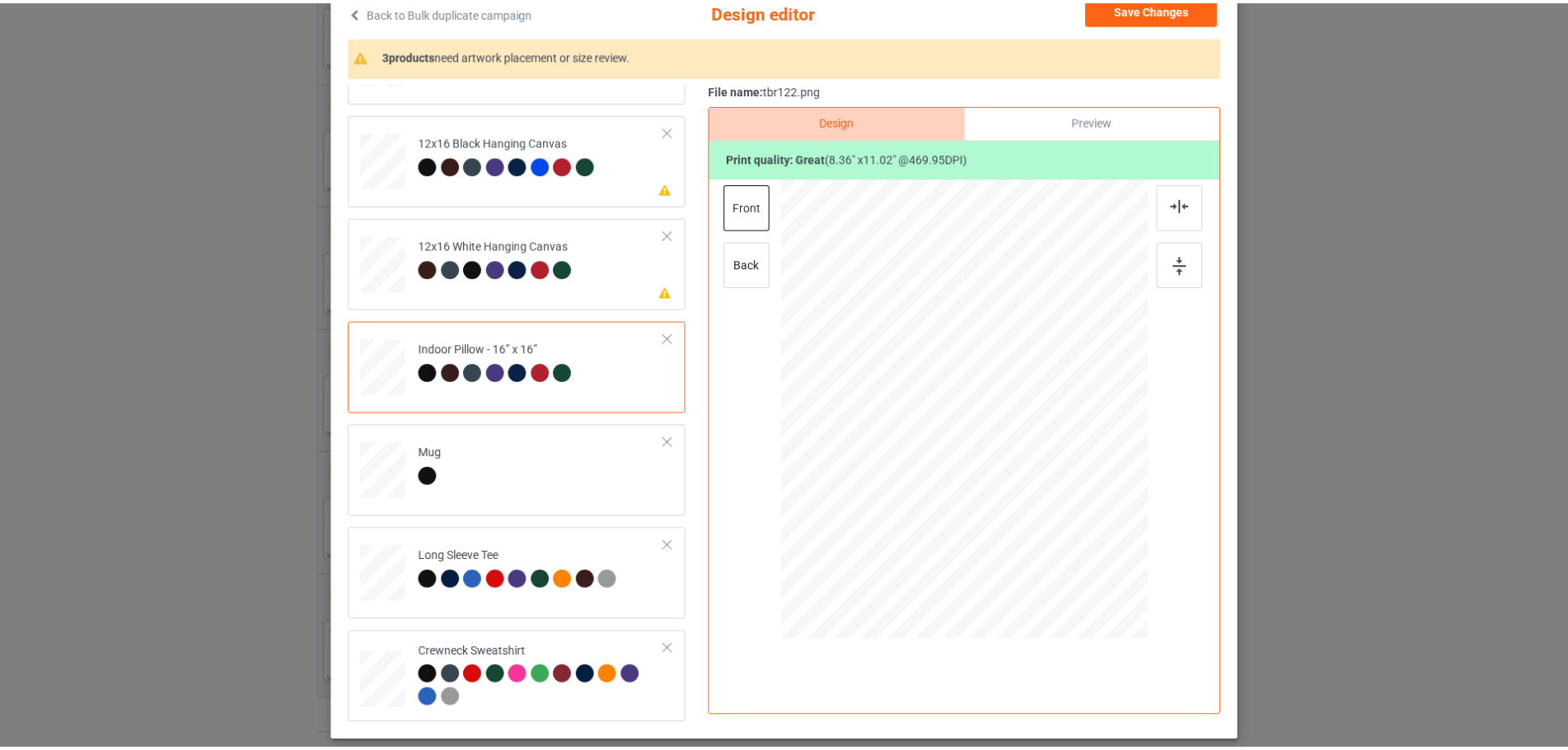
scroll to position [0, 0]
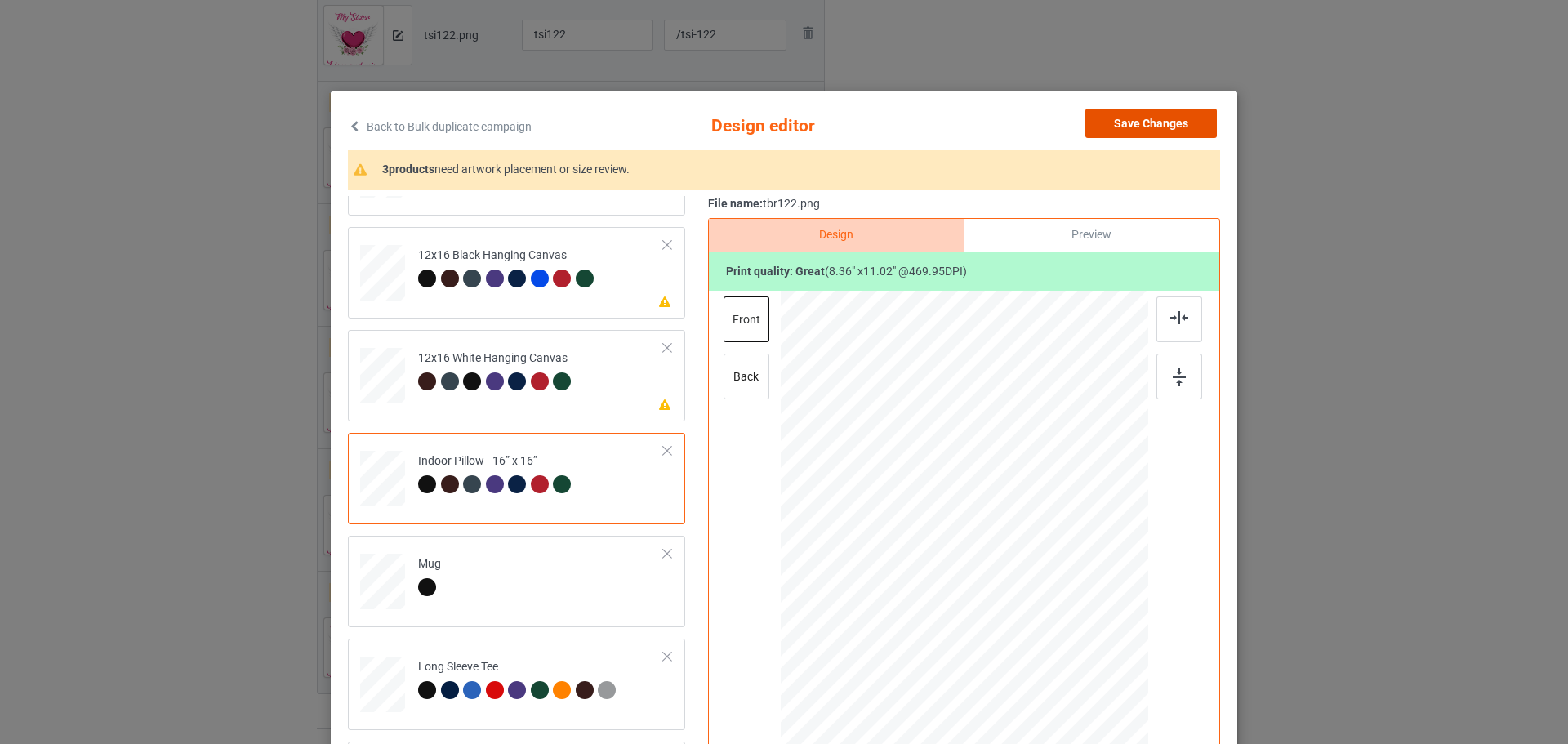
click at [1163, 120] on button "Save Changes" at bounding box center [1151, 124] width 132 height 29
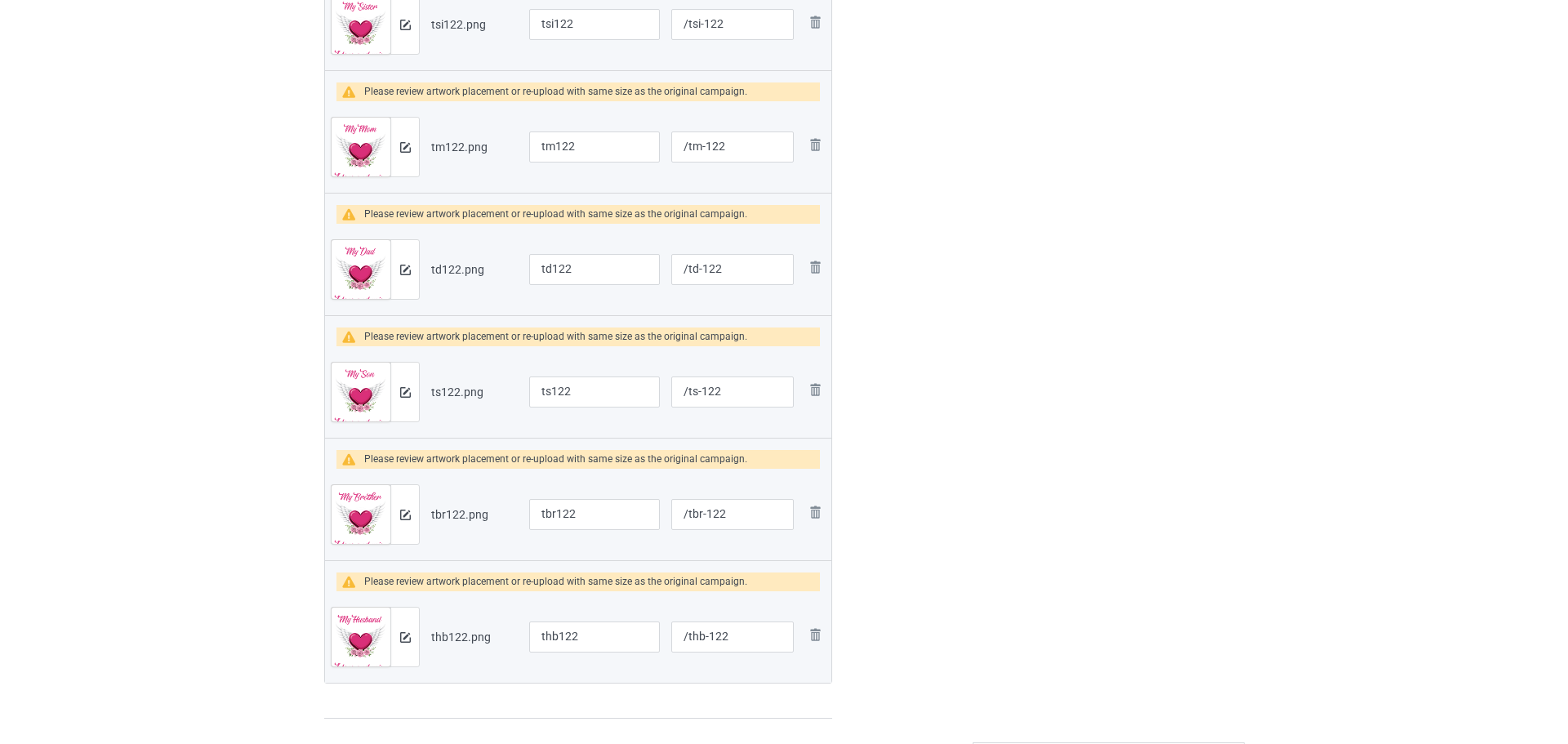
scroll to position [869, 0]
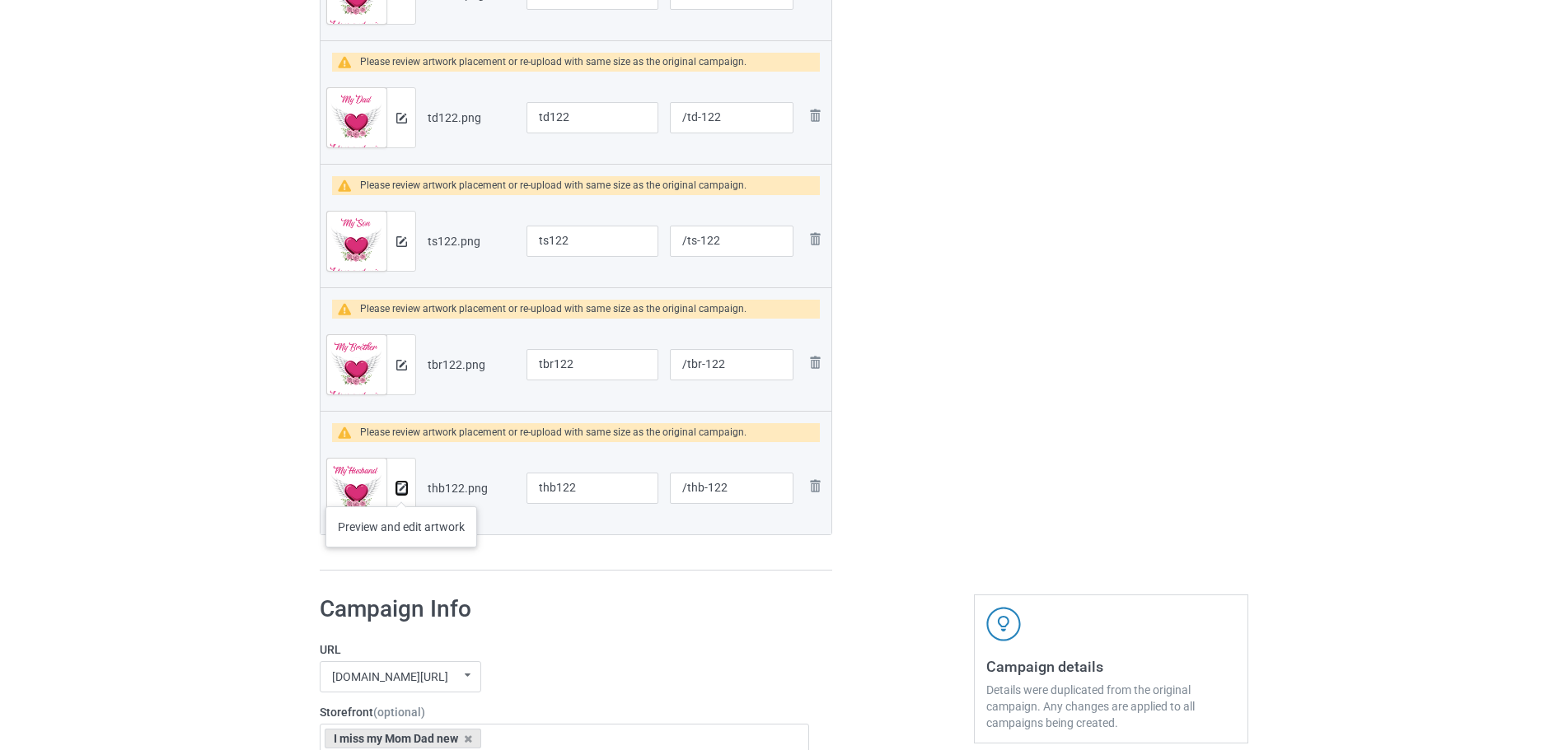
click at [401, 490] on img at bounding box center [401, 488] width 11 height 11
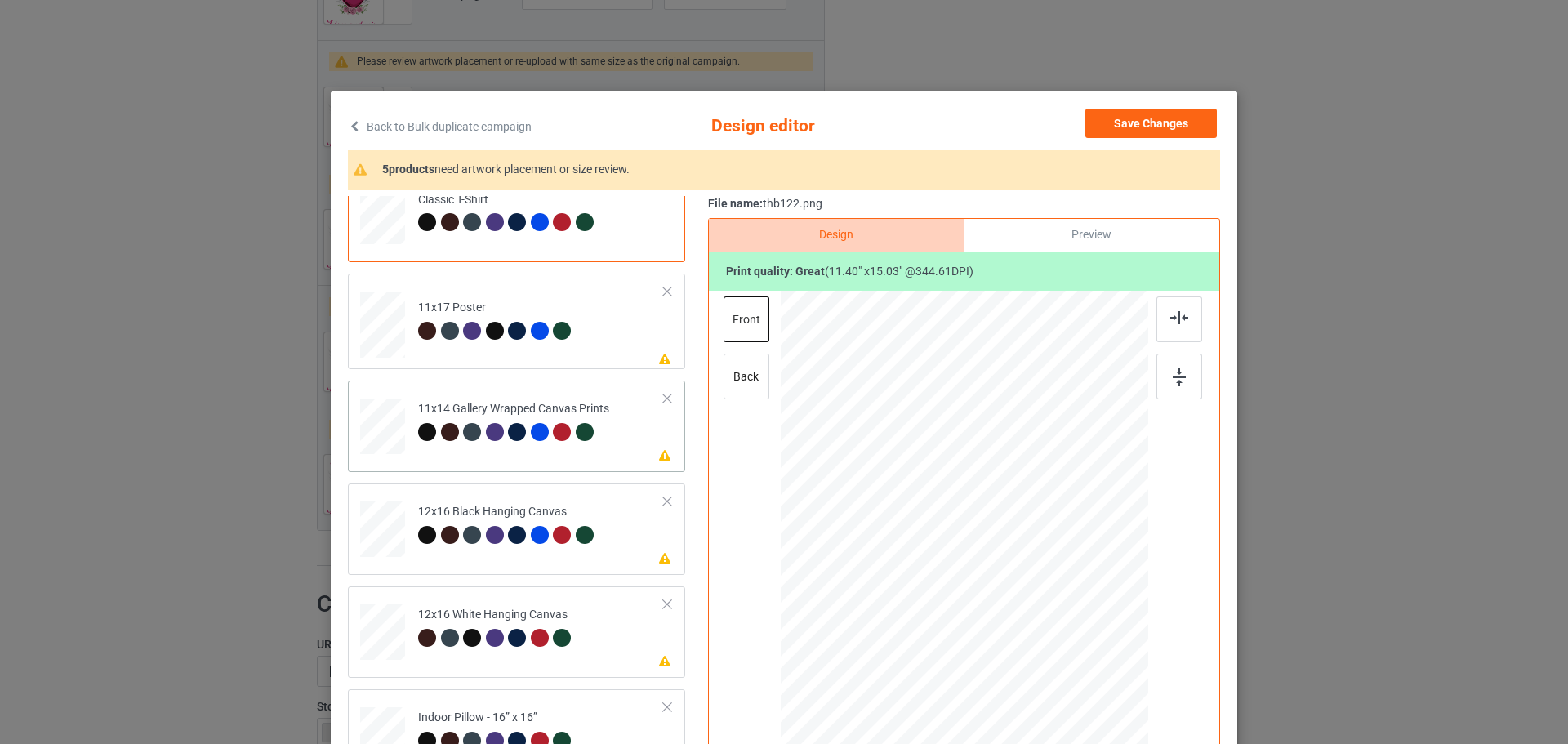
scroll to position [245, 0]
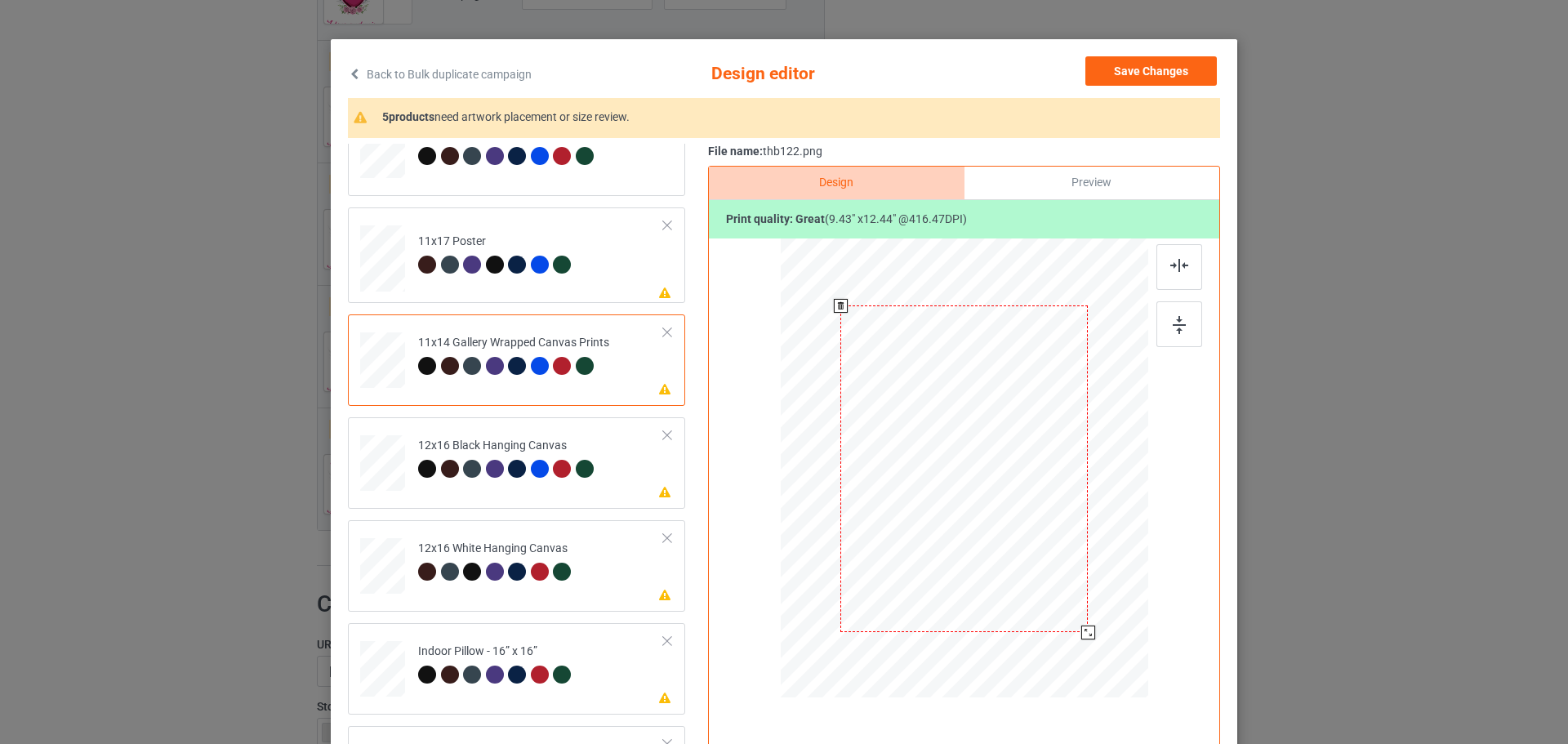
scroll to position [82, 0]
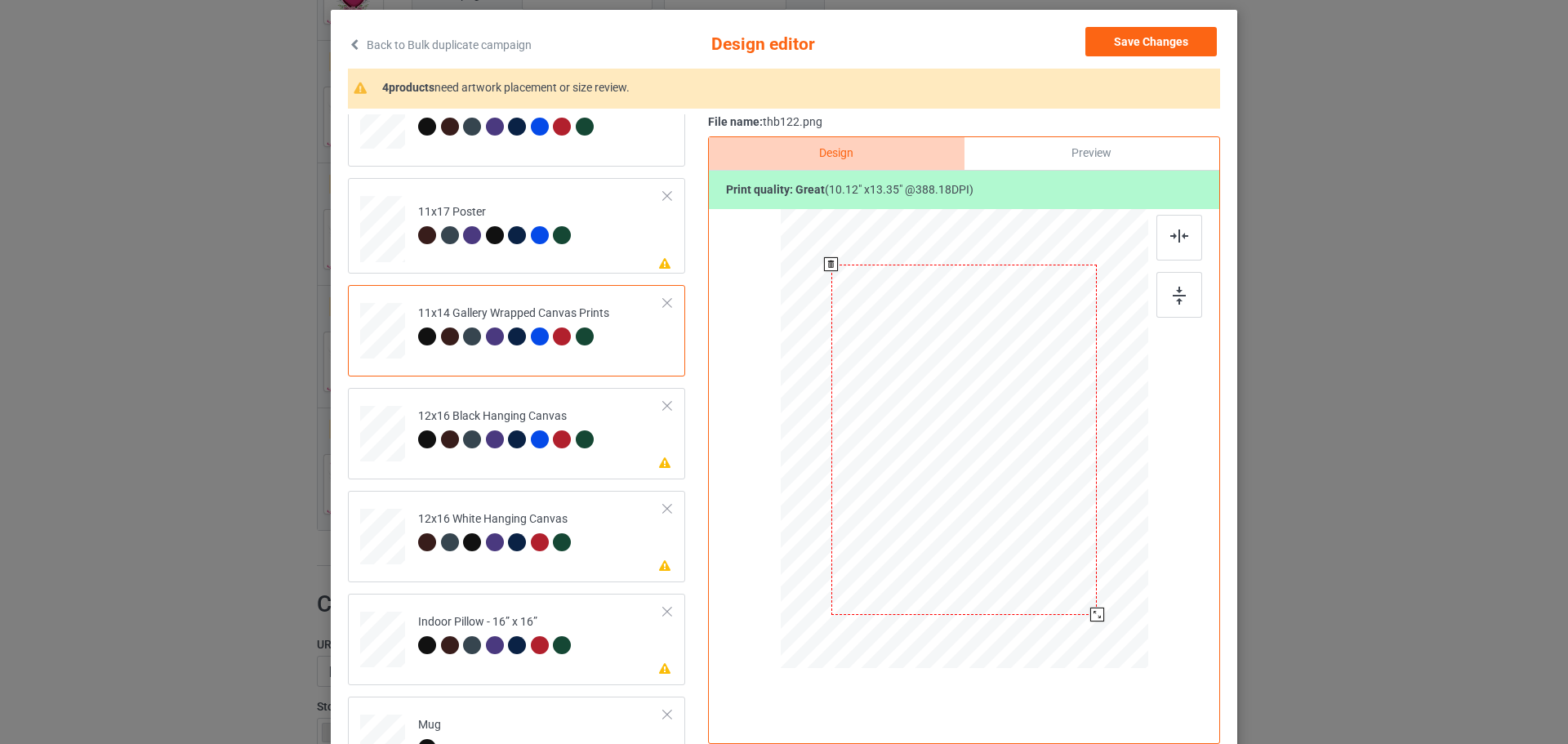
drag, startPoint x: 1087, startPoint y: 600, endPoint x: 1093, endPoint y: 613, distance: 14.3
click at [1093, 613] on div at bounding box center [1097, 614] width 14 height 14
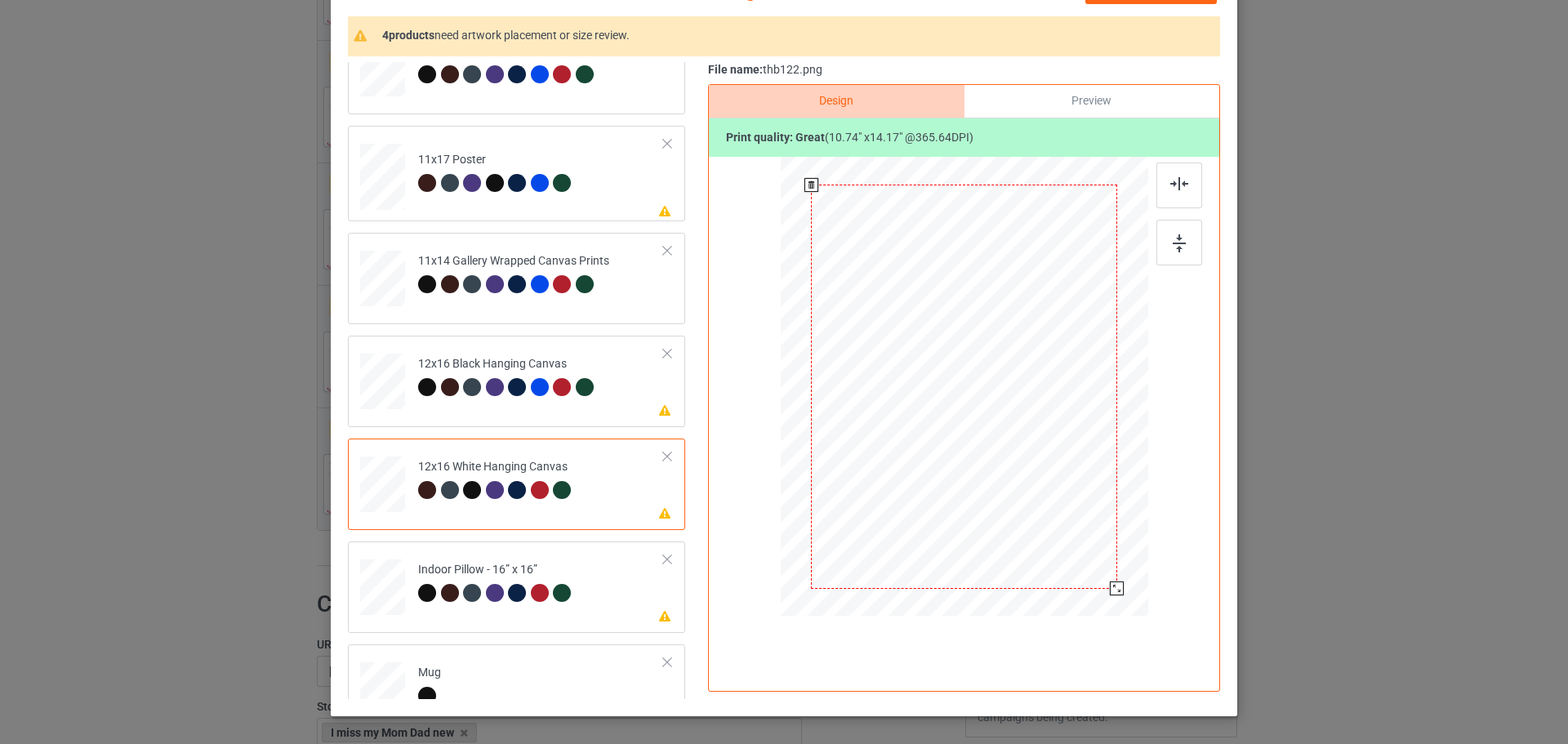
scroll to position [163, 0]
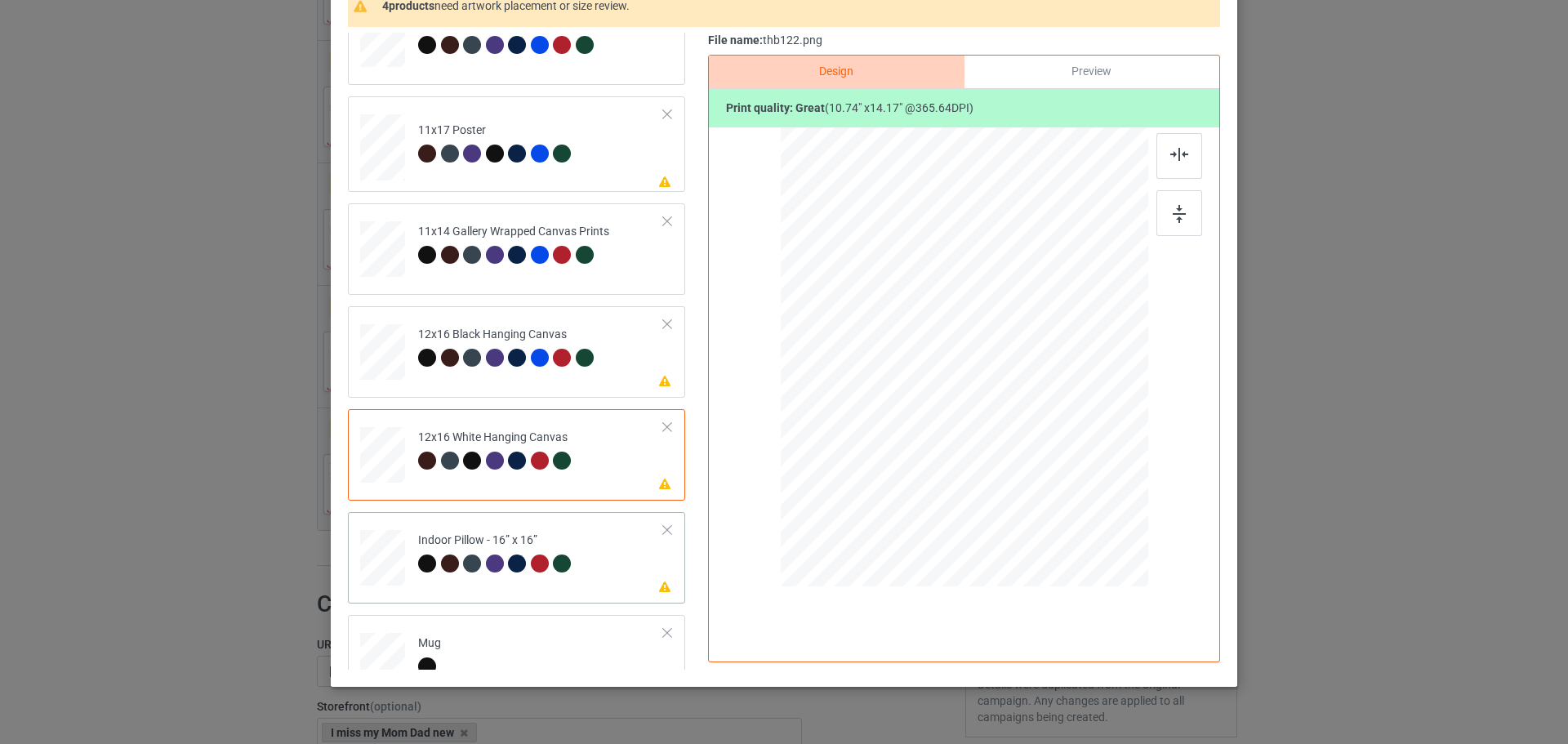
drag, startPoint x: 1071, startPoint y: 502, endPoint x: 1051, endPoint y: 476, distance: 32.8
click at [1051, 476] on div at bounding box center [1054, 476] width 14 height 14
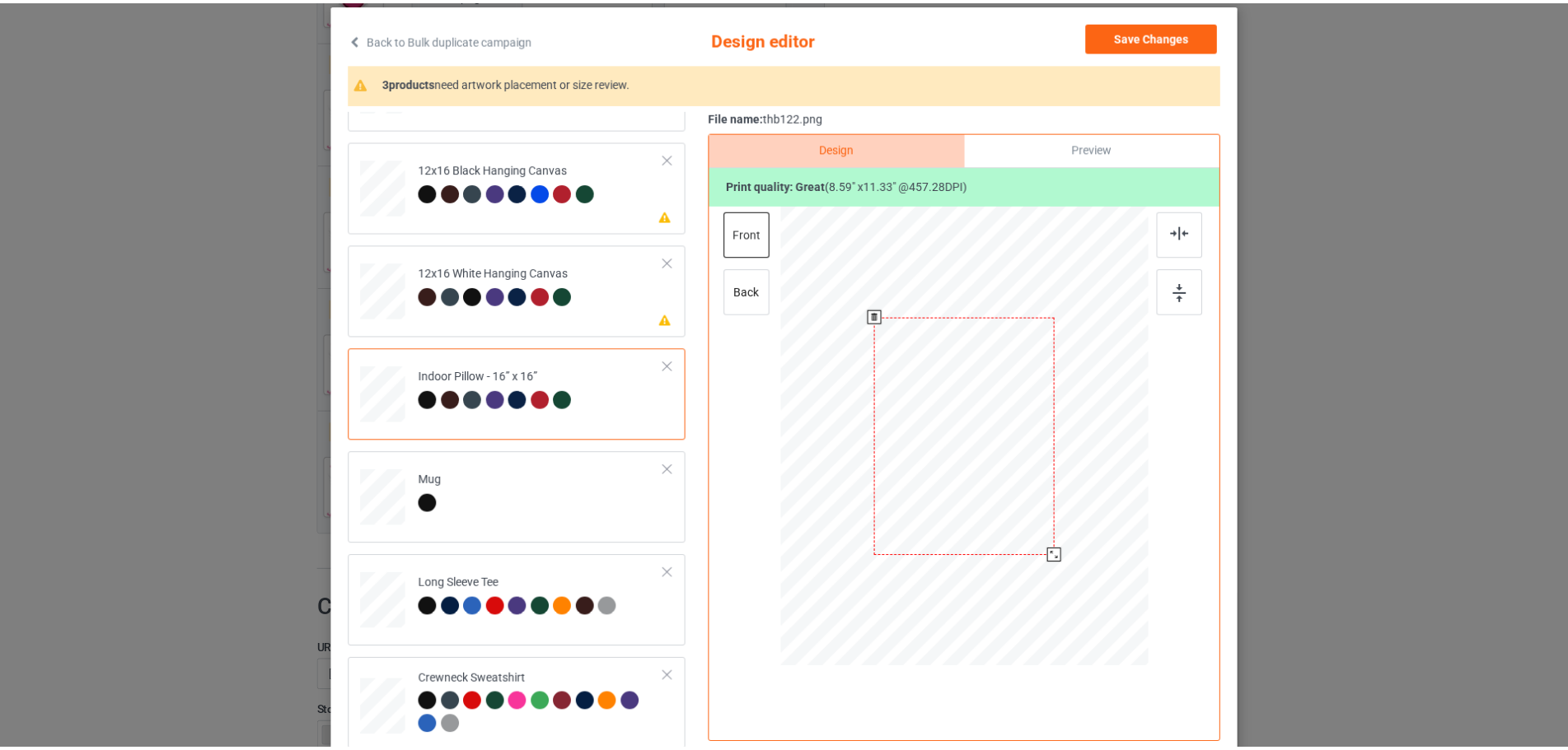
scroll to position [0, 0]
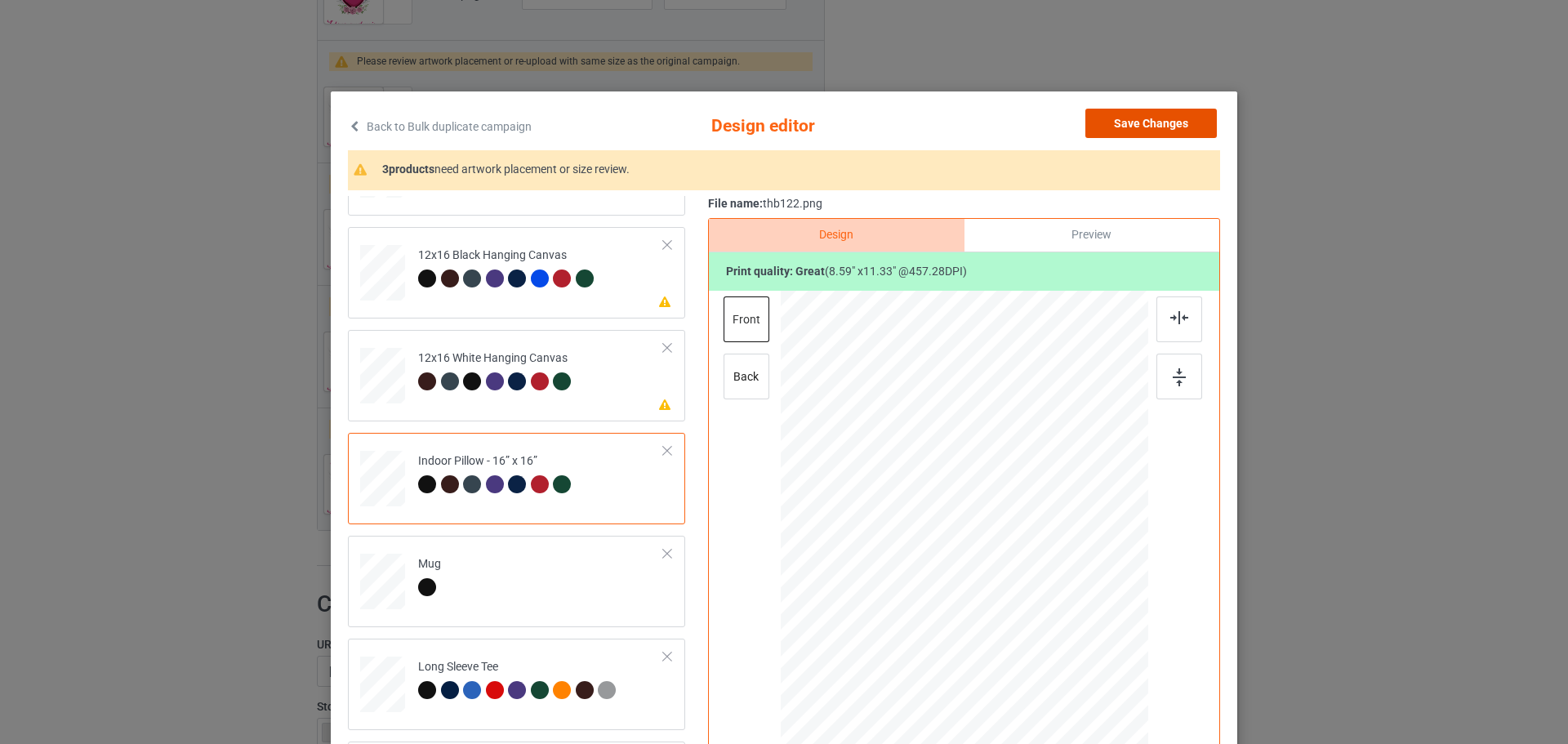
click at [1153, 119] on button "Save Changes" at bounding box center [1151, 124] width 132 height 29
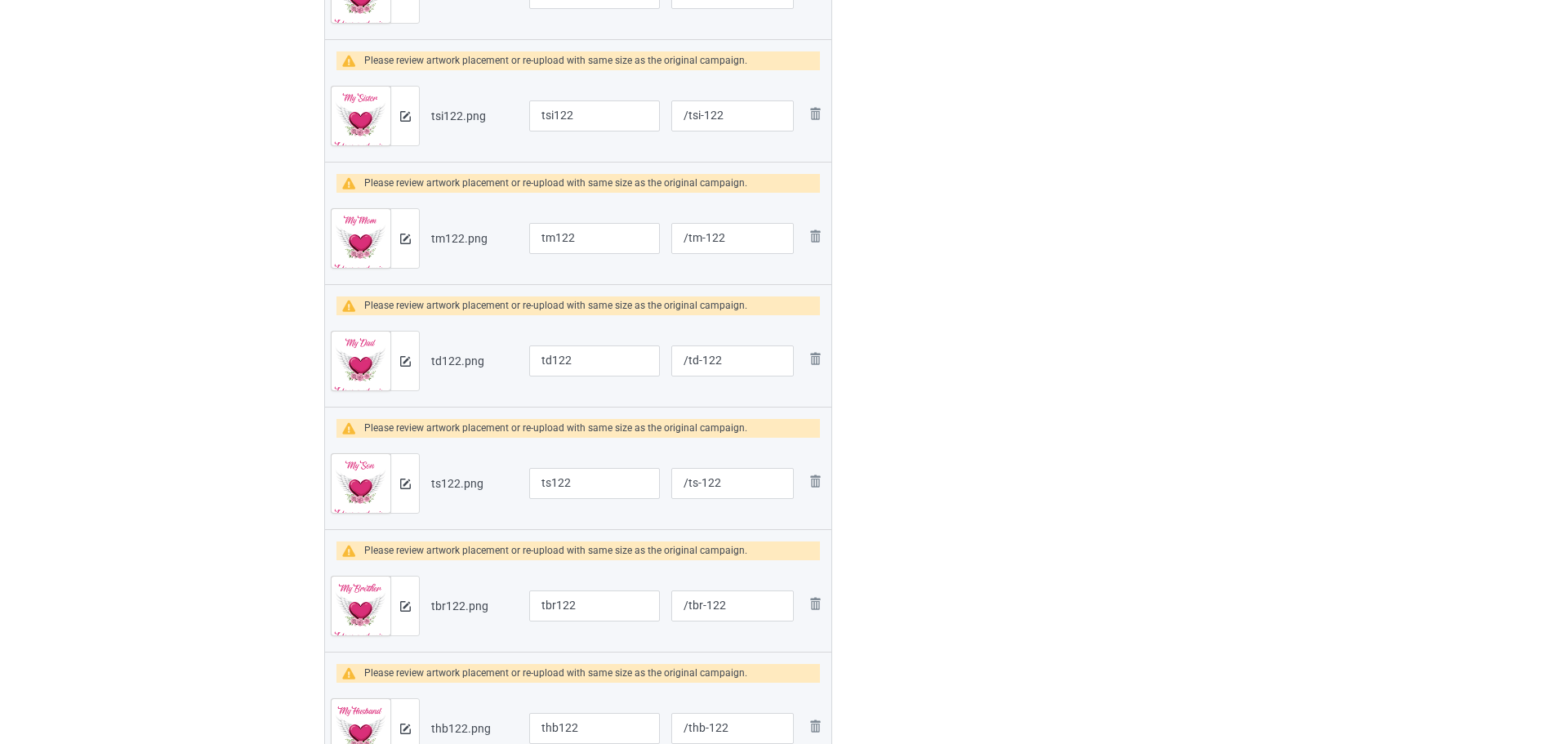
scroll to position [624, 0]
click at [405, 368] on div at bounding box center [397, 362] width 28 height 59
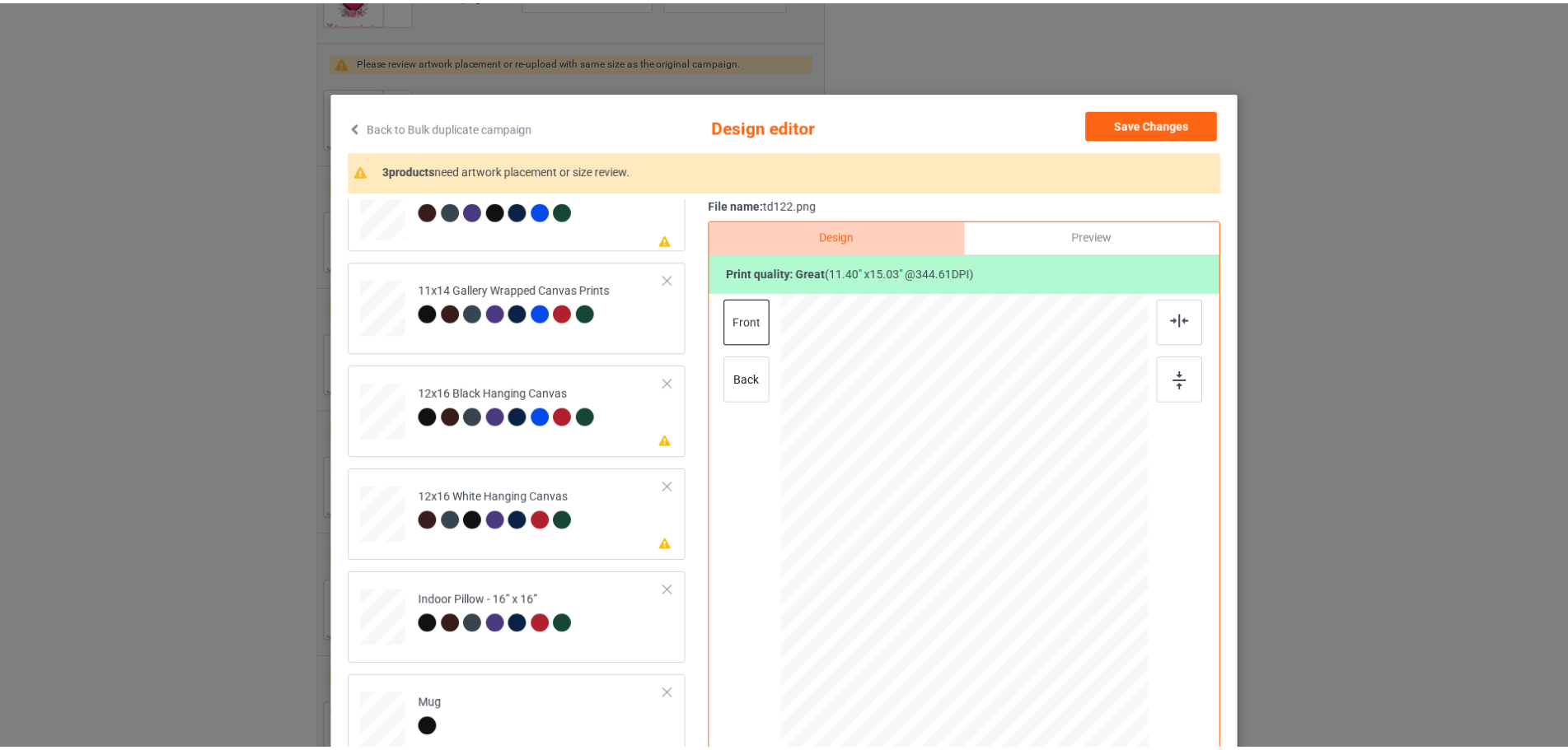
scroll to position [491, 0]
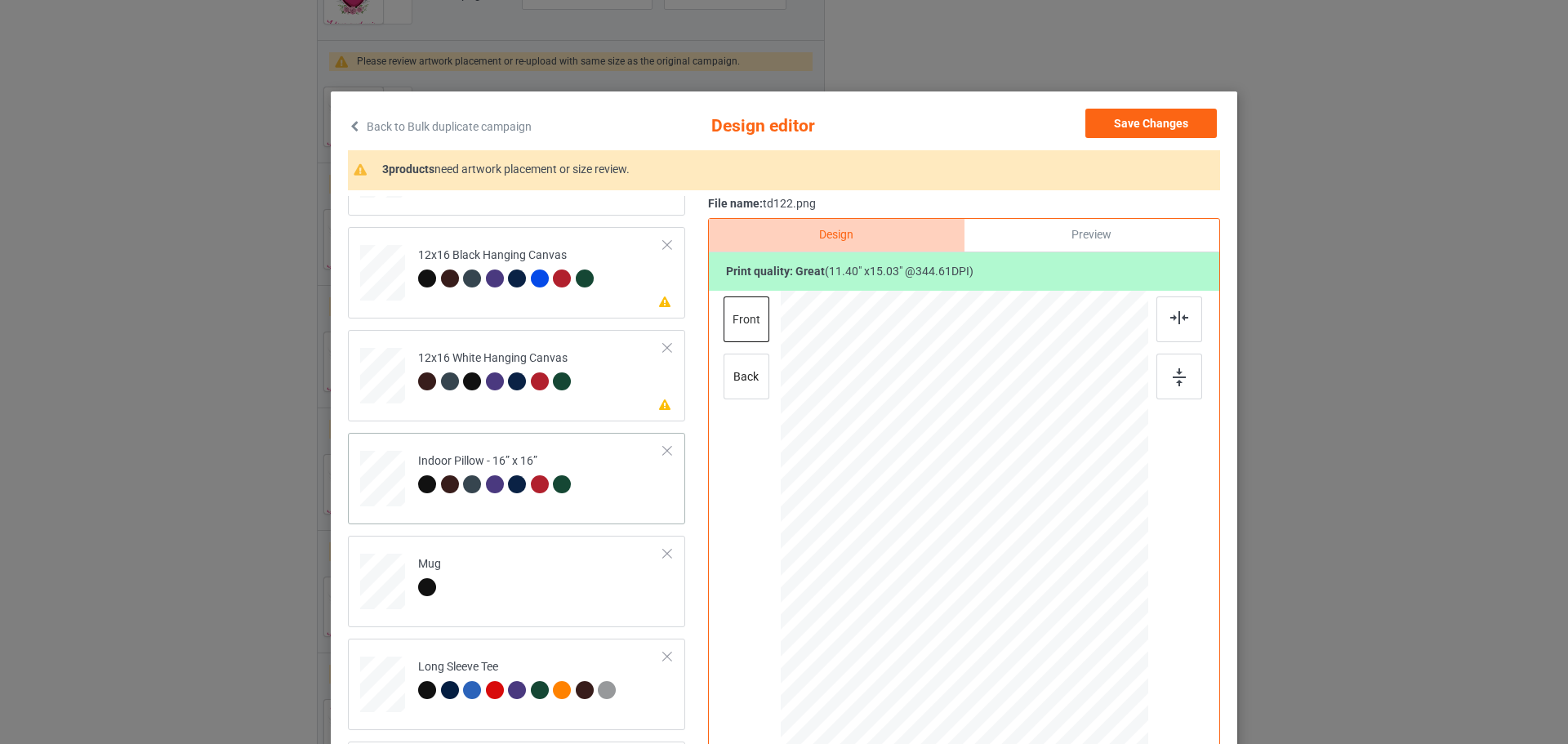
click at [1166, 123] on button "Save Changes" at bounding box center [1151, 124] width 132 height 29
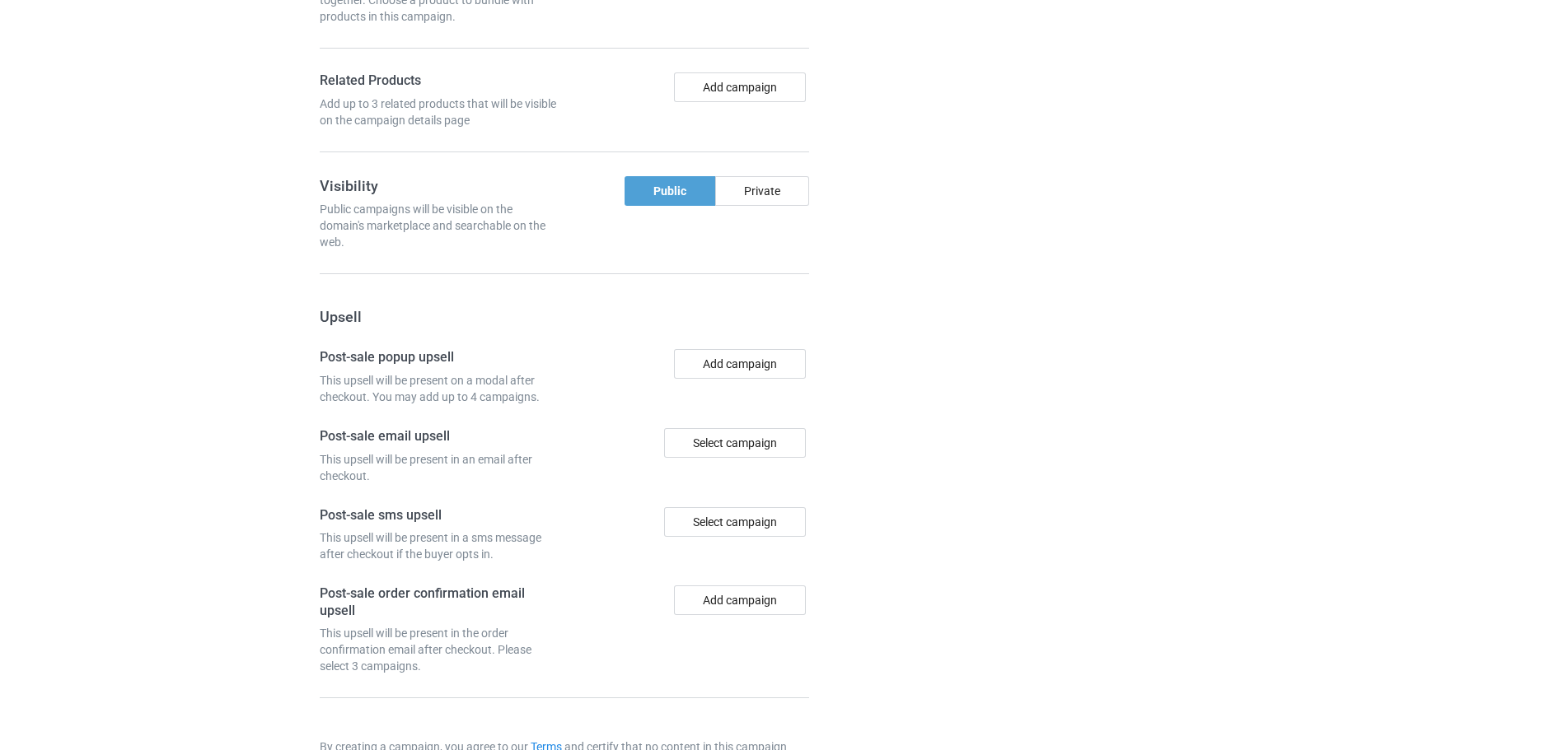
scroll to position [2243, 0]
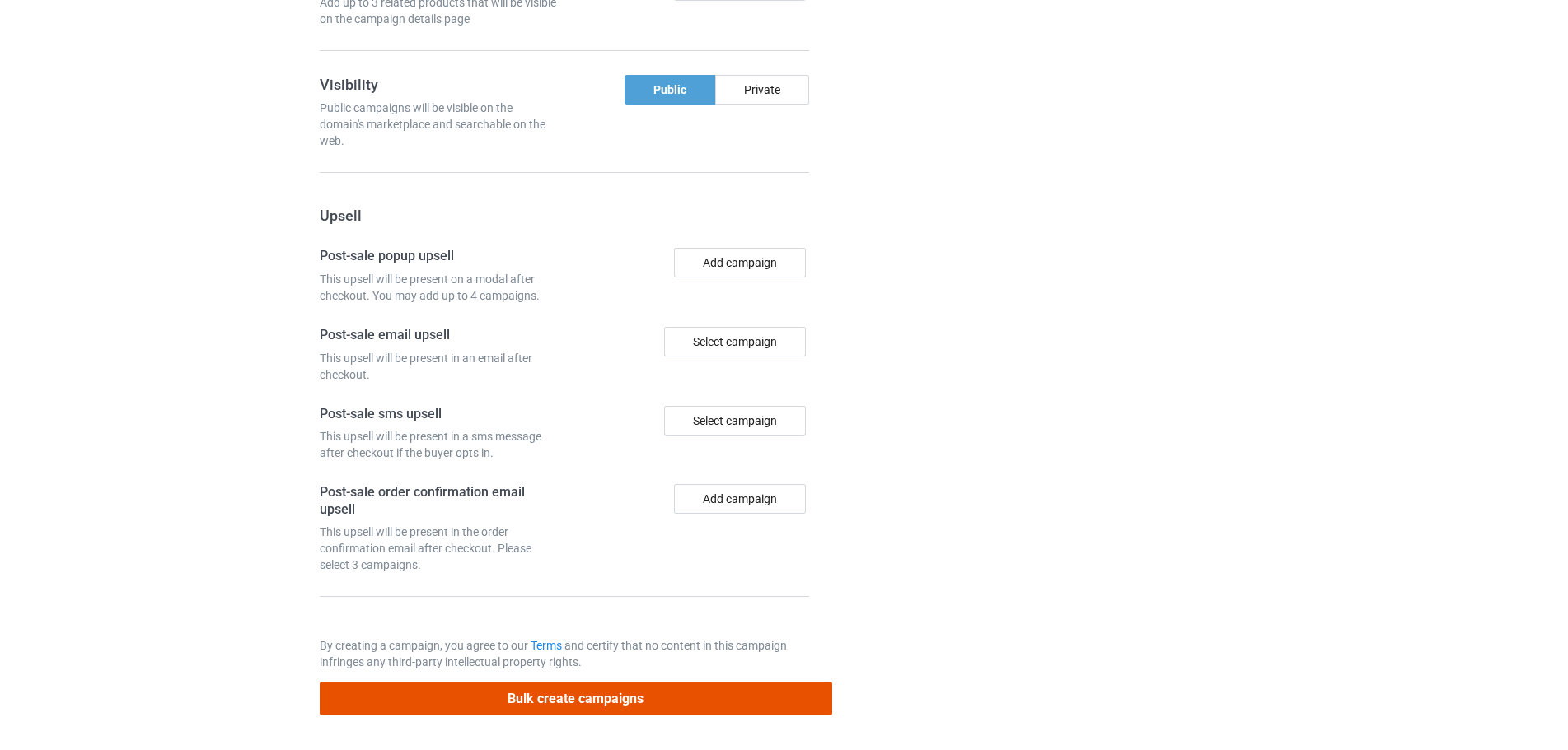
click at [744, 702] on button "Bulk create campaigns" at bounding box center [575, 698] width 512 height 34
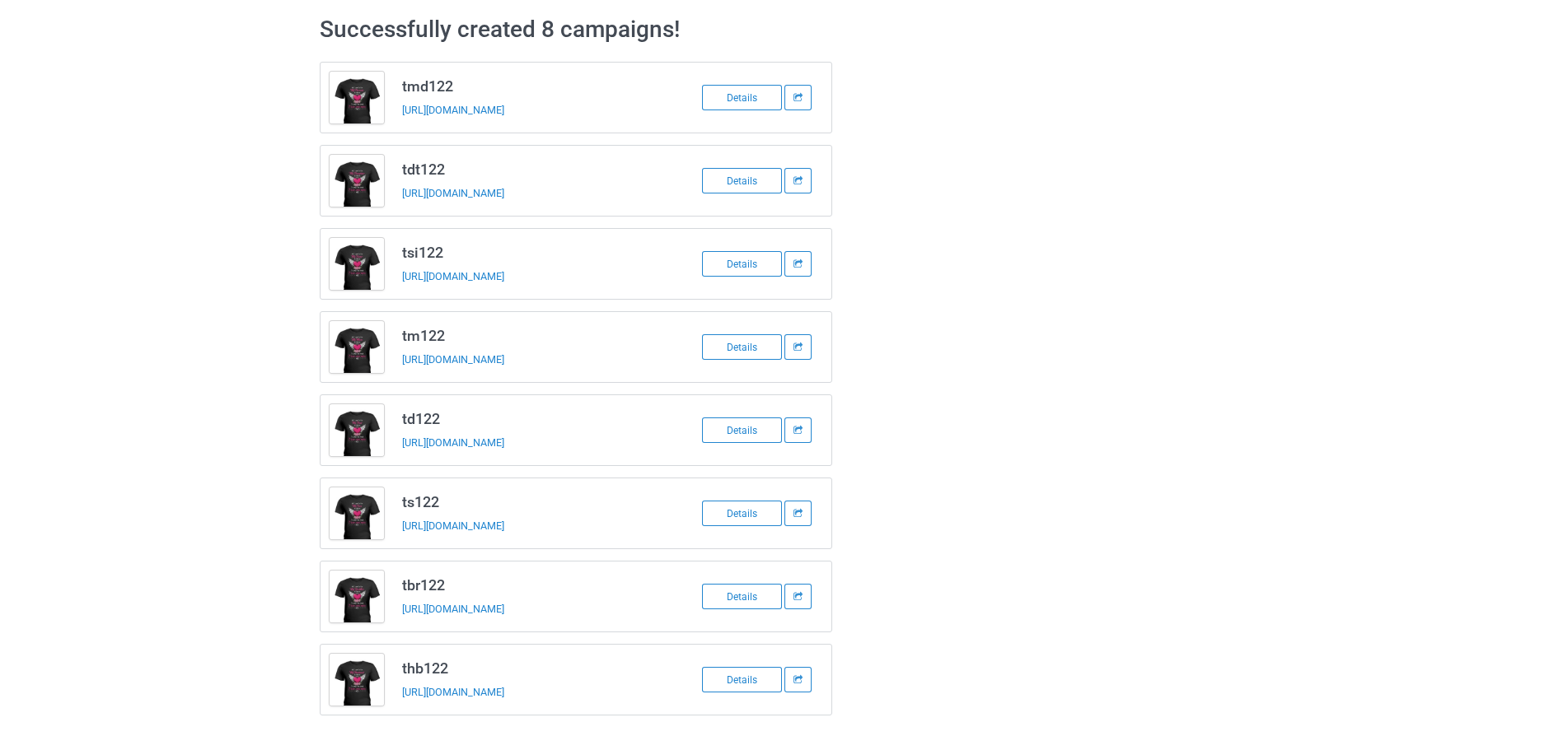
scroll to position [0, 0]
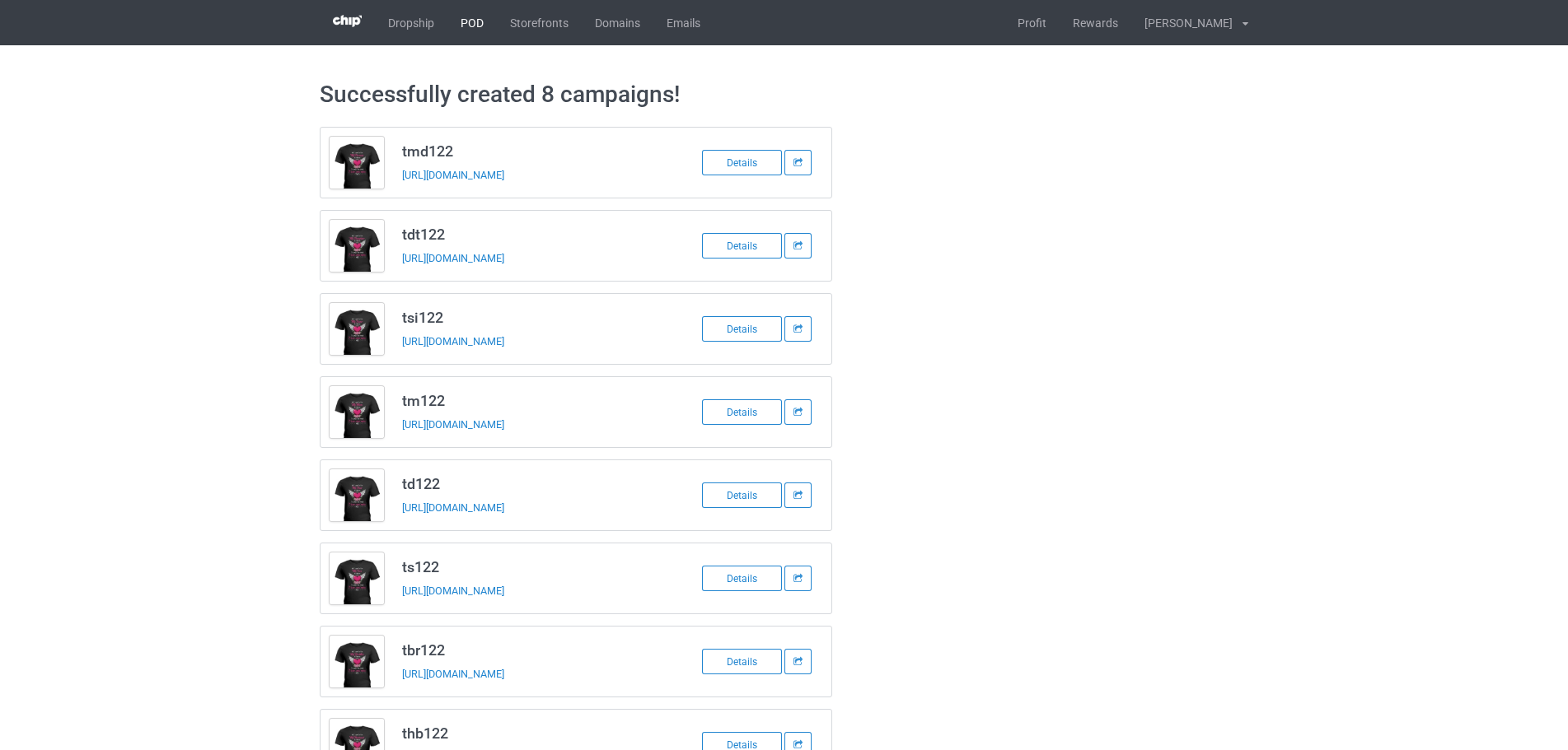
click at [473, 9] on link "POD" at bounding box center [472, 23] width 50 height 46
